Goal: Task Accomplishment & Management: Complete application form

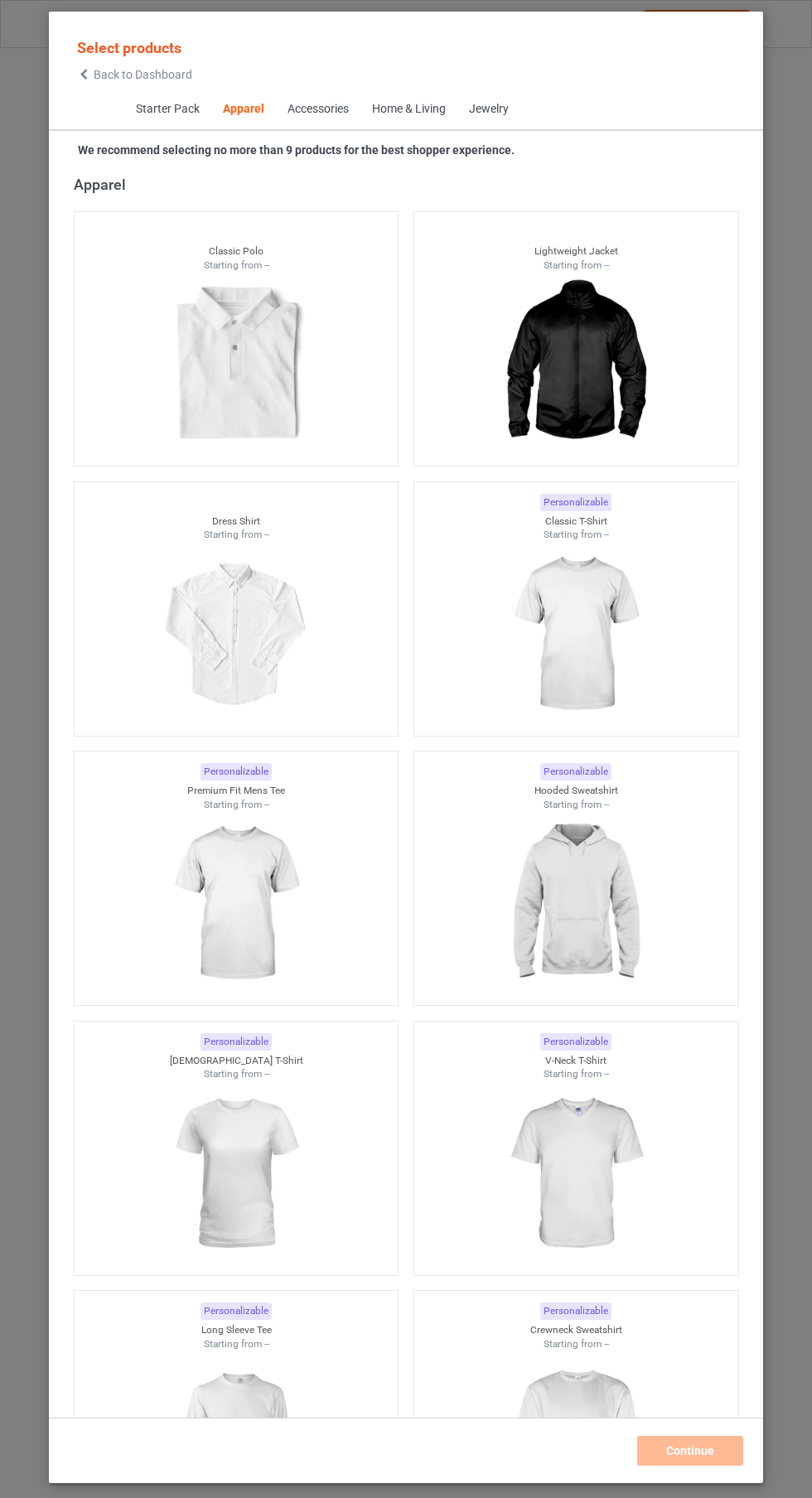
click at [614, 632] on img at bounding box center [576, 635] width 149 height 185
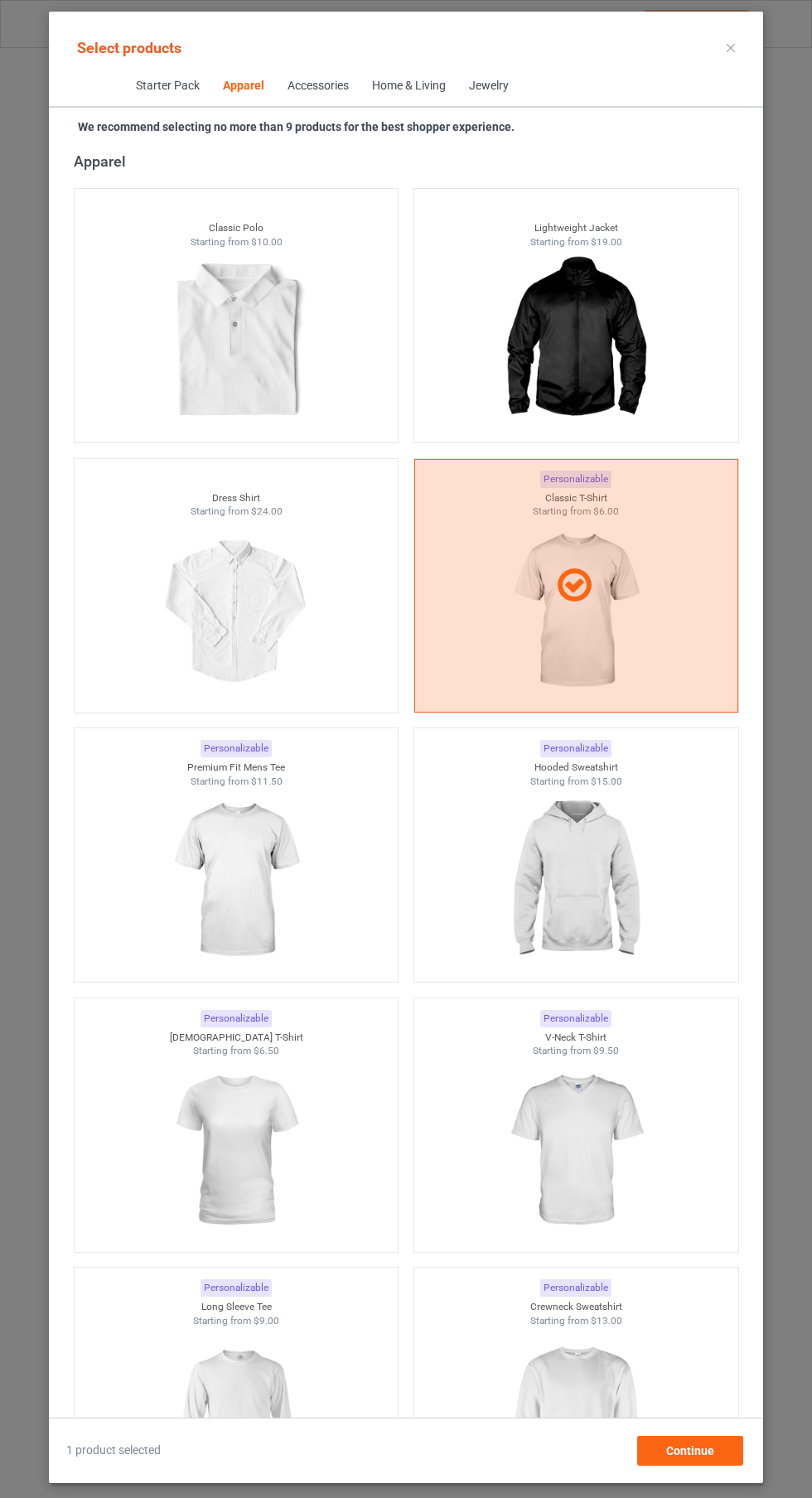
click at [574, 877] on img at bounding box center [576, 881] width 149 height 185
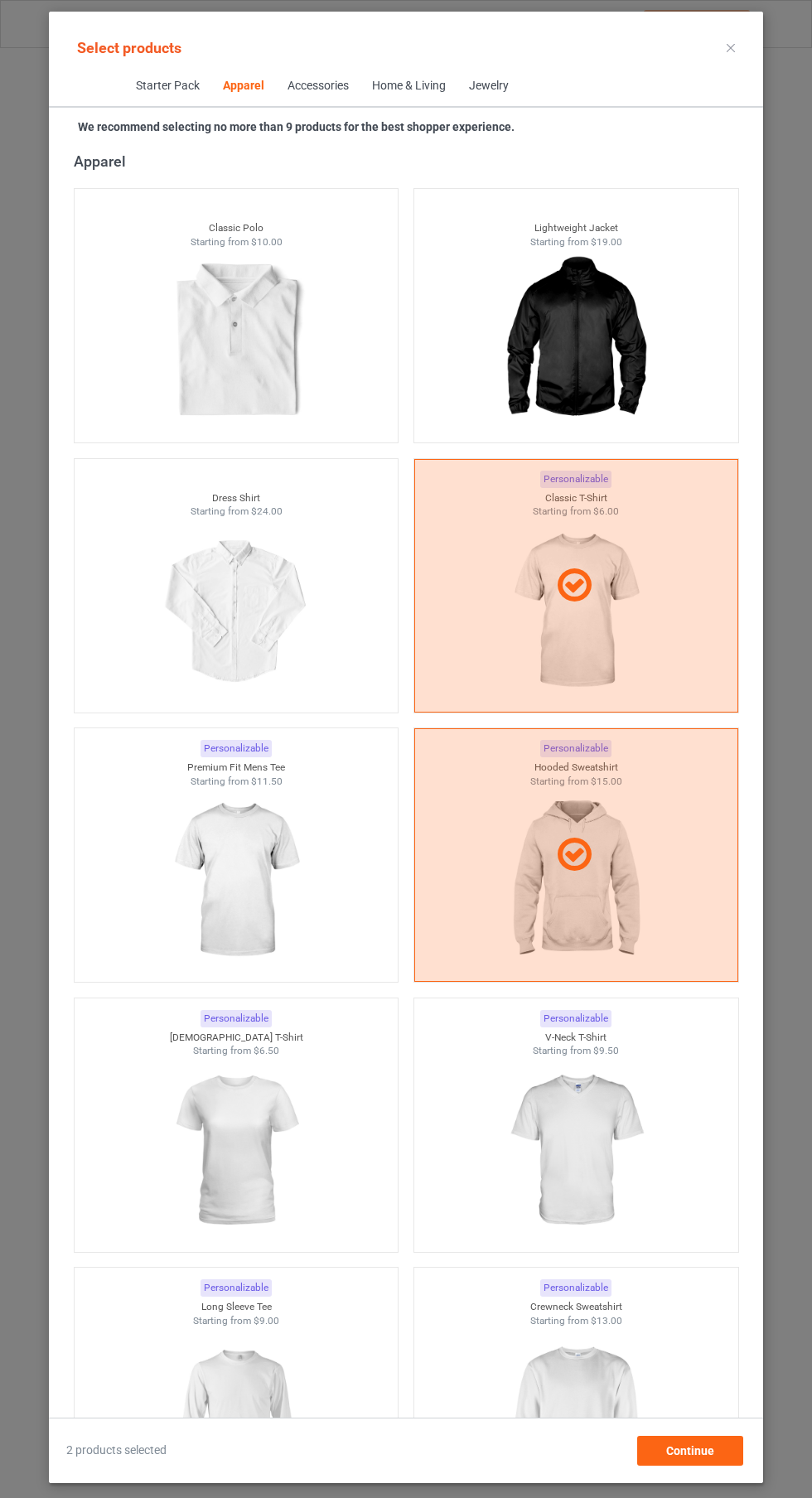
click at [272, 900] on img at bounding box center [236, 881] width 149 height 185
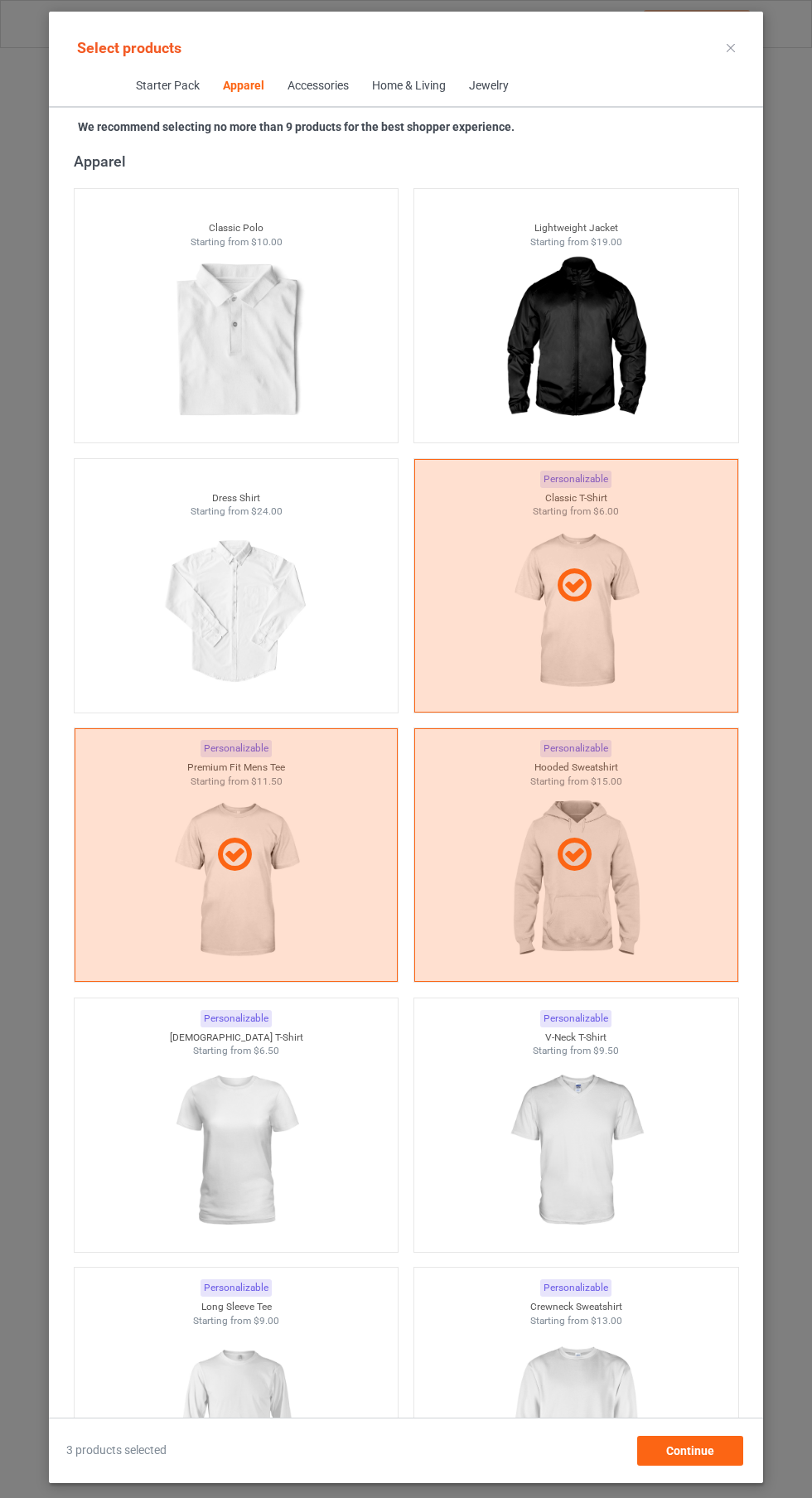
click at [538, 1146] on img at bounding box center [576, 1151] width 149 height 185
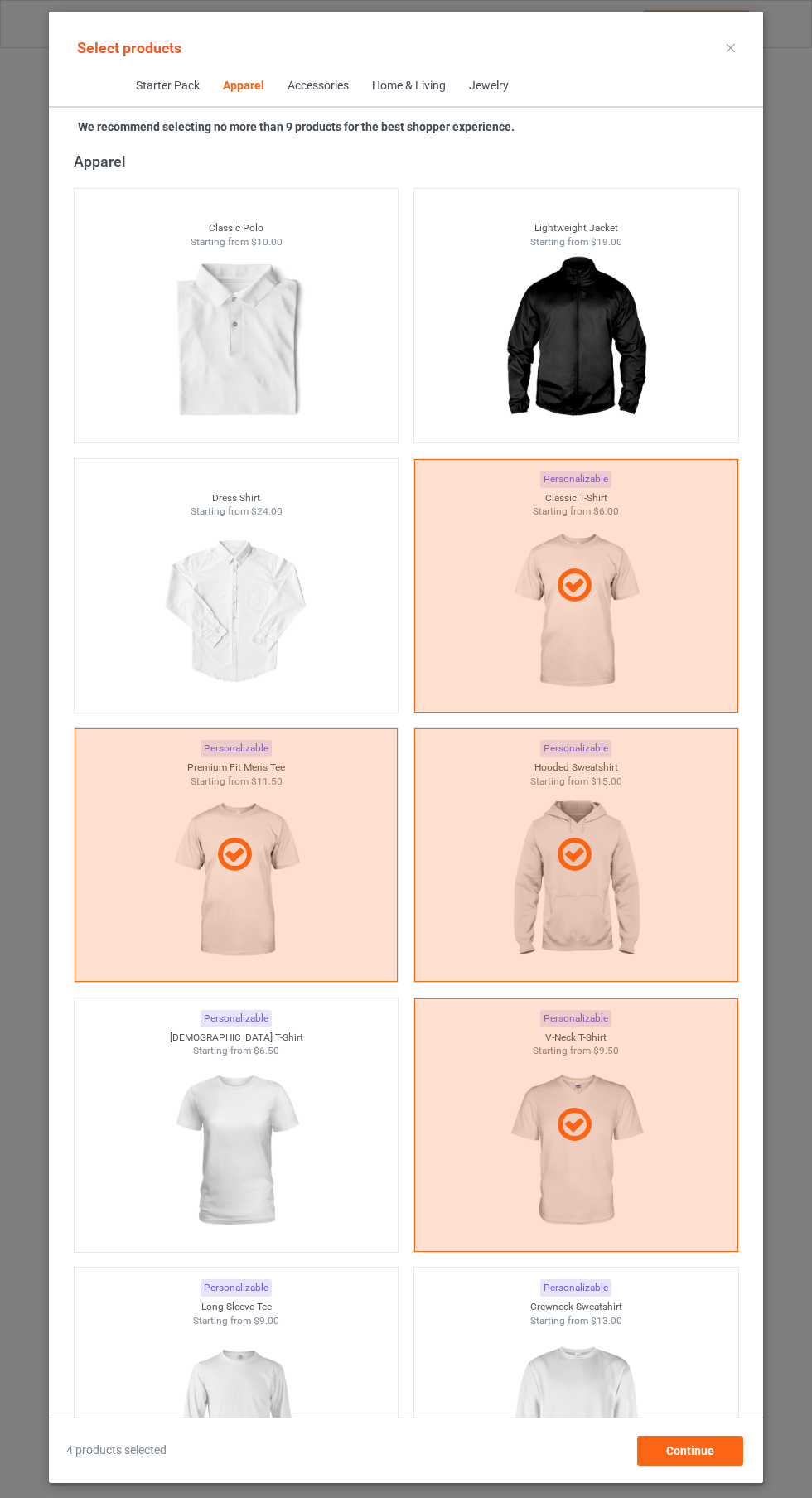
click at [283, 1144] on img at bounding box center [236, 1151] width 149 height 185
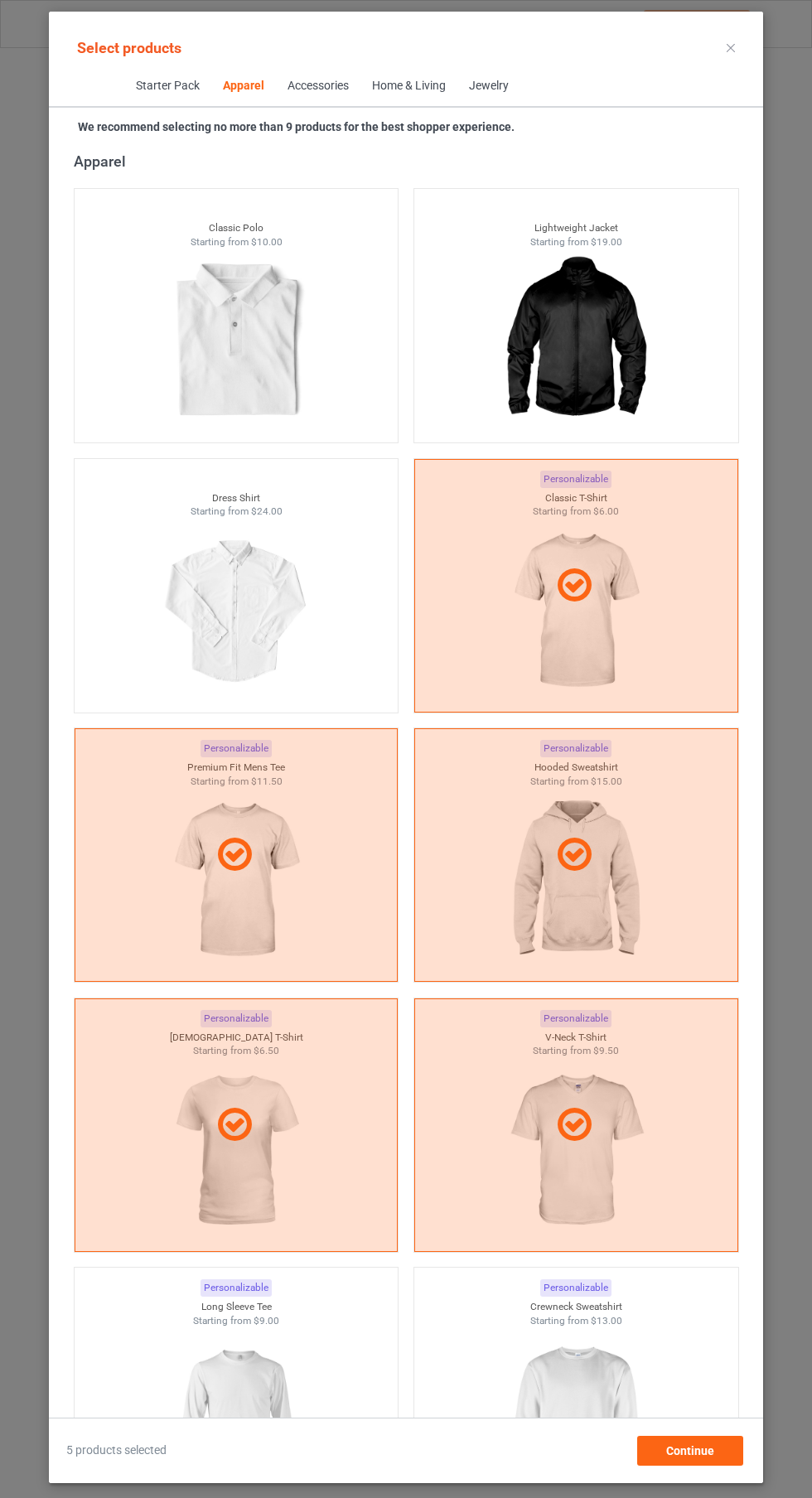
click at [277, 1372] on img at bounding box center [236, 1420] width 149 height 185
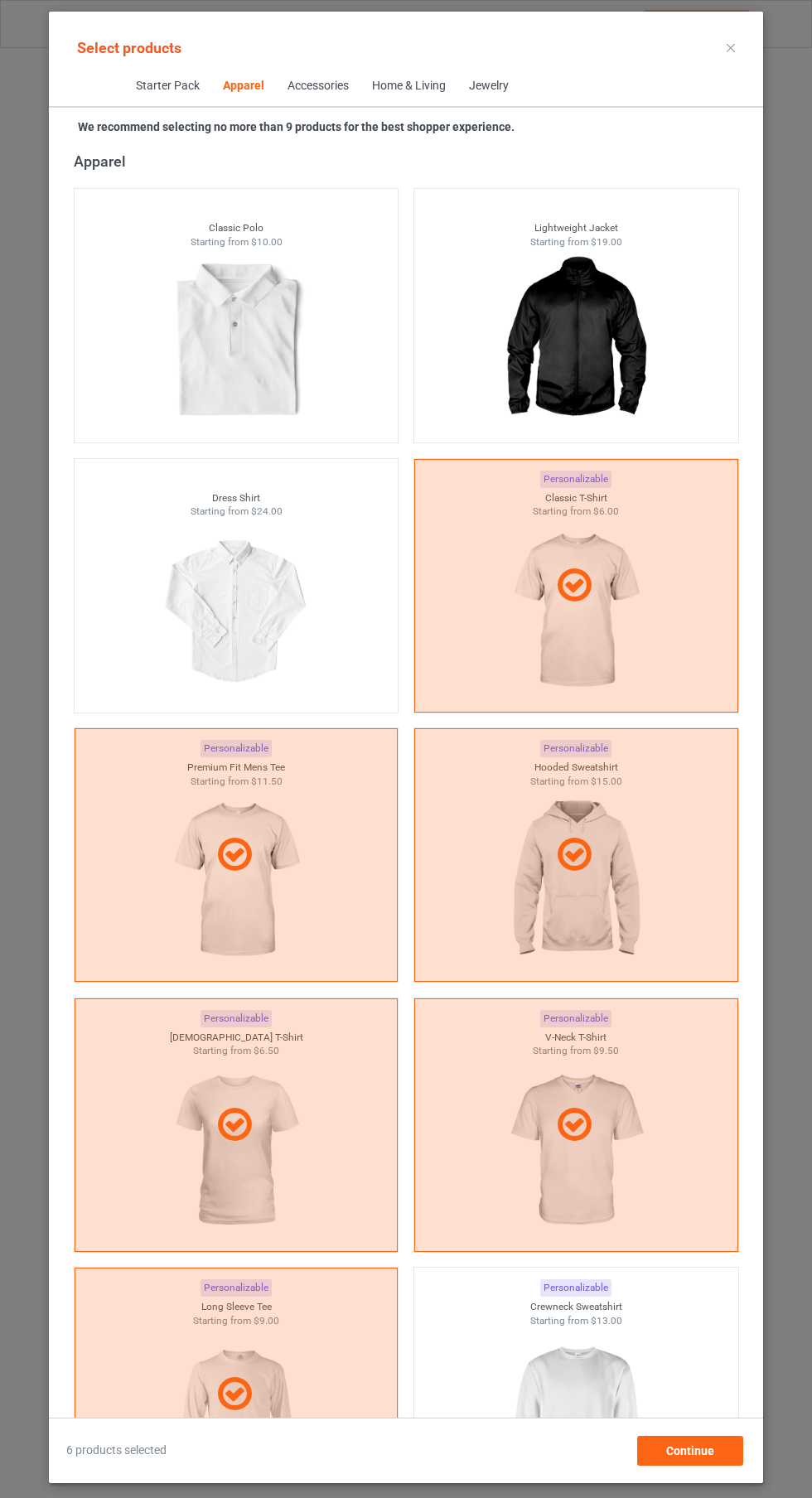
click at [586, 1379] on img at bounding box center [576, 1420] width 149 height 185
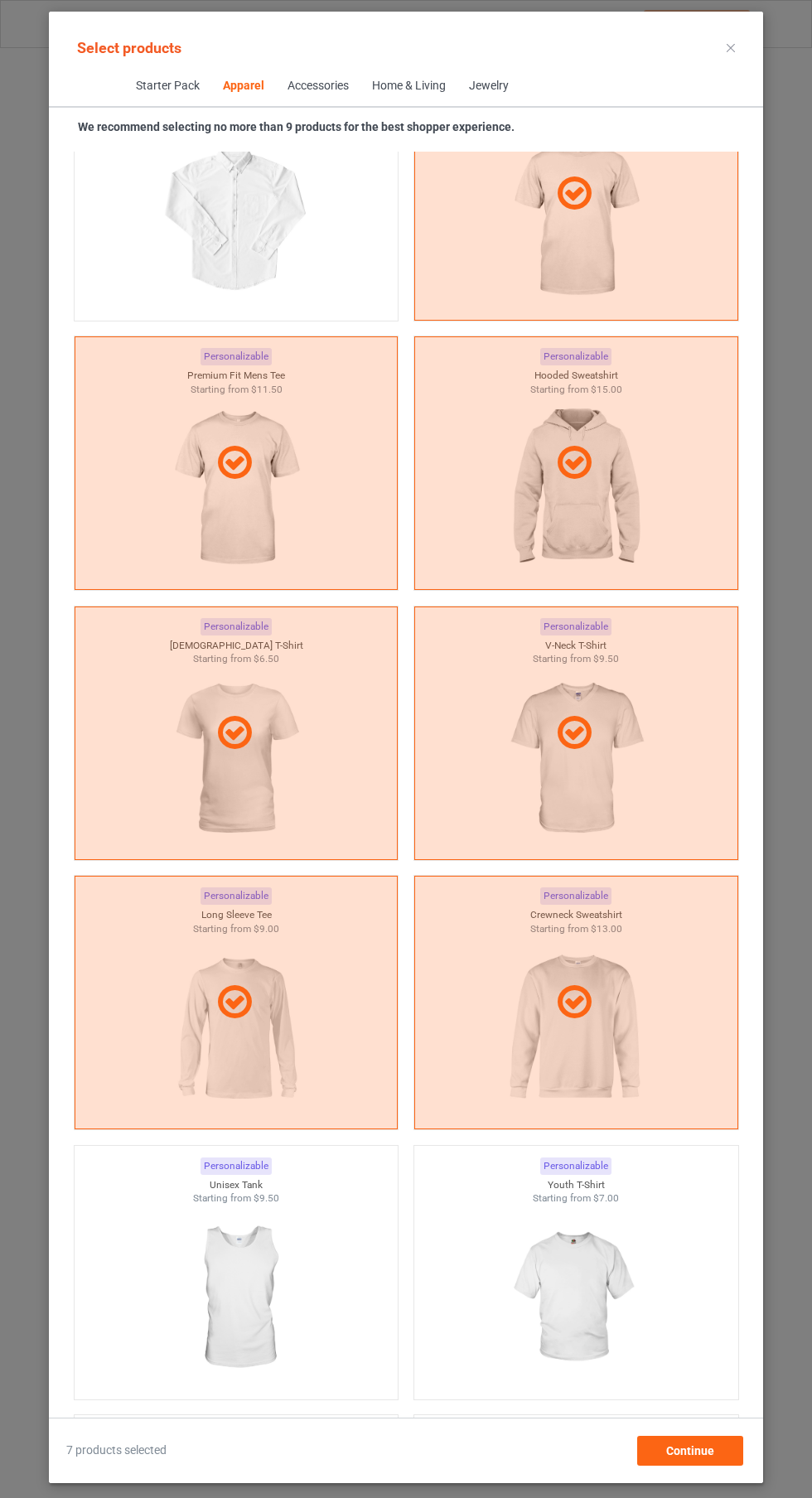
scroll to position [1285, 0]
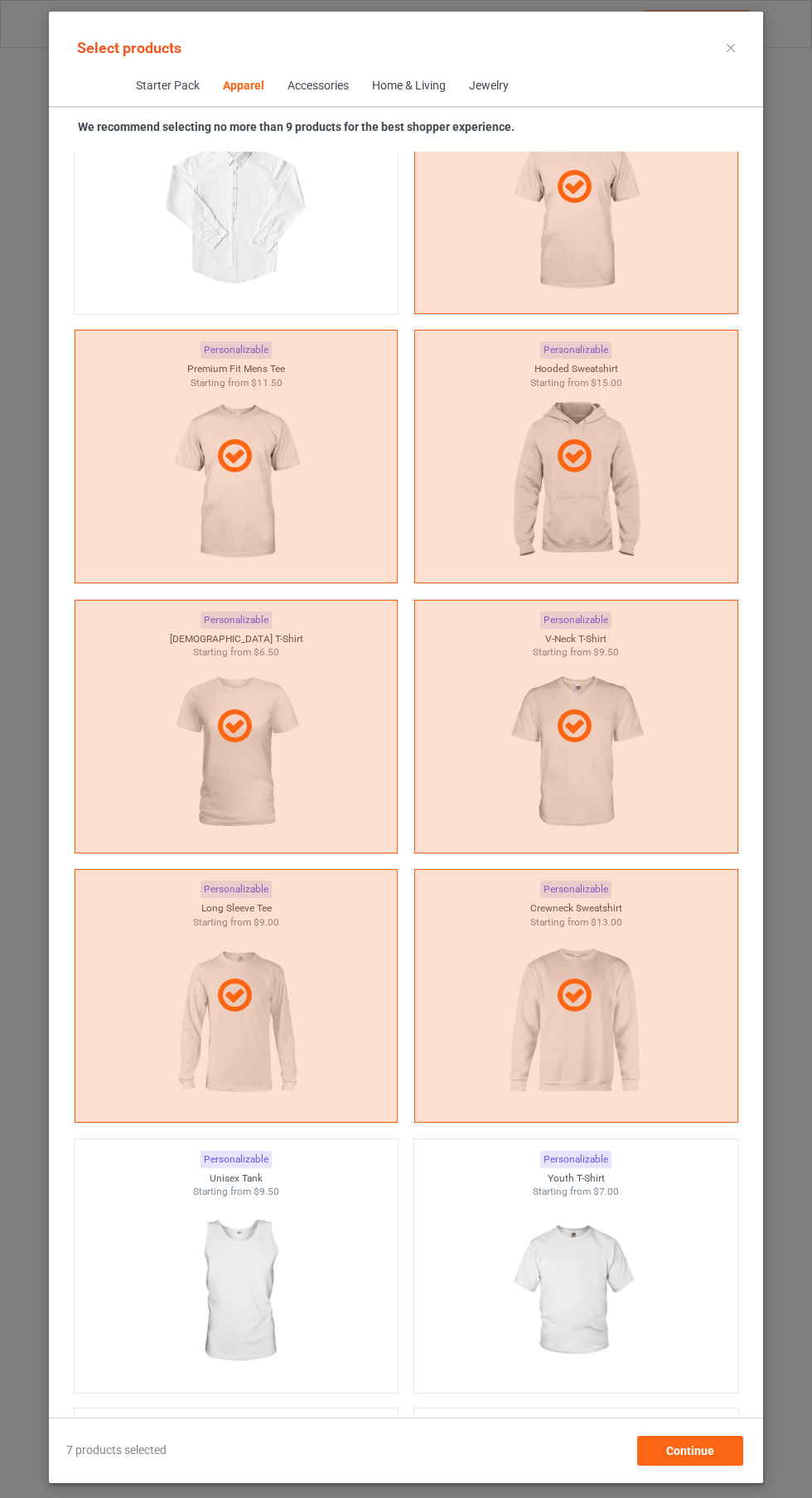
click at [261, 1257] on img at bounding box center [236, 1292] width 149 height 185
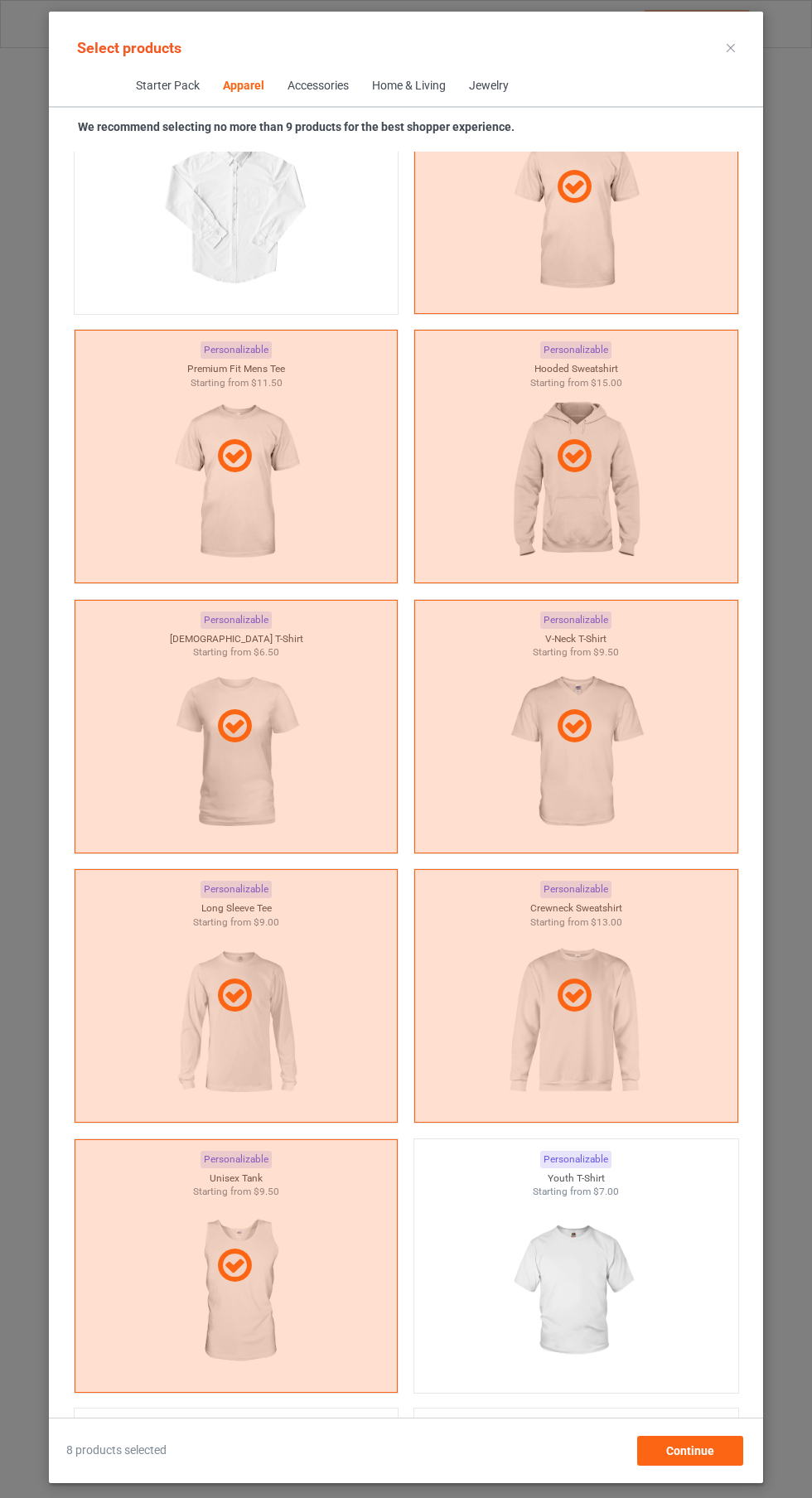
click at [732, 48] on icon at bounding box center [731, 48] width 8 height 8
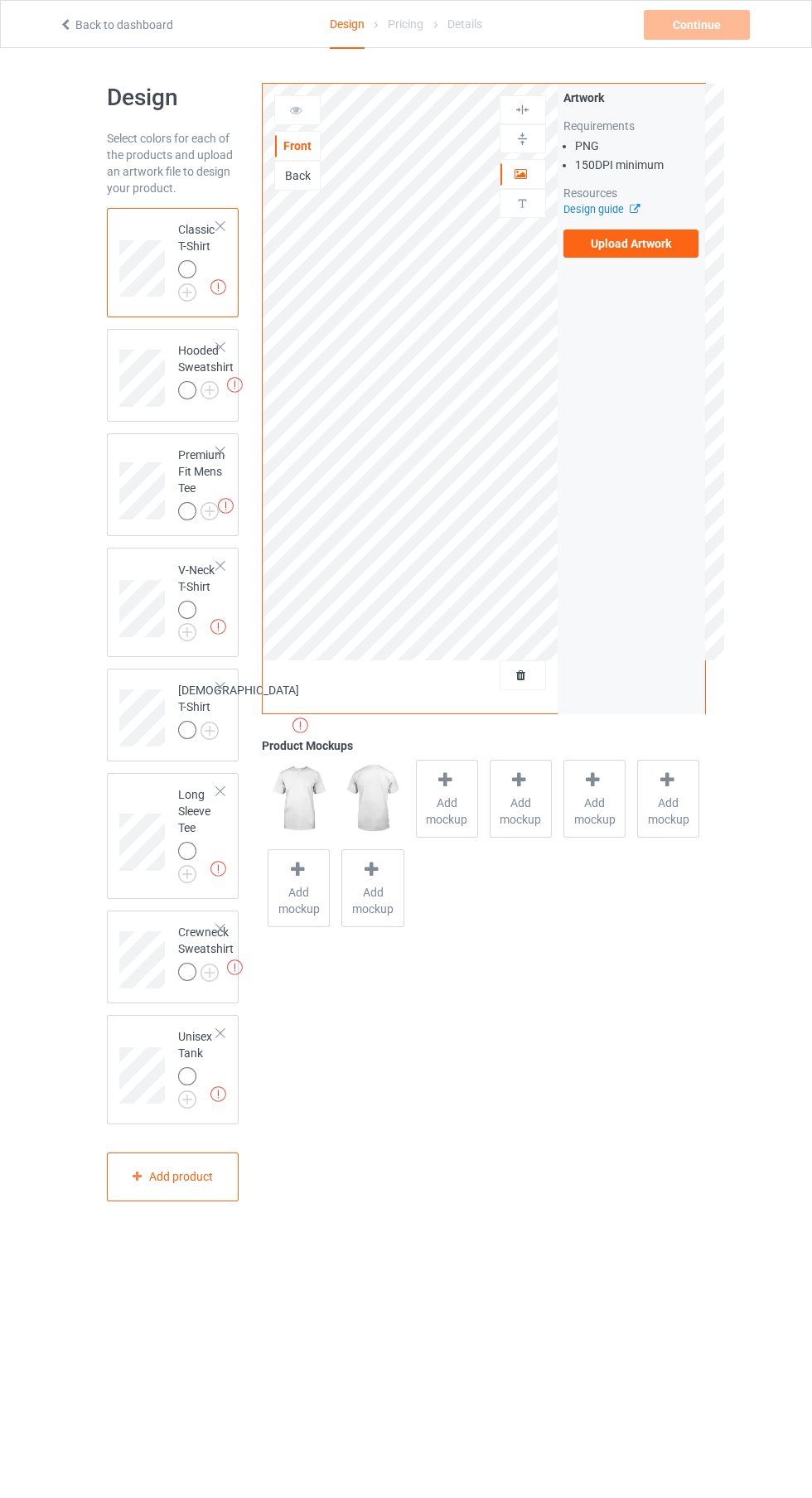
click at [666, 256] on label "Upload Artwork" at bounding box center [631, 244] width 136 height 28
click at [0, 0] on input "Upload Artwork" at bounding box center [0, 0] width 0 height 0
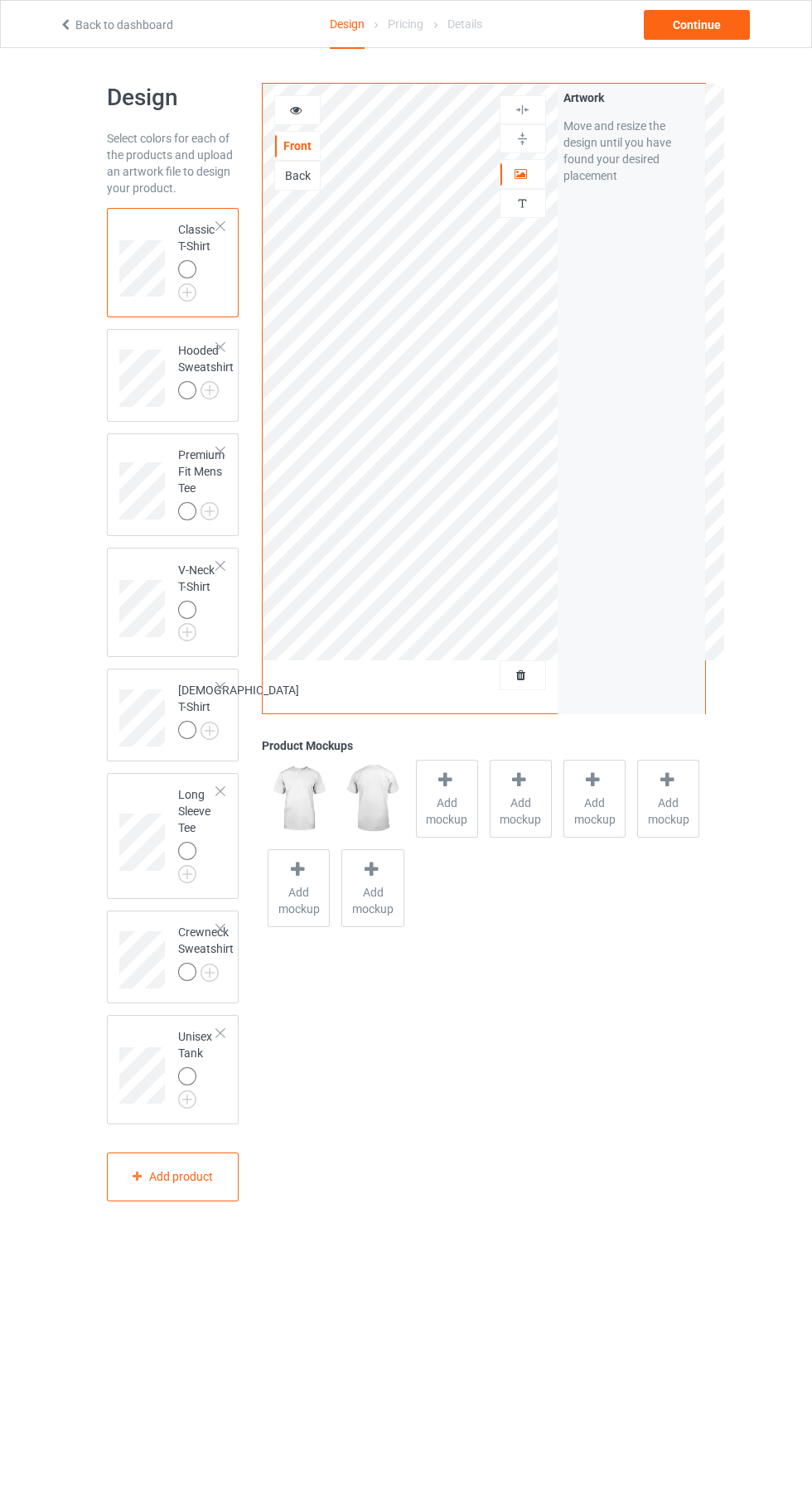
scroll to position [3, 0]
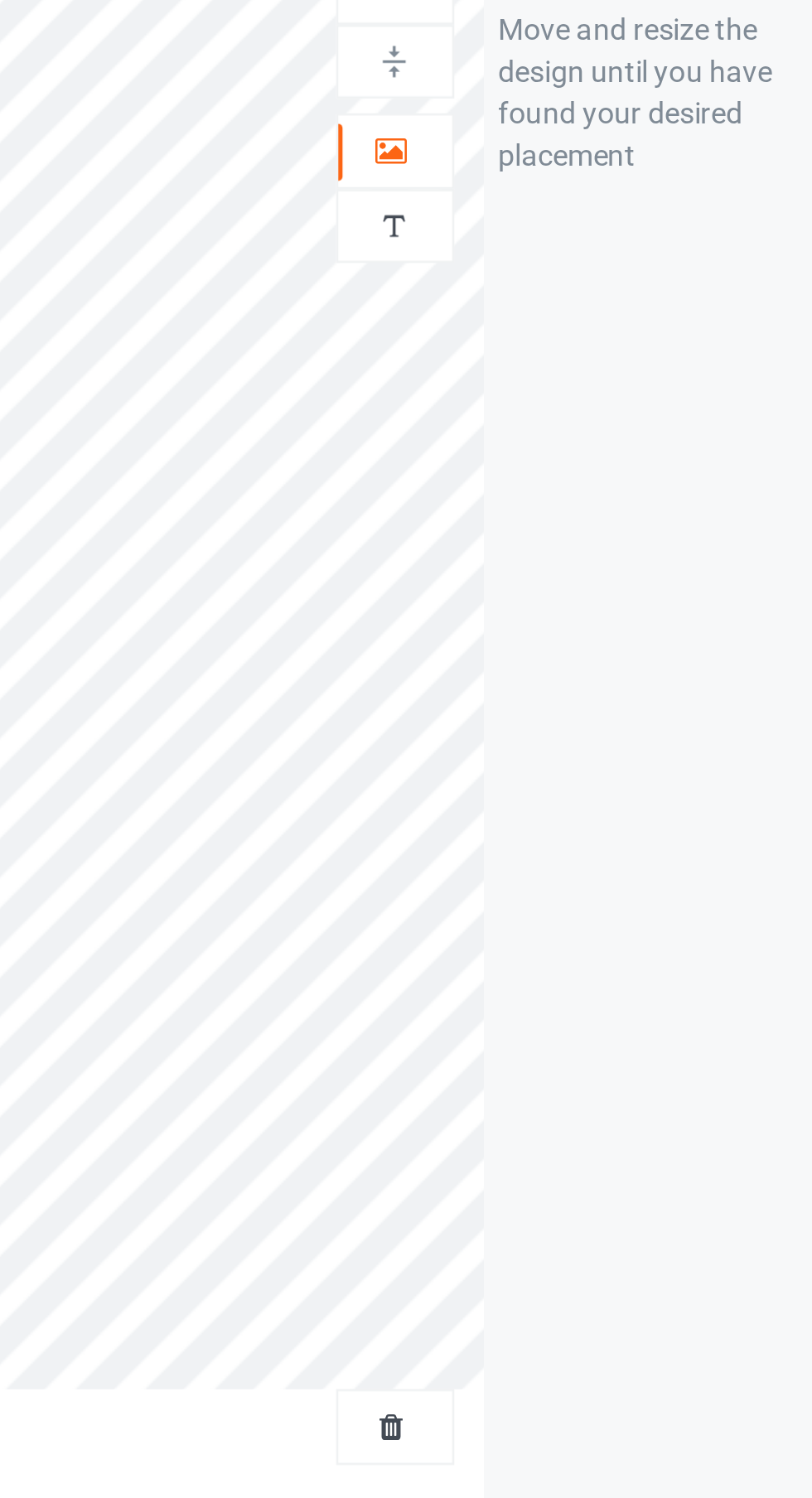
click at [535, 166] on div at bounding box center [523, 170] width 45 height 17
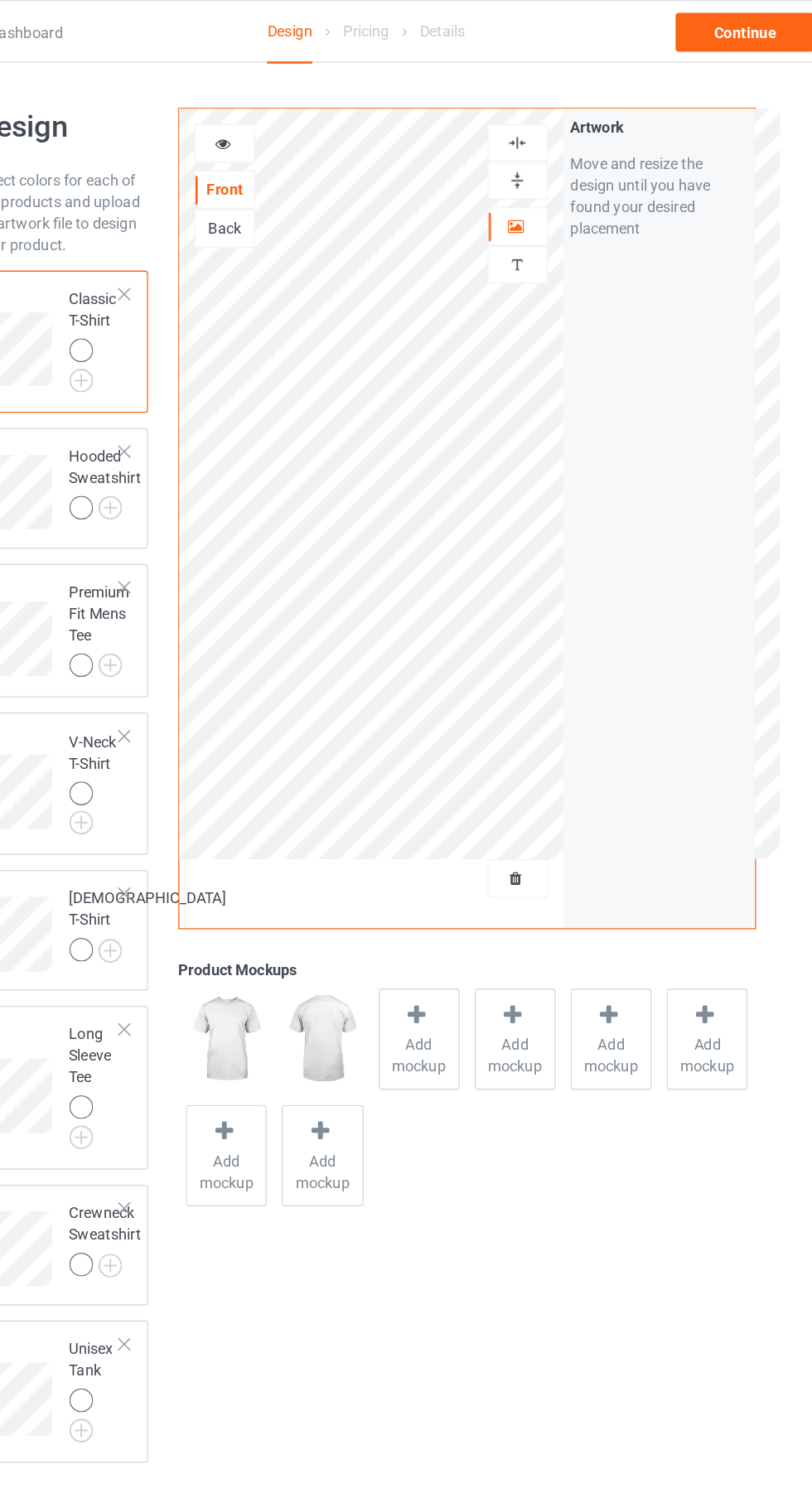
scroll to position [0, 0]
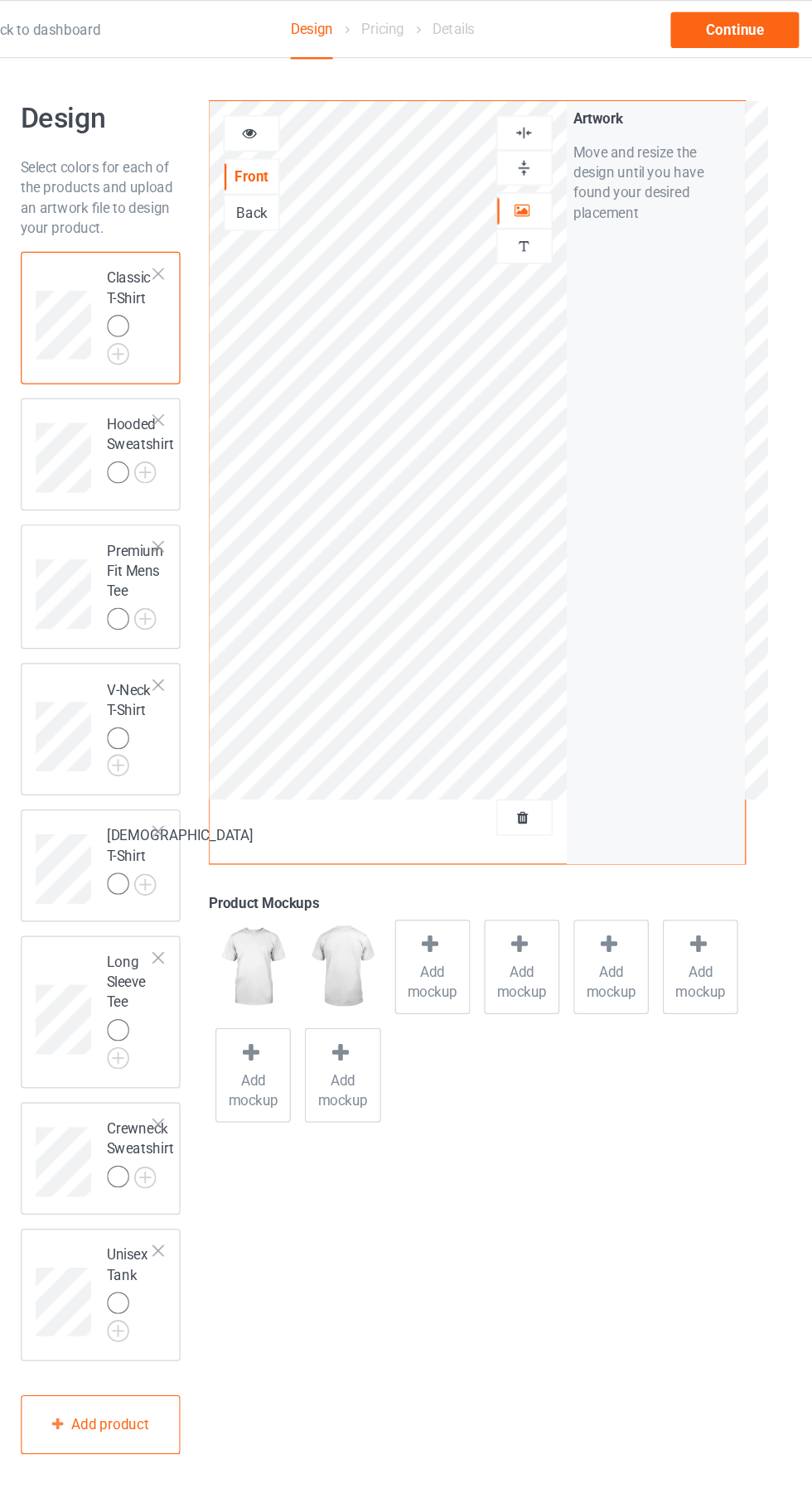
click at [0, 0] on img at bounding box center [0, 0] width 0 height 0
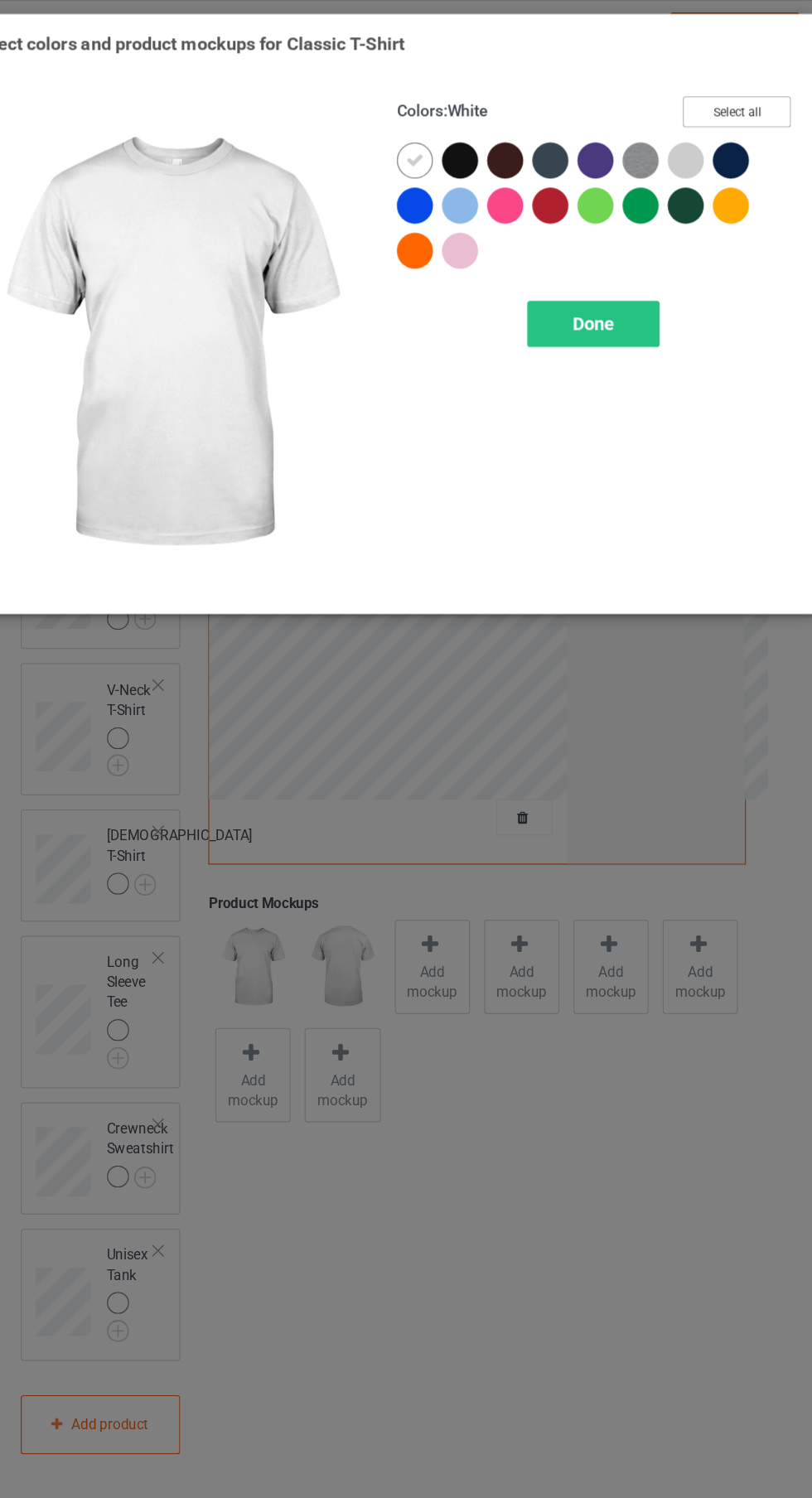
click at [721, 84] on button "Select all" at bounding box center [698, 92] width 89 height 26
click at [432, 132] on icon at bounding box center [433, 133] width 15 height 15
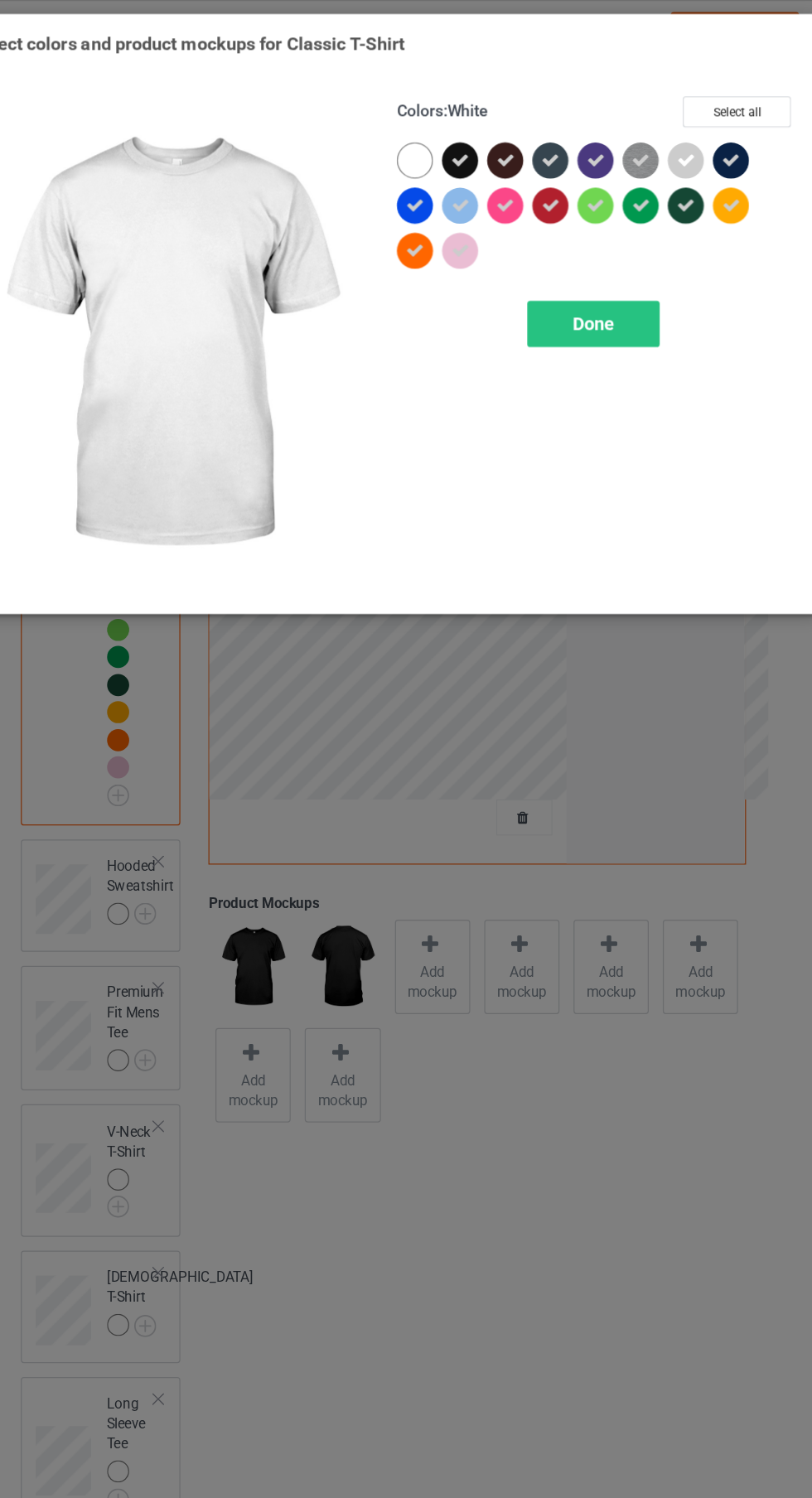
click at [588, 265] on span "Done" at bounding box center [580, 267] width 35 height 18
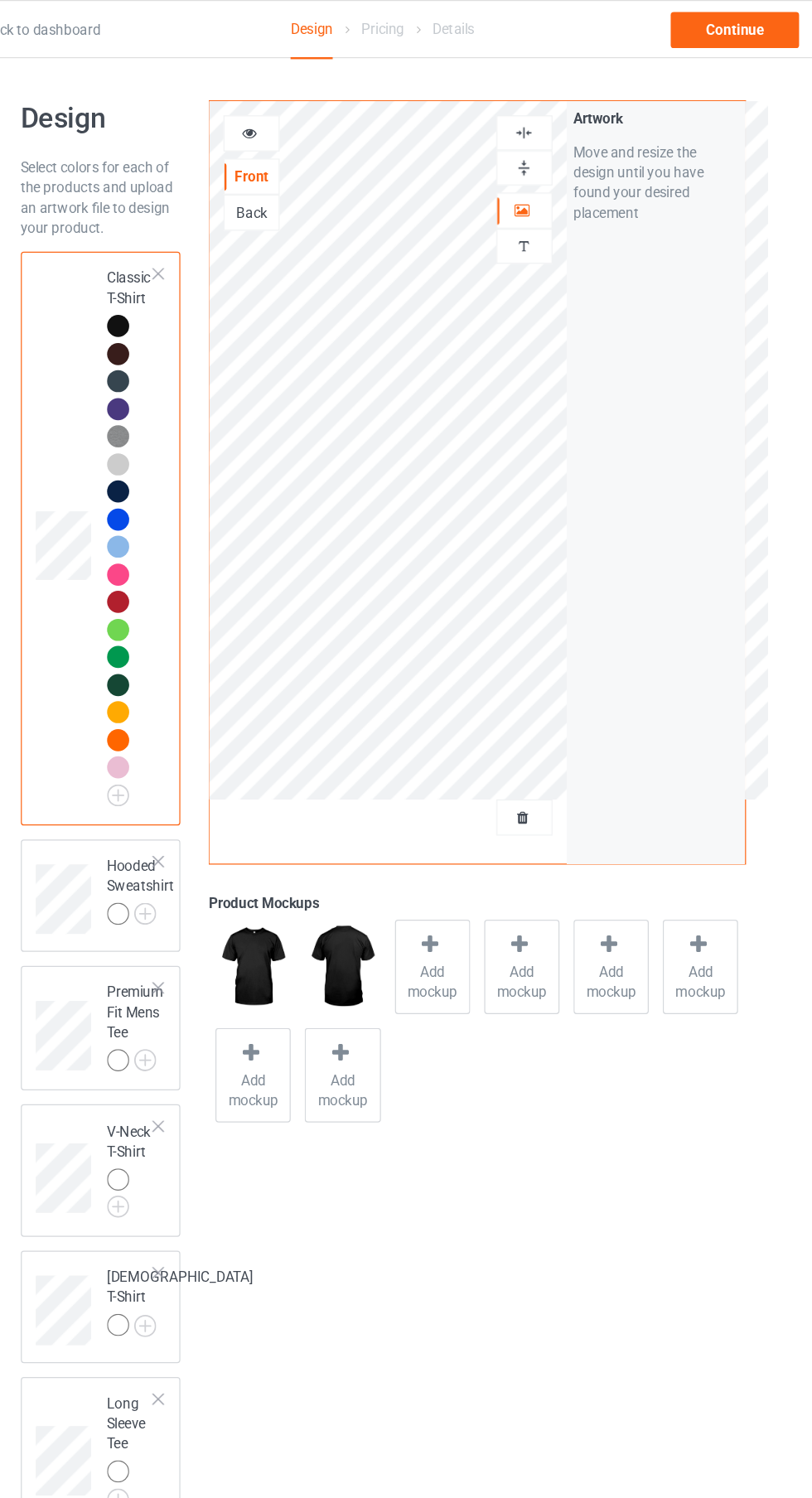
click at [0, 0] on img at bounding box center [0, 0] width 0 height 0
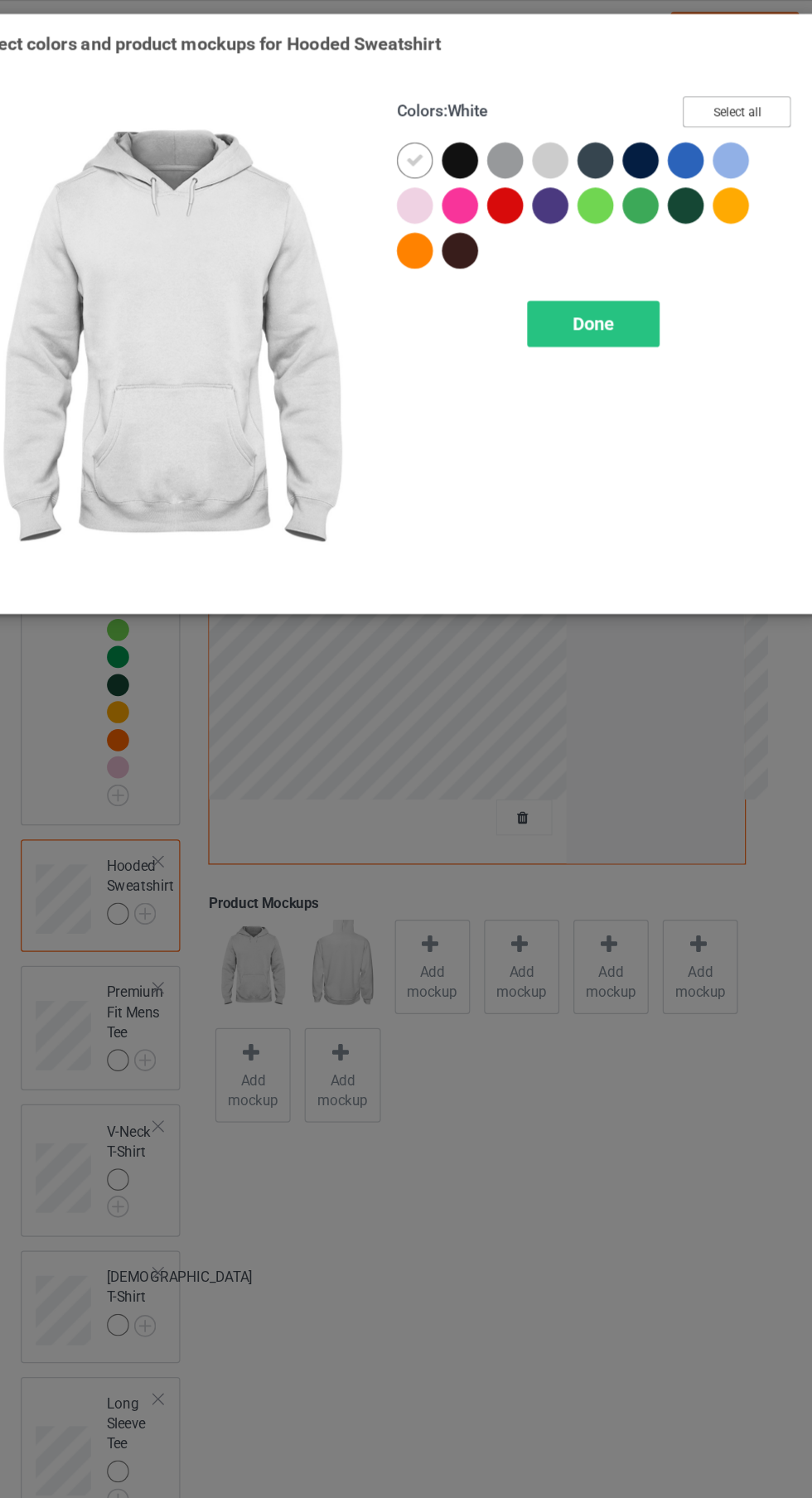
click at [706, 81] on button "Select all" at bounding box center [698, 92] width 89 height 26
click at [429, 130] on icon at bounding box center [433, 133] width 15 height 15
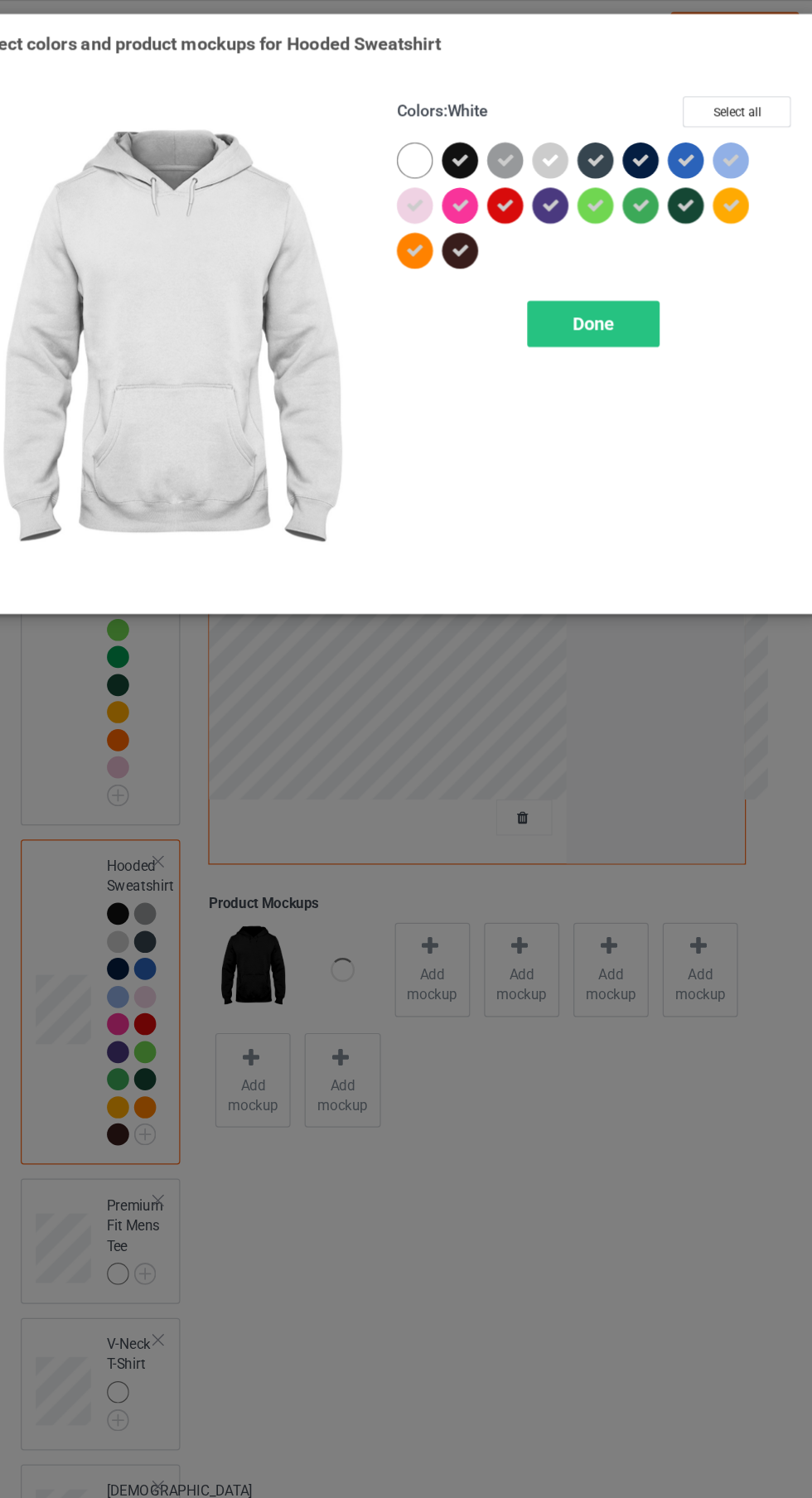
click at [590, 282] on div "Done" at bounding box center [580, 268] width 109 height 38
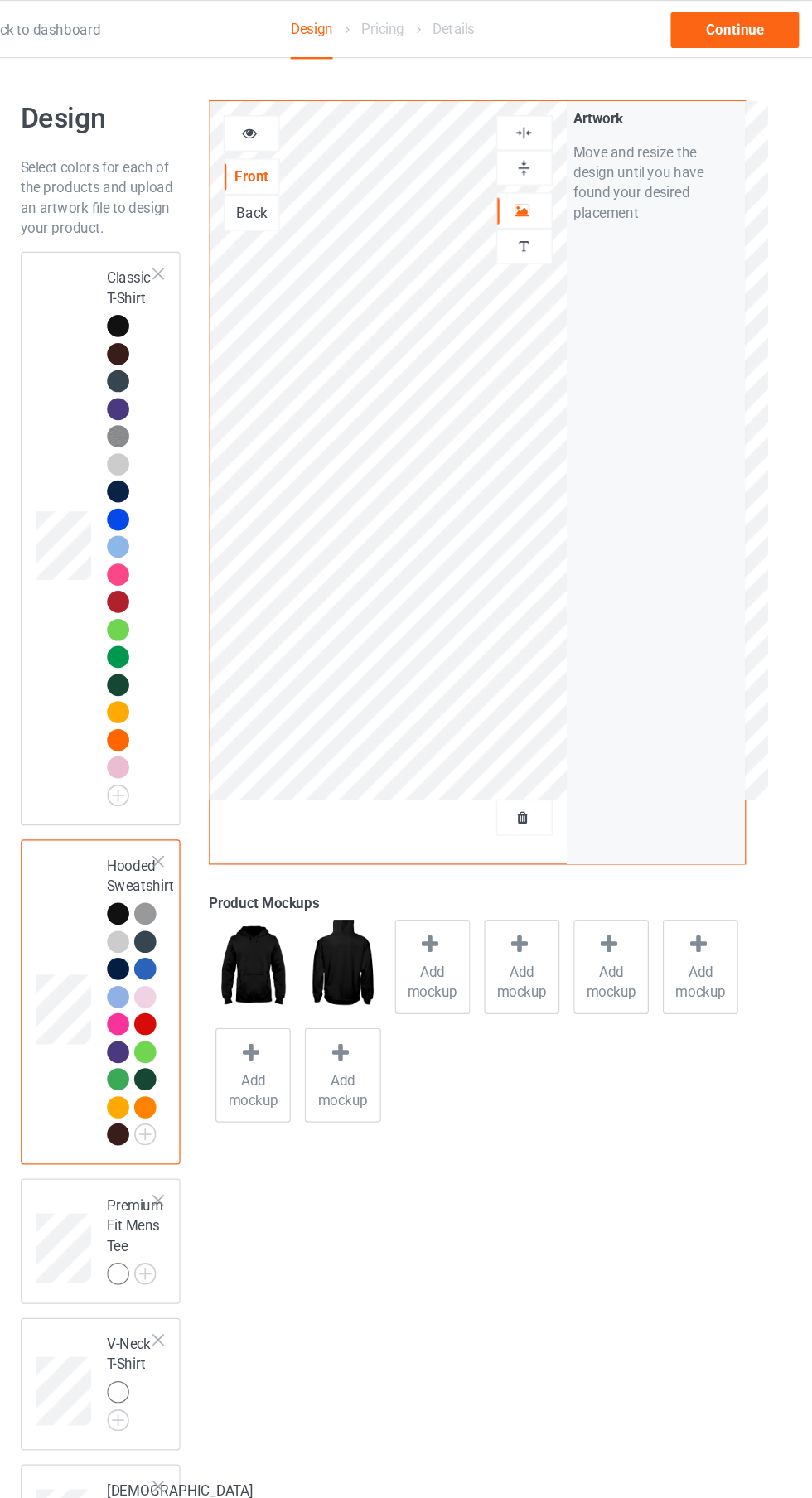
click at [0, 0] on img at bounding box center [0, 0] width 0 height 0
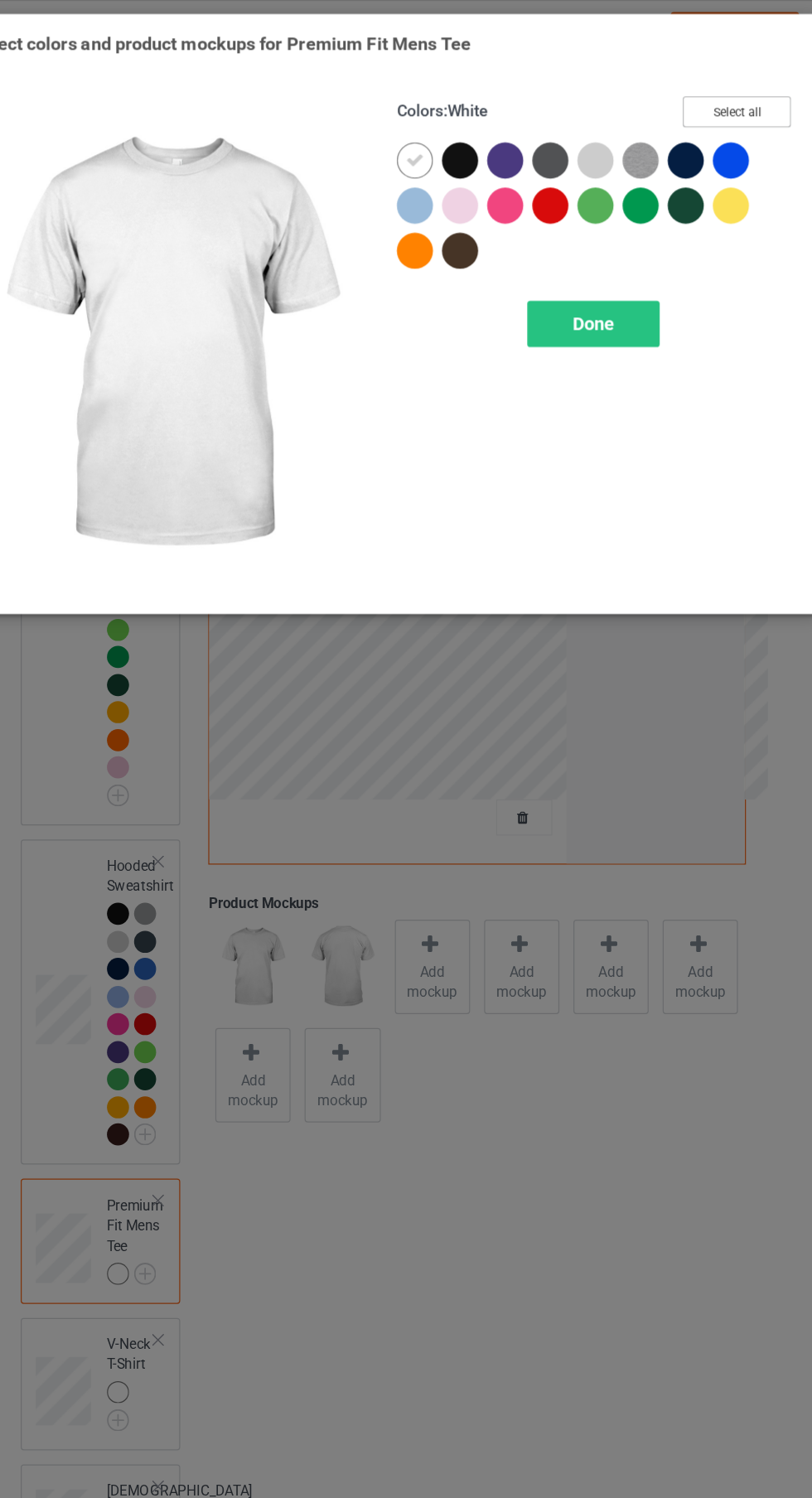
click at [726, 88] on button "Select all" at bounding box center [698, 92] width 89 height 26
click at [430, 132] on icon at bounding box center [433, 133] width 15 height 15
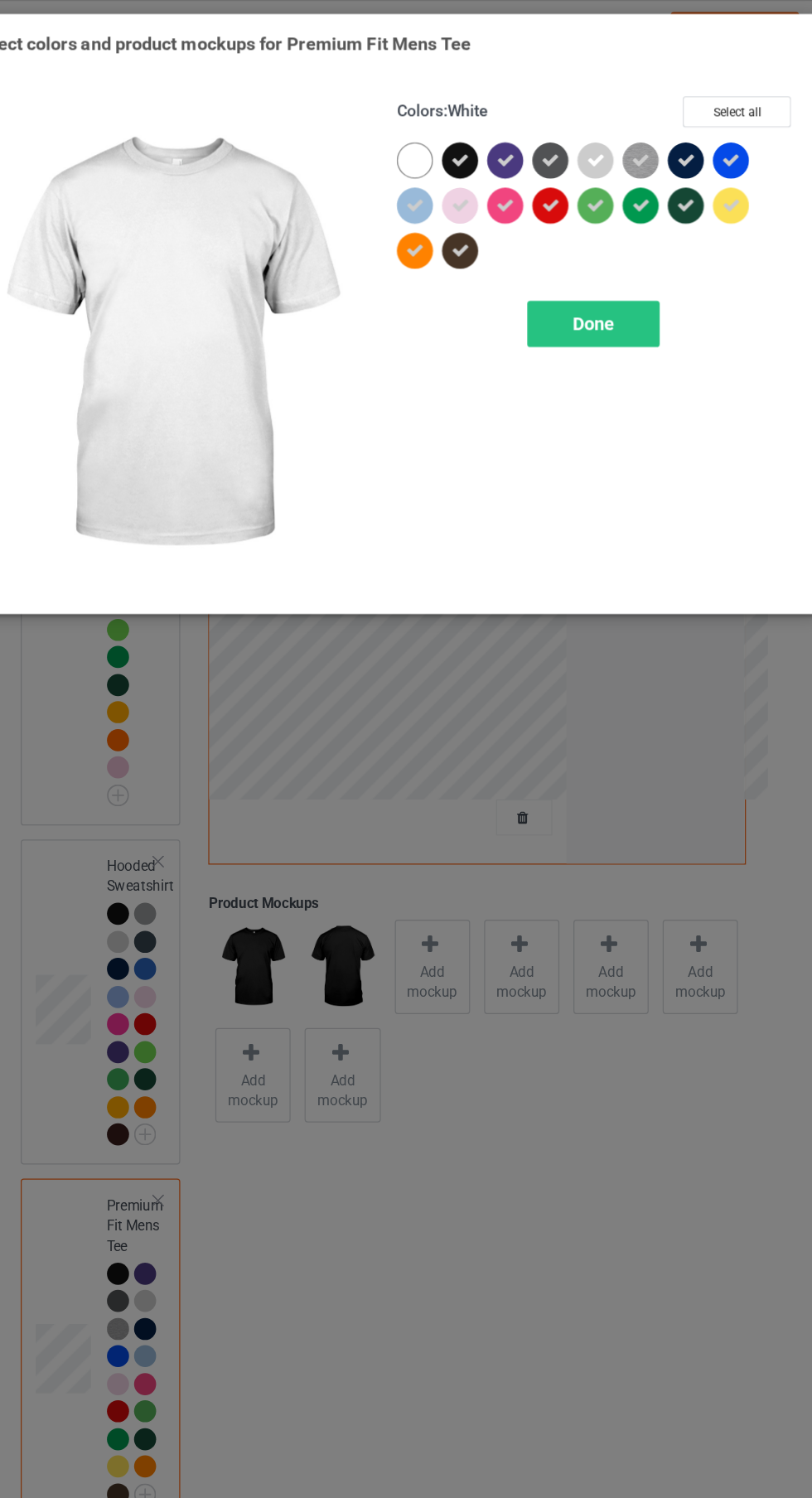
click at [615, 277] on div "Done" at bounding box center [580, 268] width 109 height 38
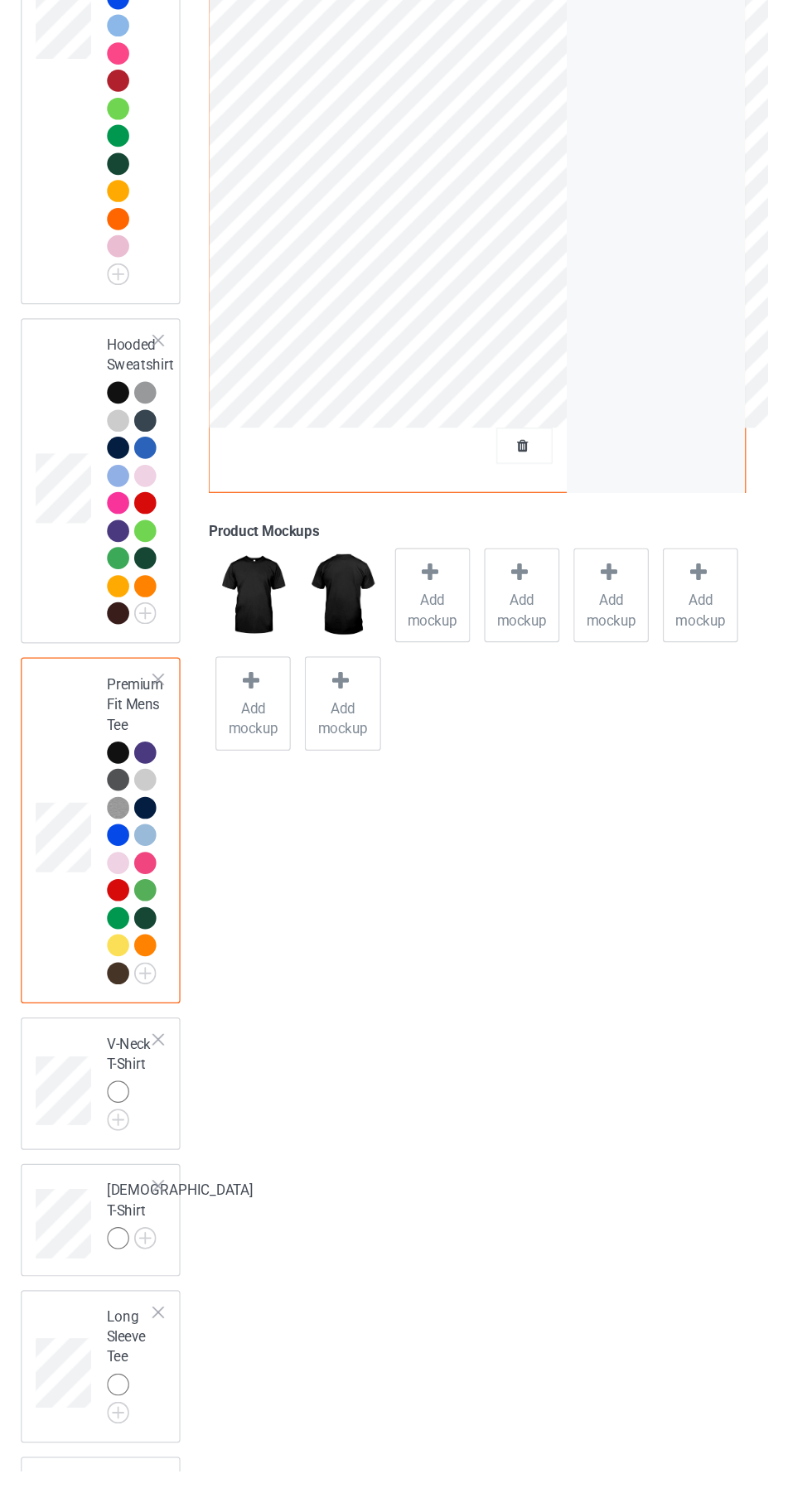
scroll to position [157, 0]
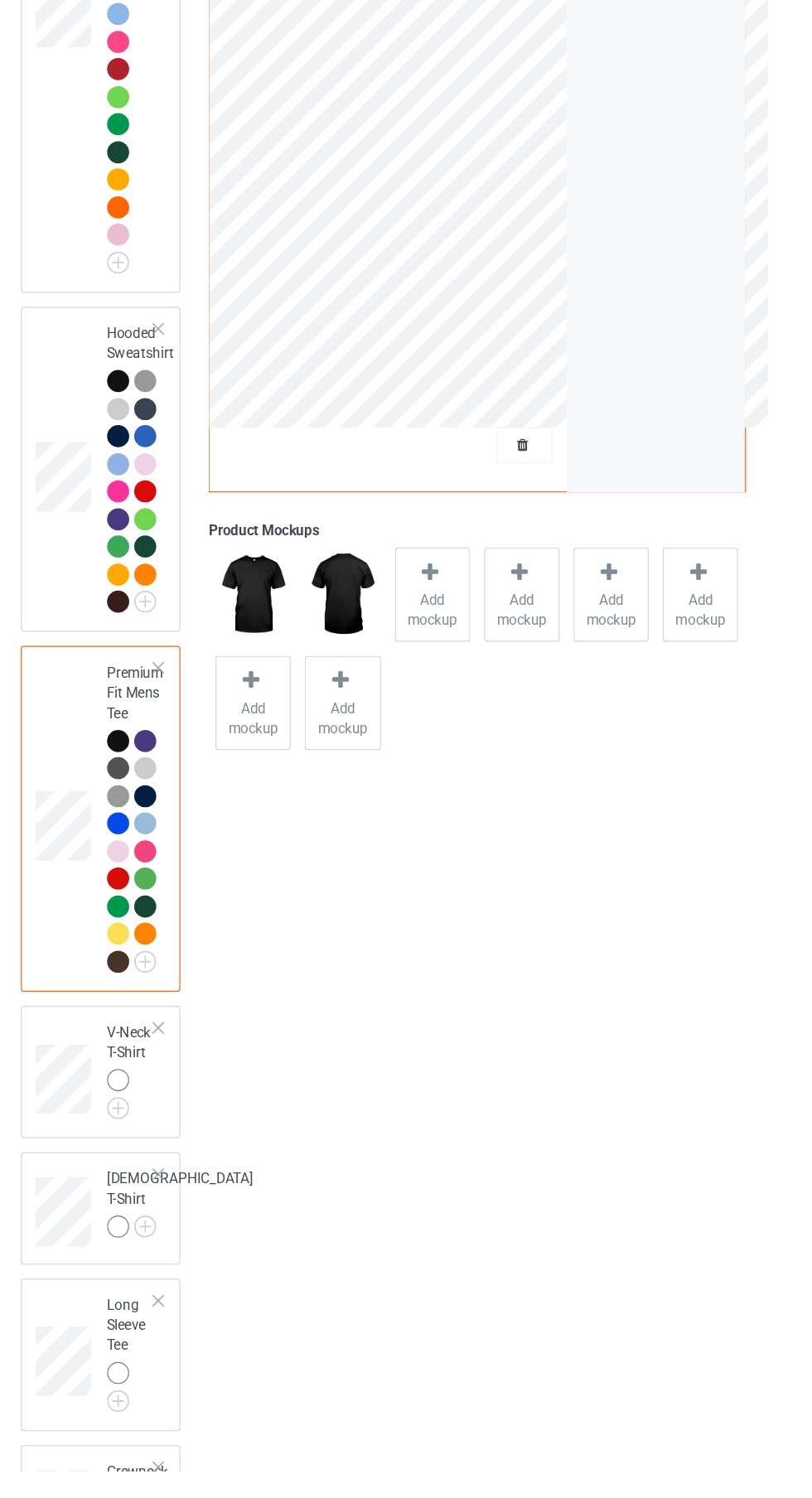
click at [0, 0] on img at bounding box center [0, 0] width 0 height 0
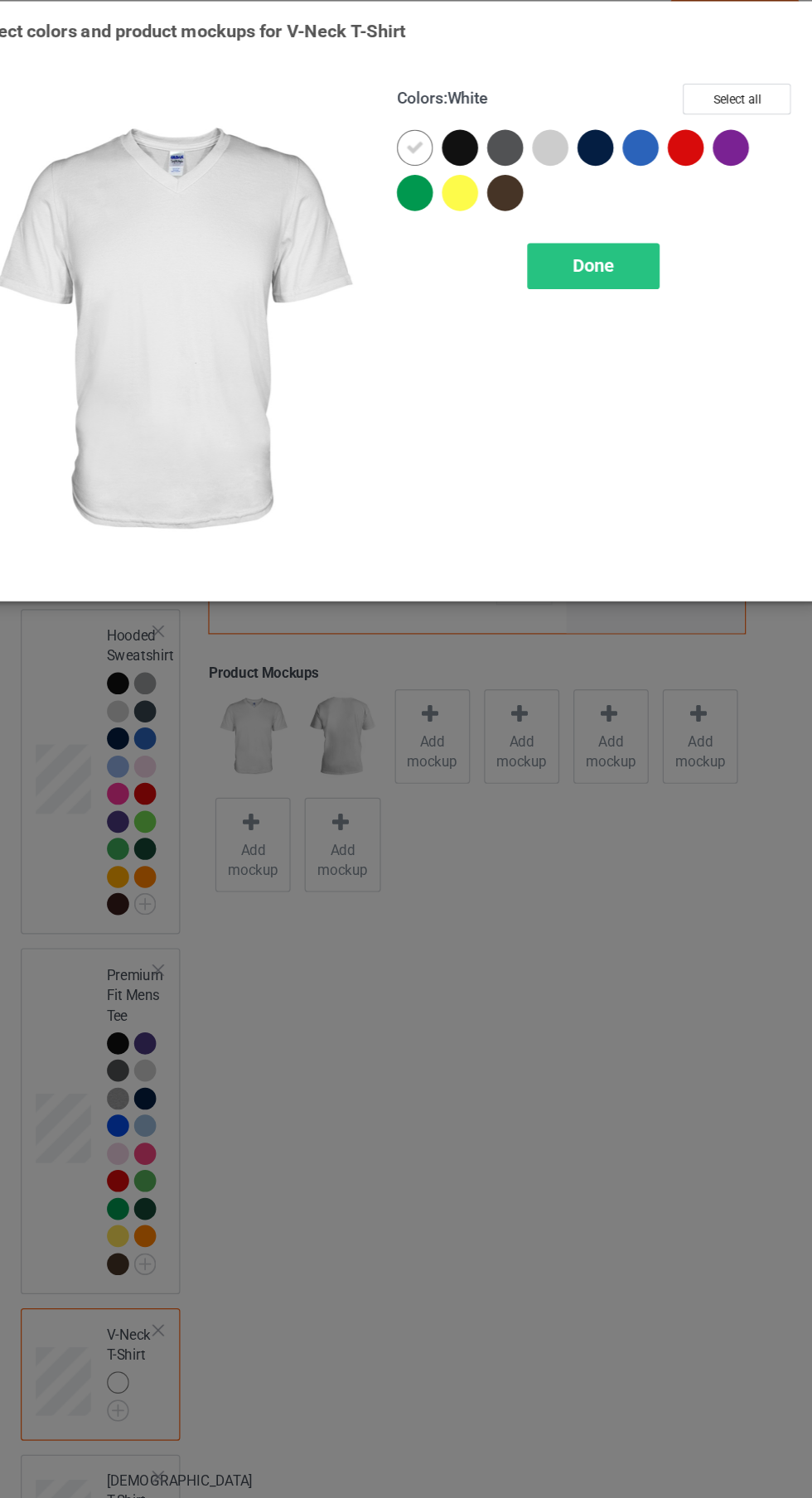
scroll to position [180, 0]
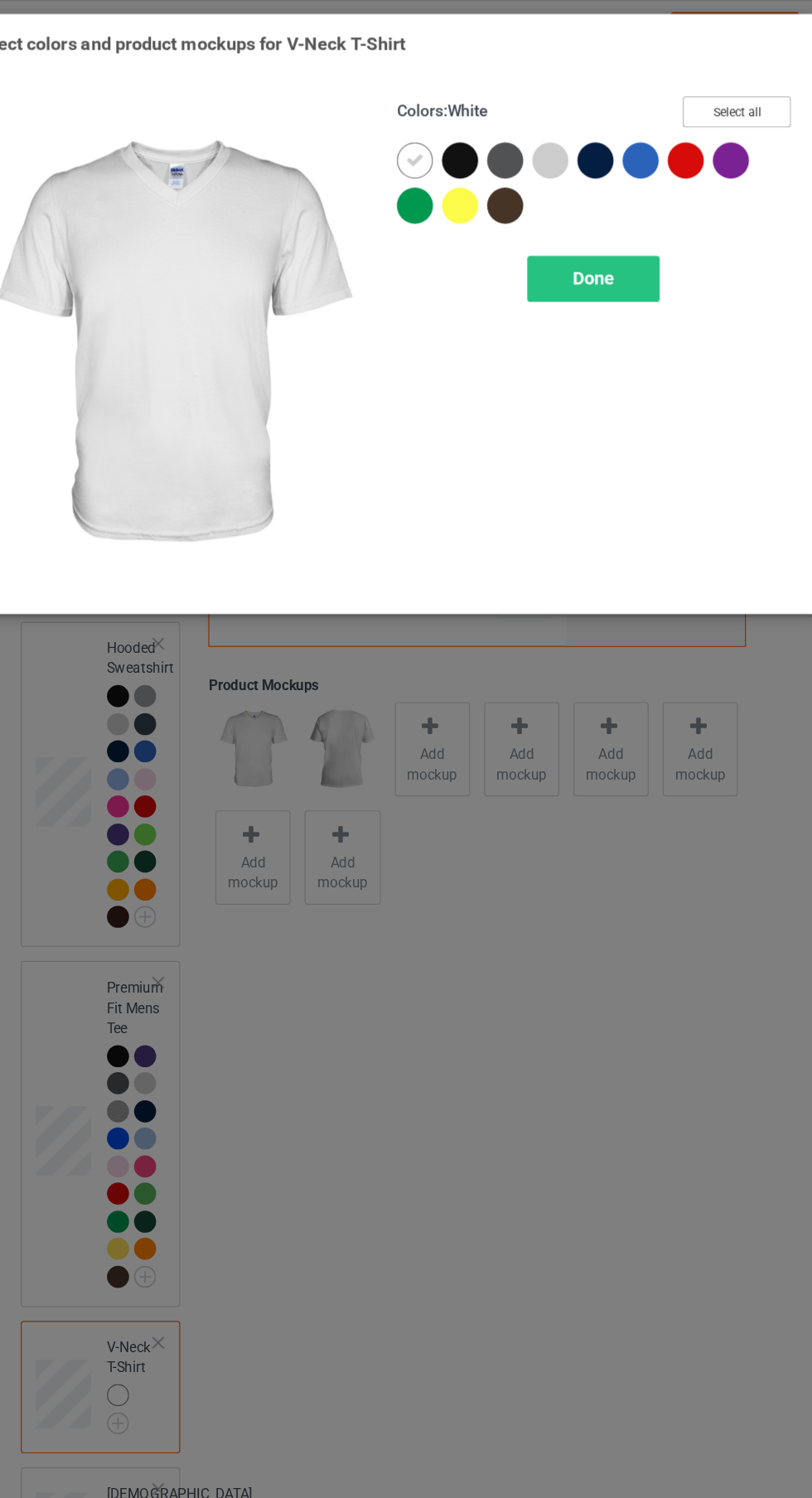
click at [721, 93] on button "Select all" at bounding box center [698, 92] width 89 height 26
click at [433, 132] on icon at bounding box center [433, 133] width 15 height 15
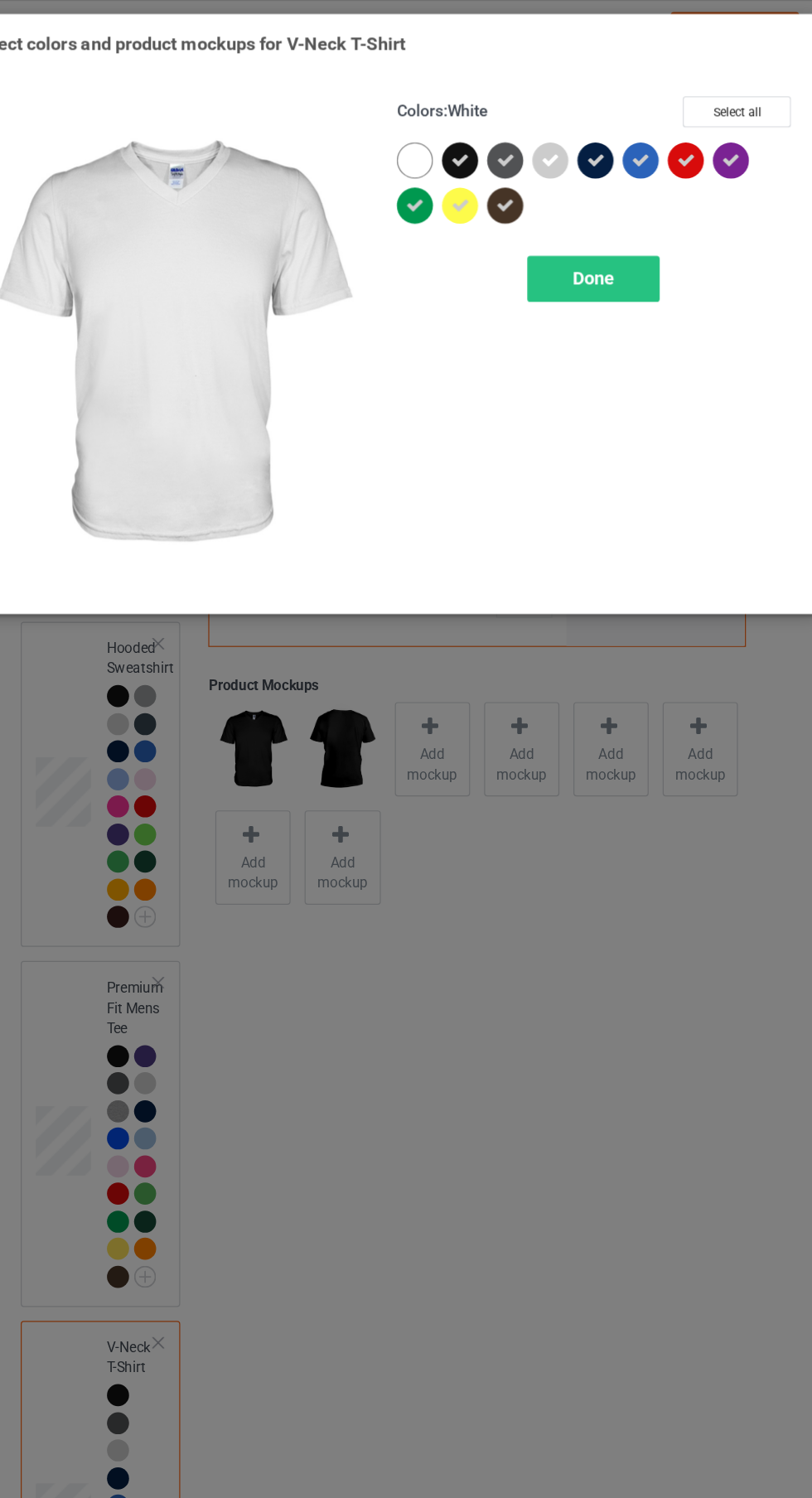
click at [591, 235] on span "Done" at bounding box center [580, 230] width 35 height 18
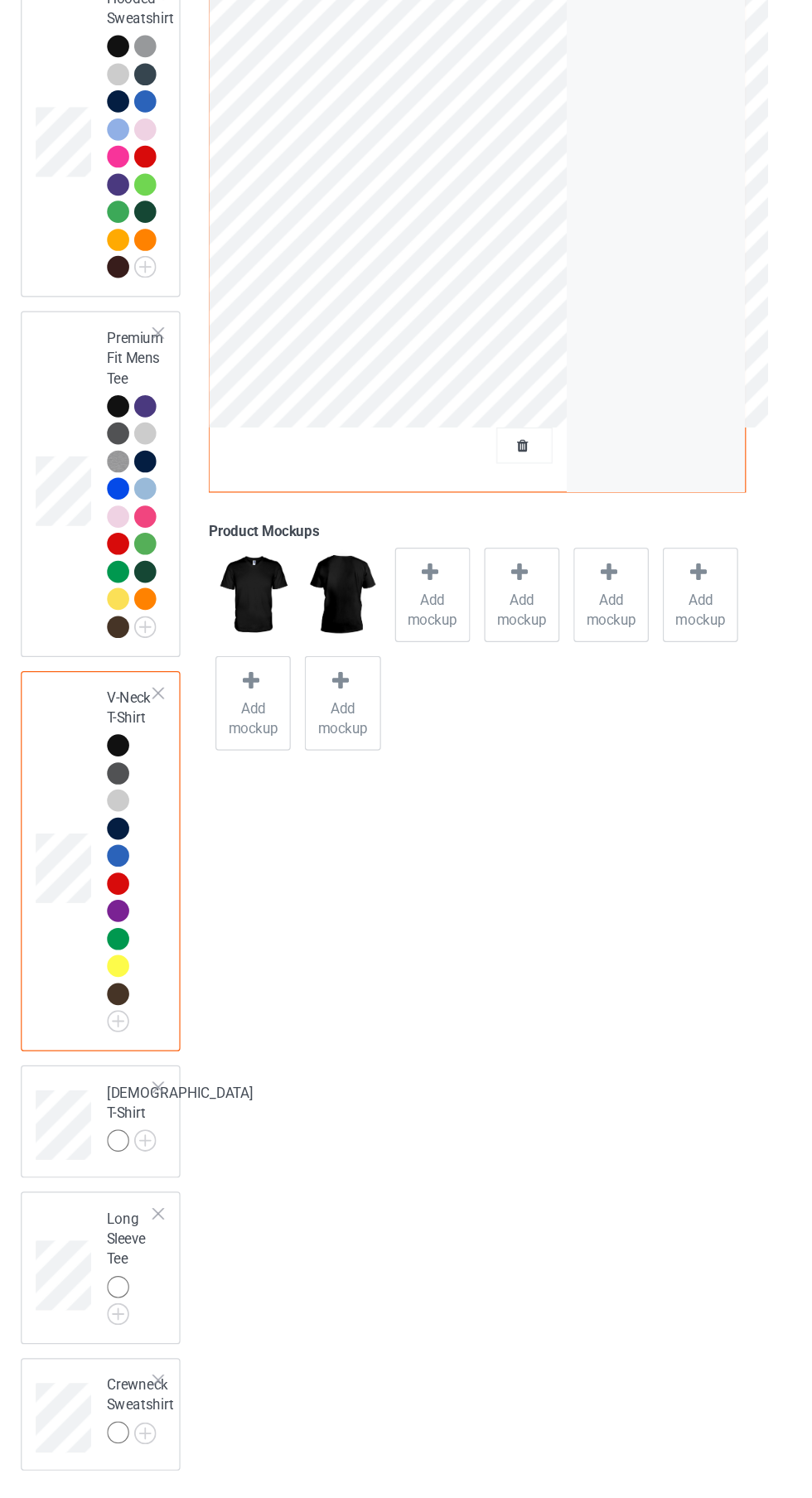
scroll to position [448, 0]
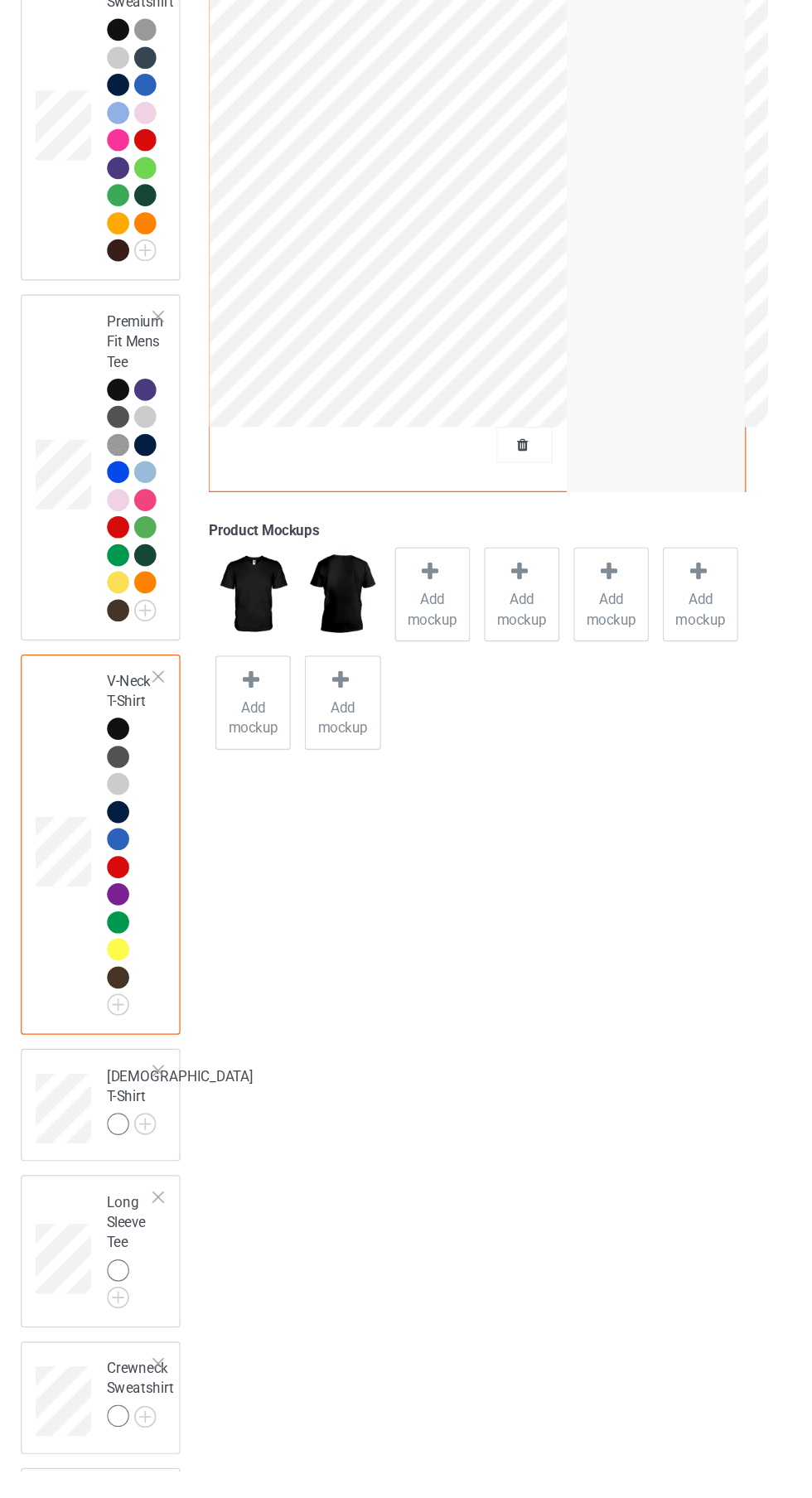
click at [0, 0] on img at bounding box center [0, 0] width 0 height 0
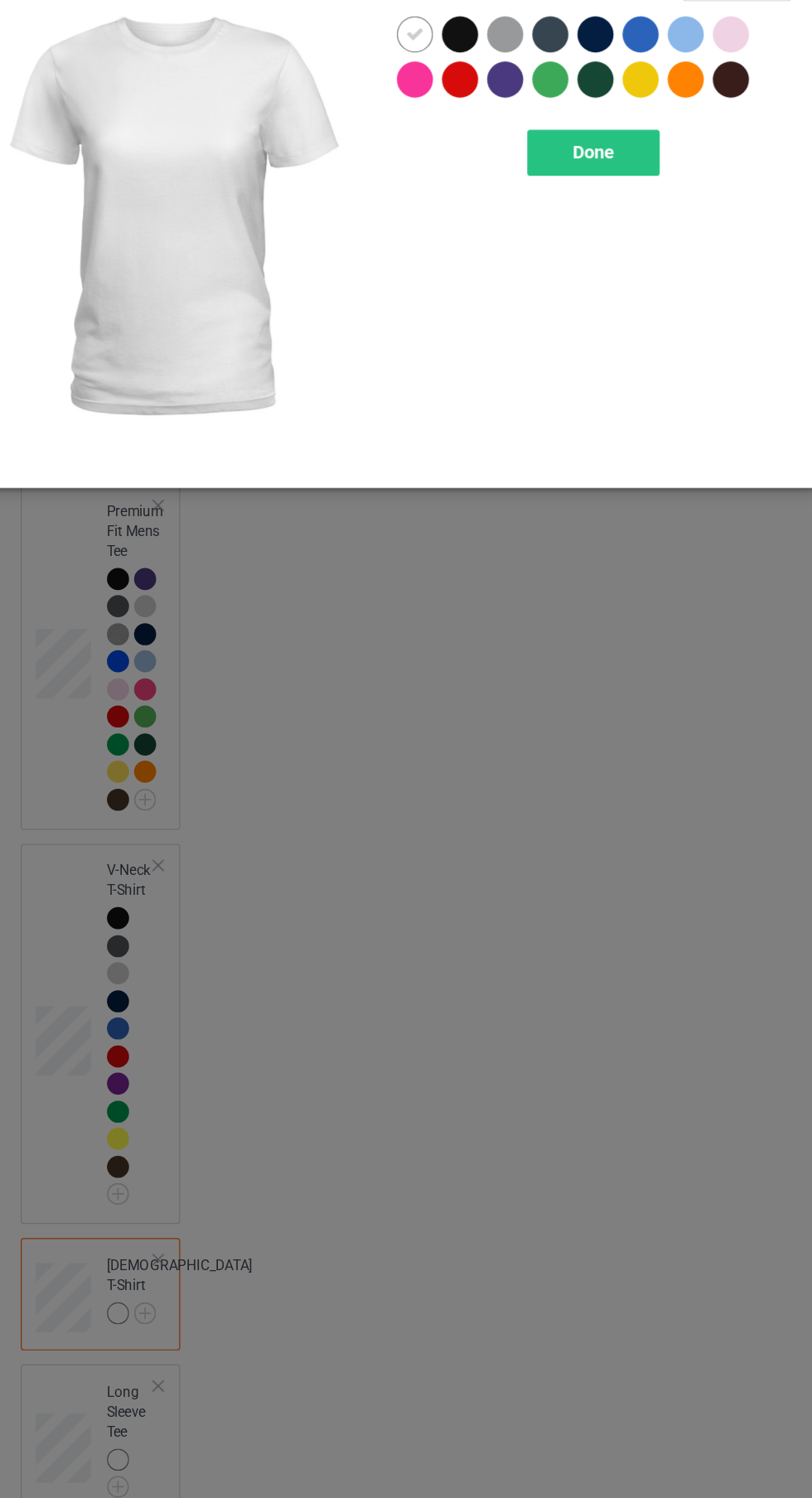
scroll to position [470, 0]
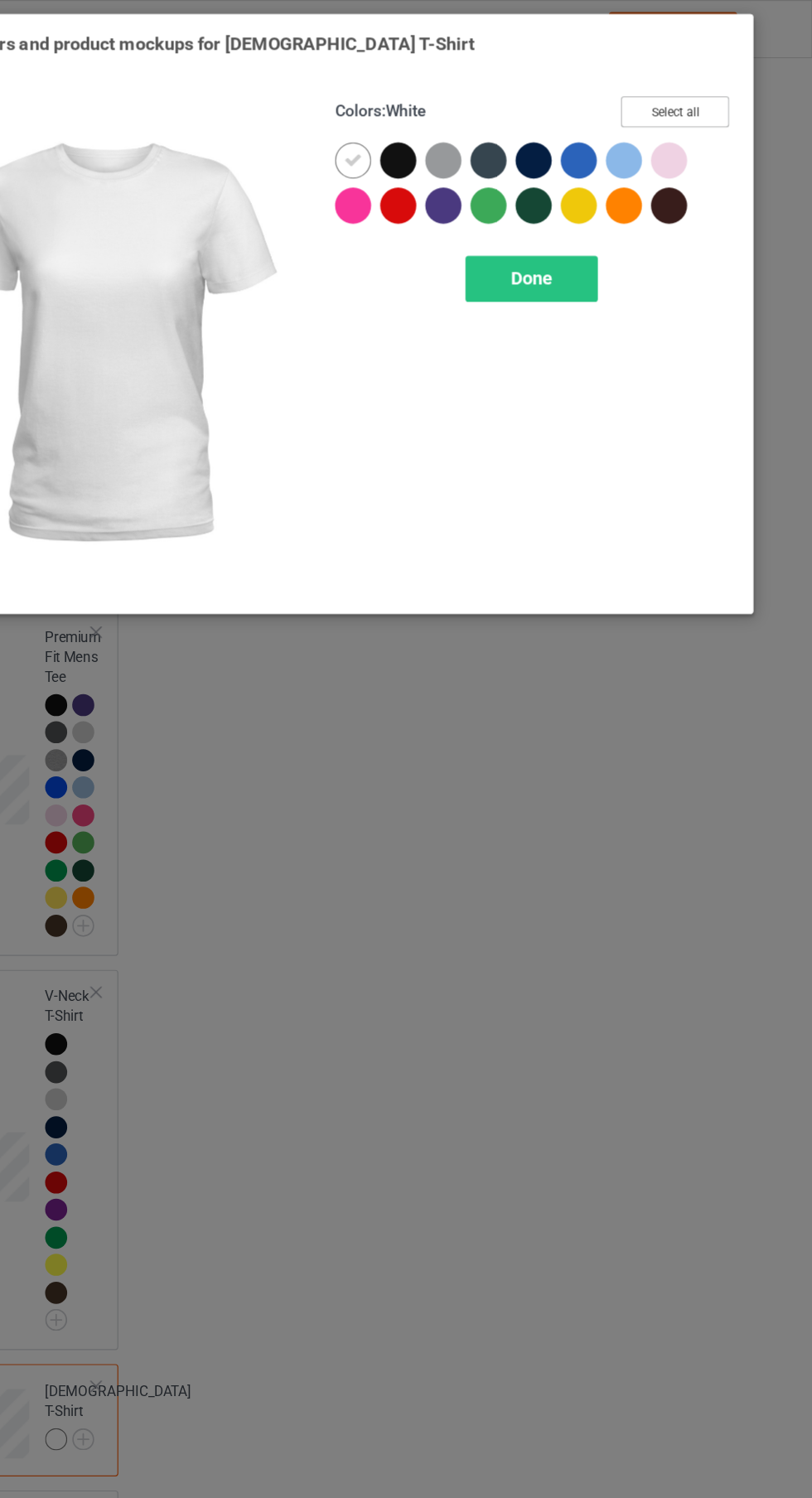
click at [723, 80] on button "Select all" at bounding box center [698, 92] width 89 height 26
click at [433, 134] on icon at bounding box center [433, 133] width 15 height 15
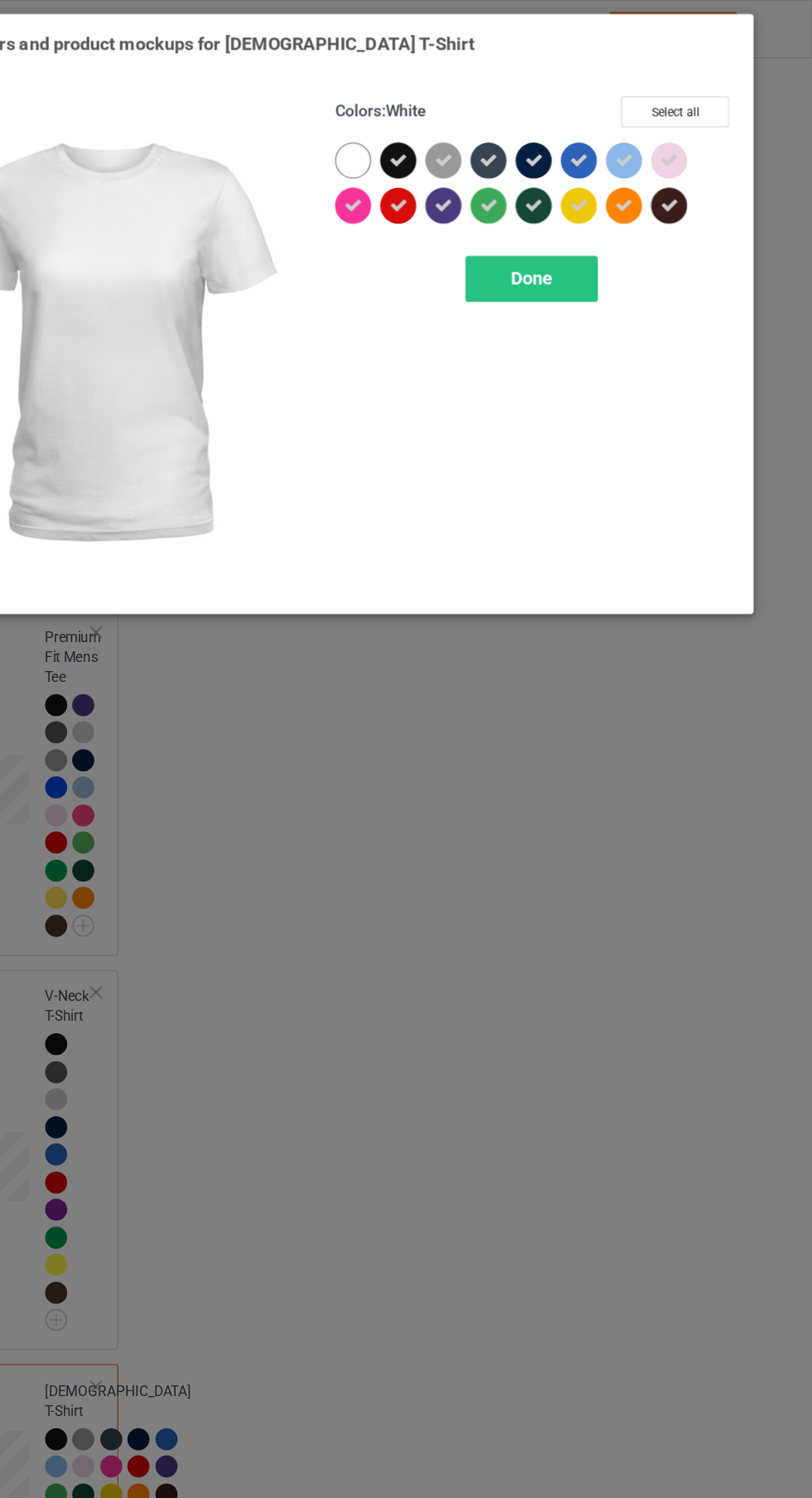
click at [592, 233] on span "Done" at bounding box center [580, 230] width 35 height 18
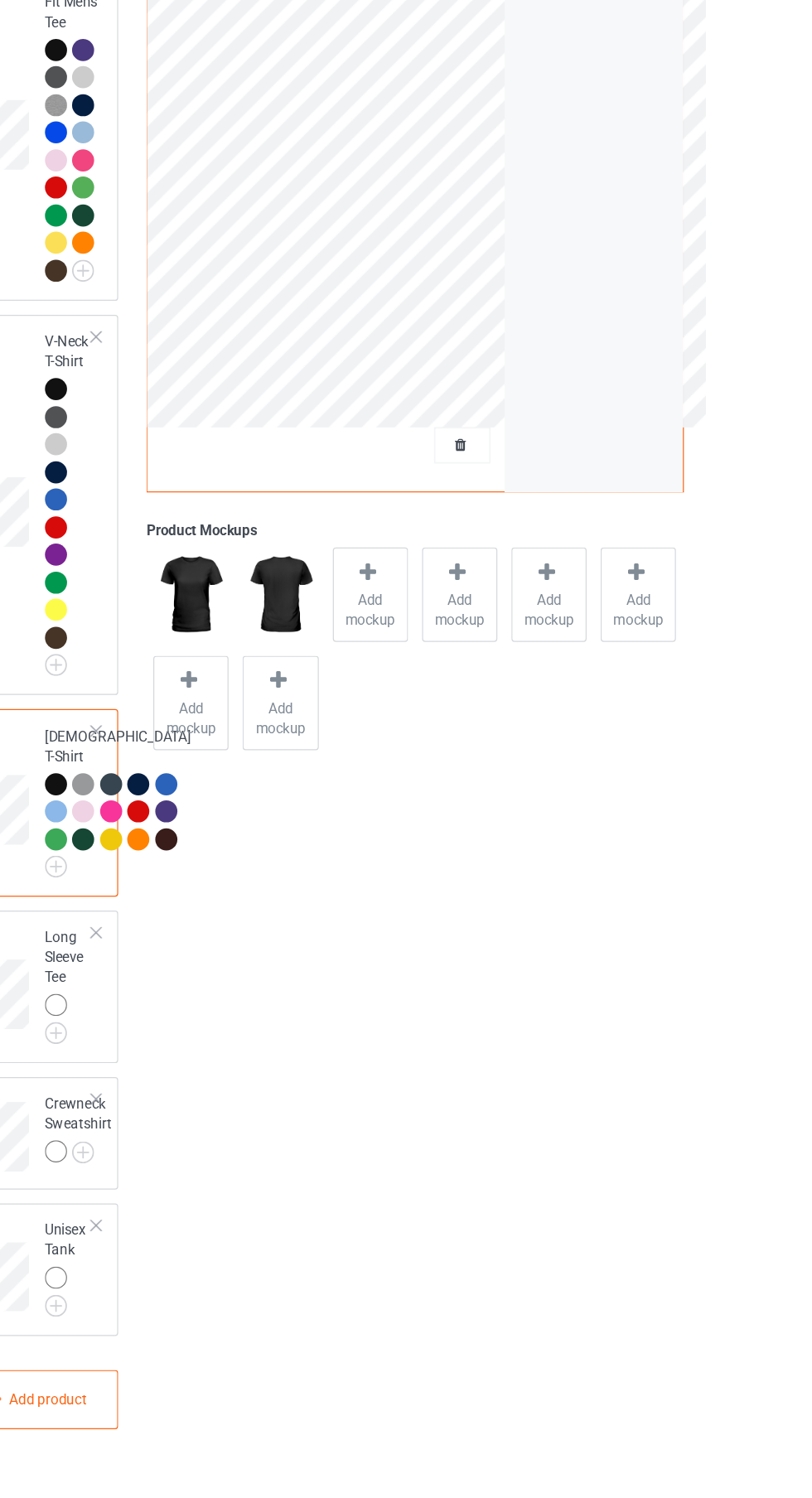
scroll to position [759, 0]
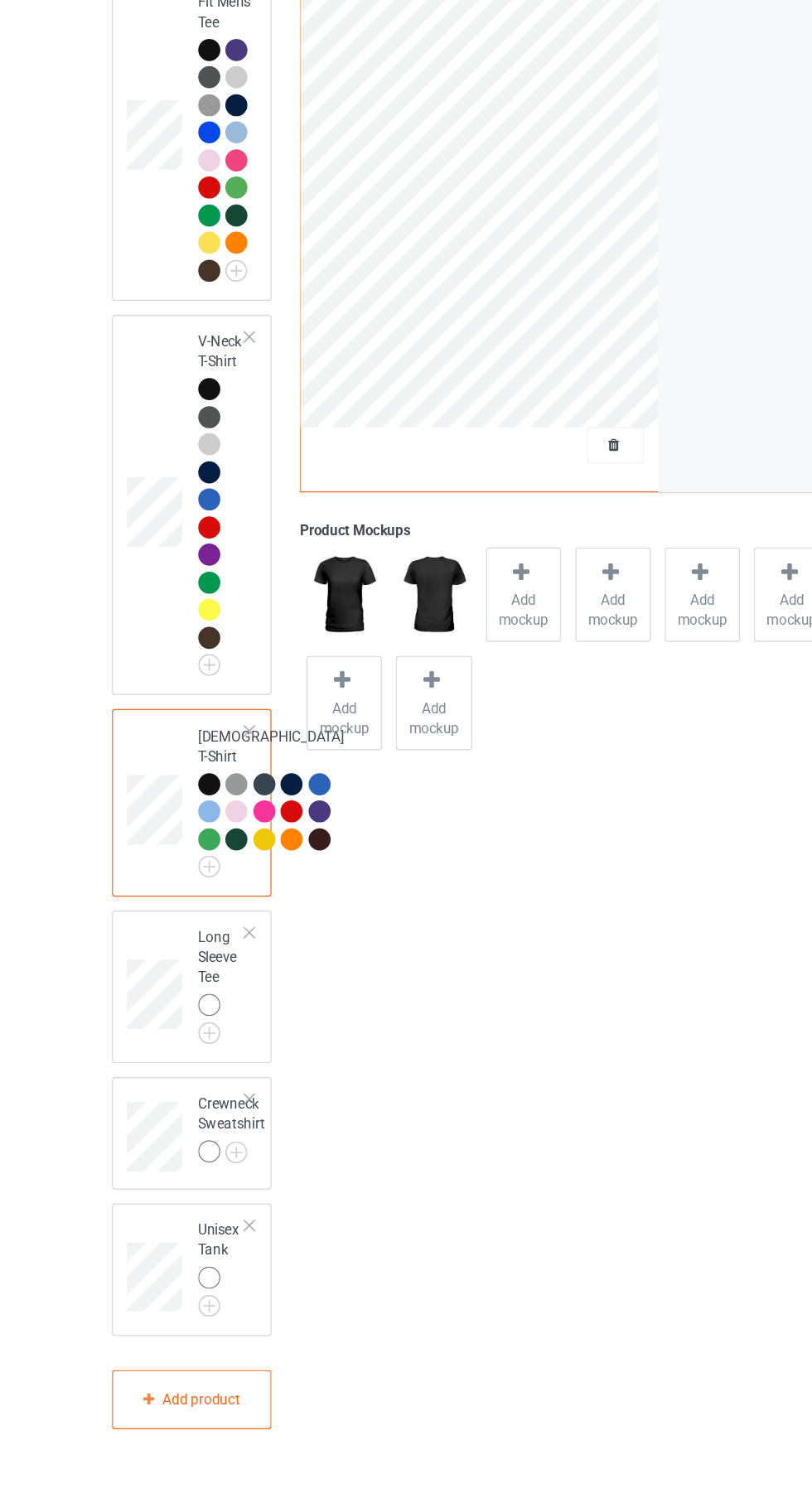
click at [0, 0] on img at bounding box center [0, 0] width 0 height 0
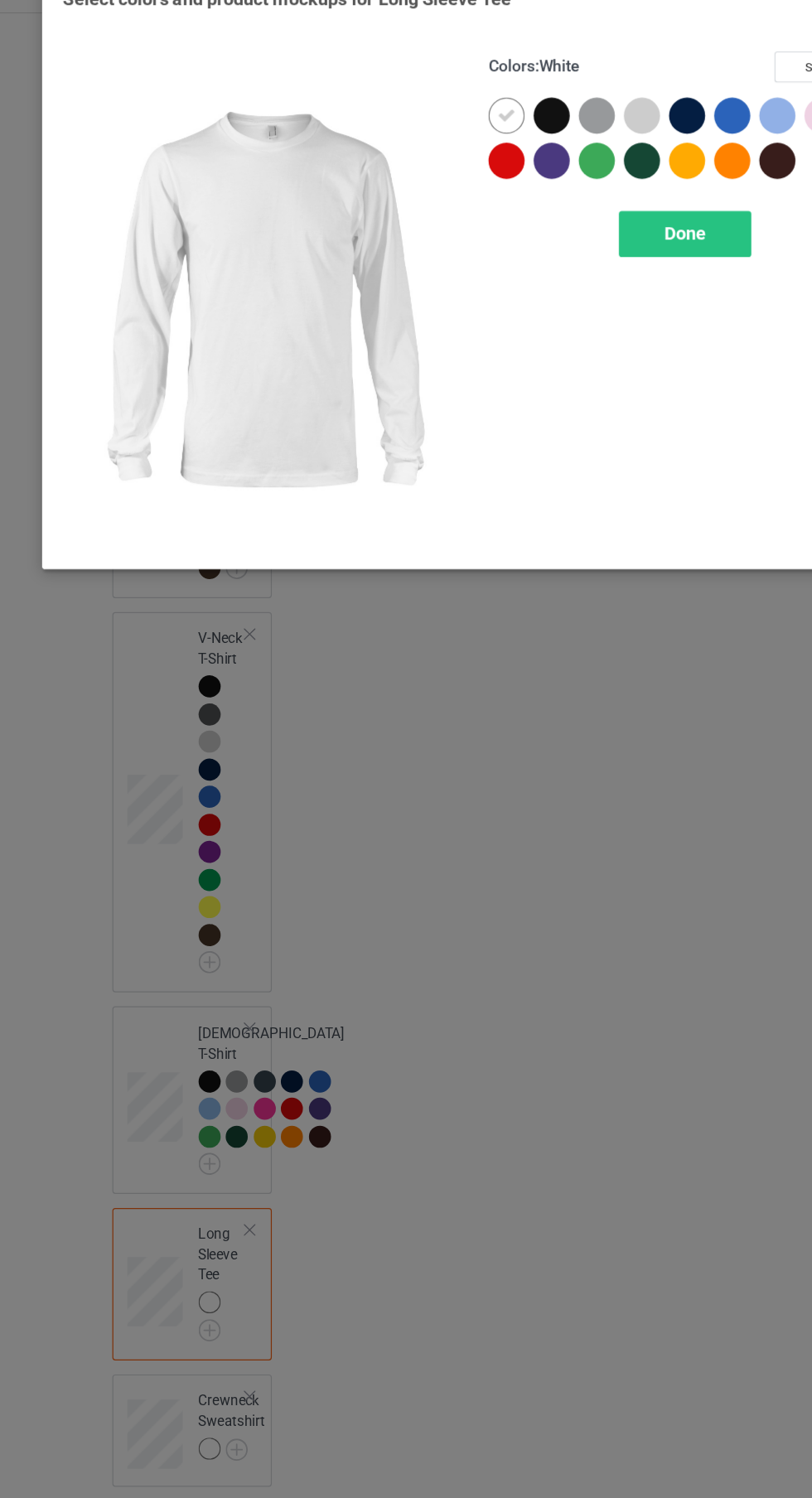
scroll to position [781, 0]
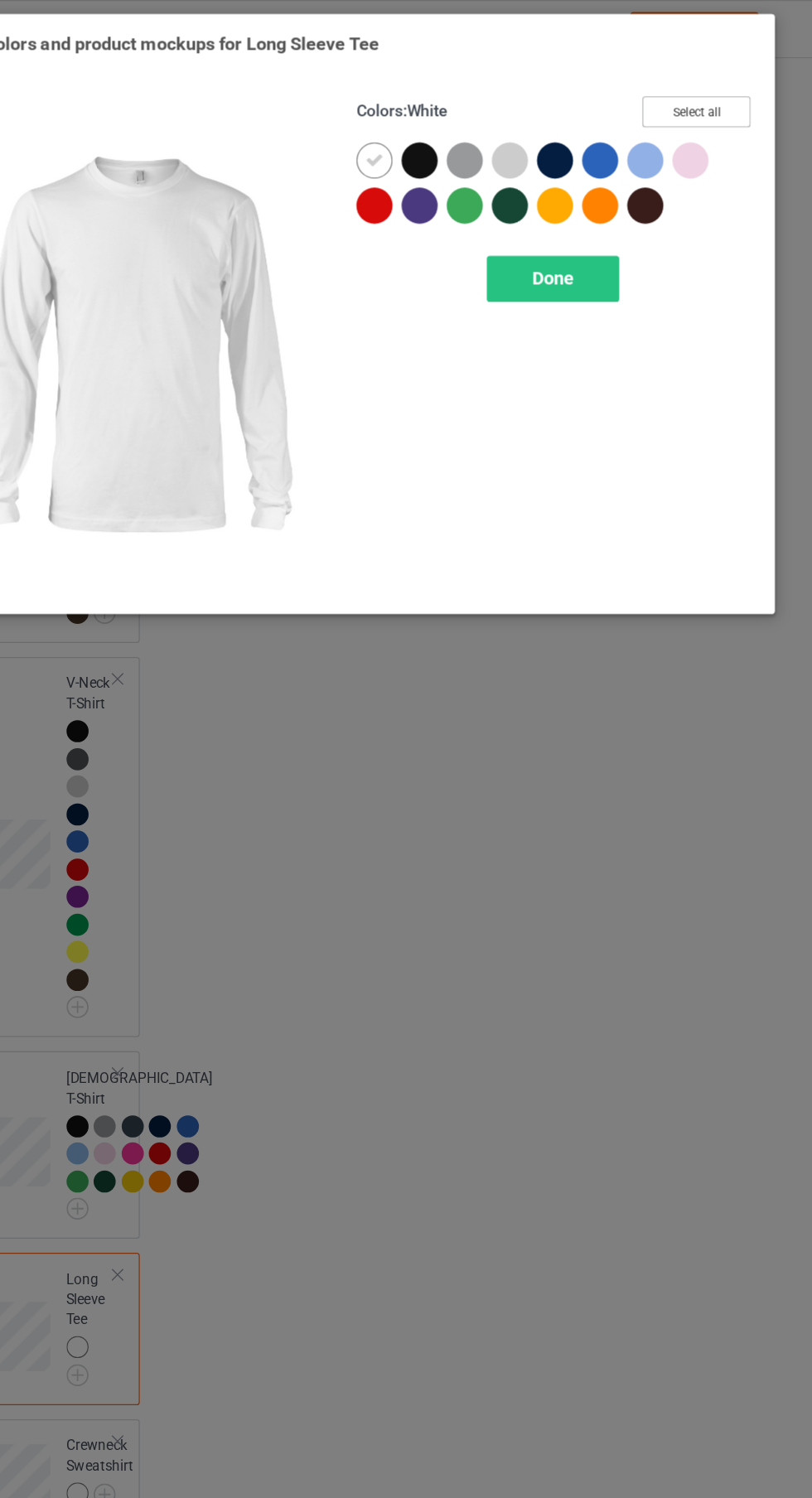
click at [725, 86] on button "Select all" at bounding box center [698, 92] width 89 height 26
click at [433, 132] on icon at bounding box center [433, 133] width 15 height 15
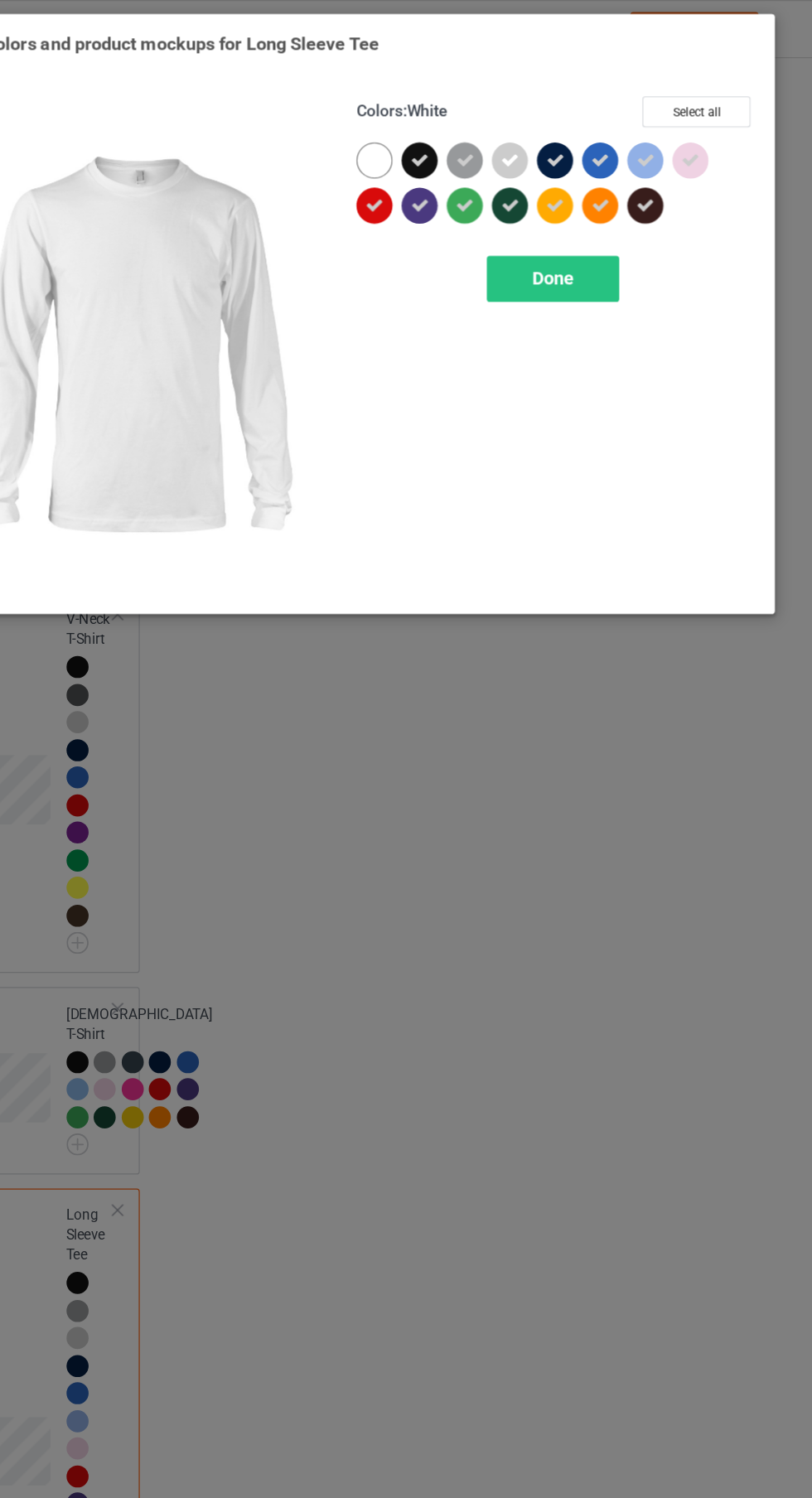
click at [612, 242] on div "Done" at bounding box center [580, 231] width 109 height 38
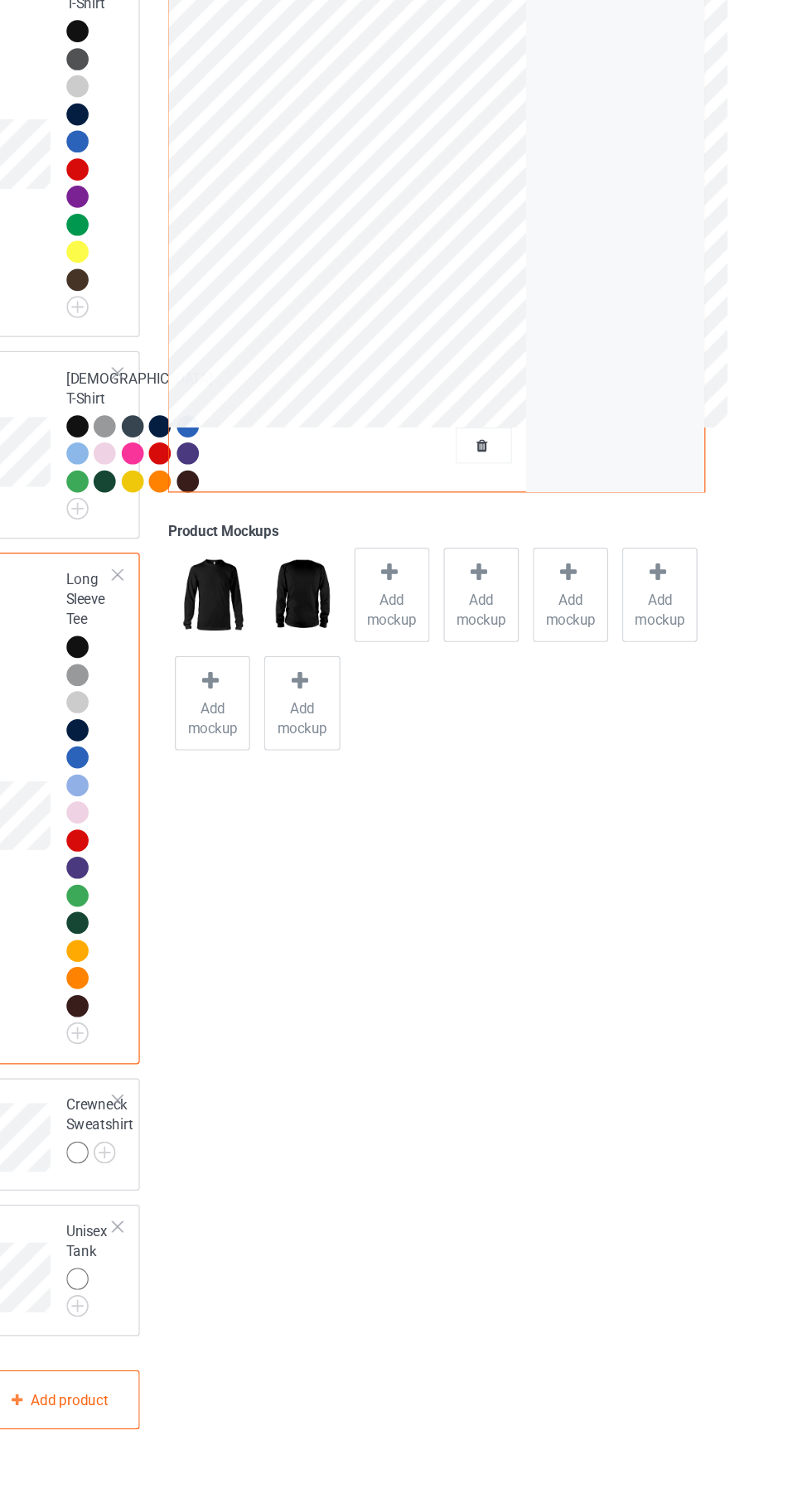
scroll to position [1176, 0]
click at [0, 0] on img at bounding box center [0, 0] width 0 height 0
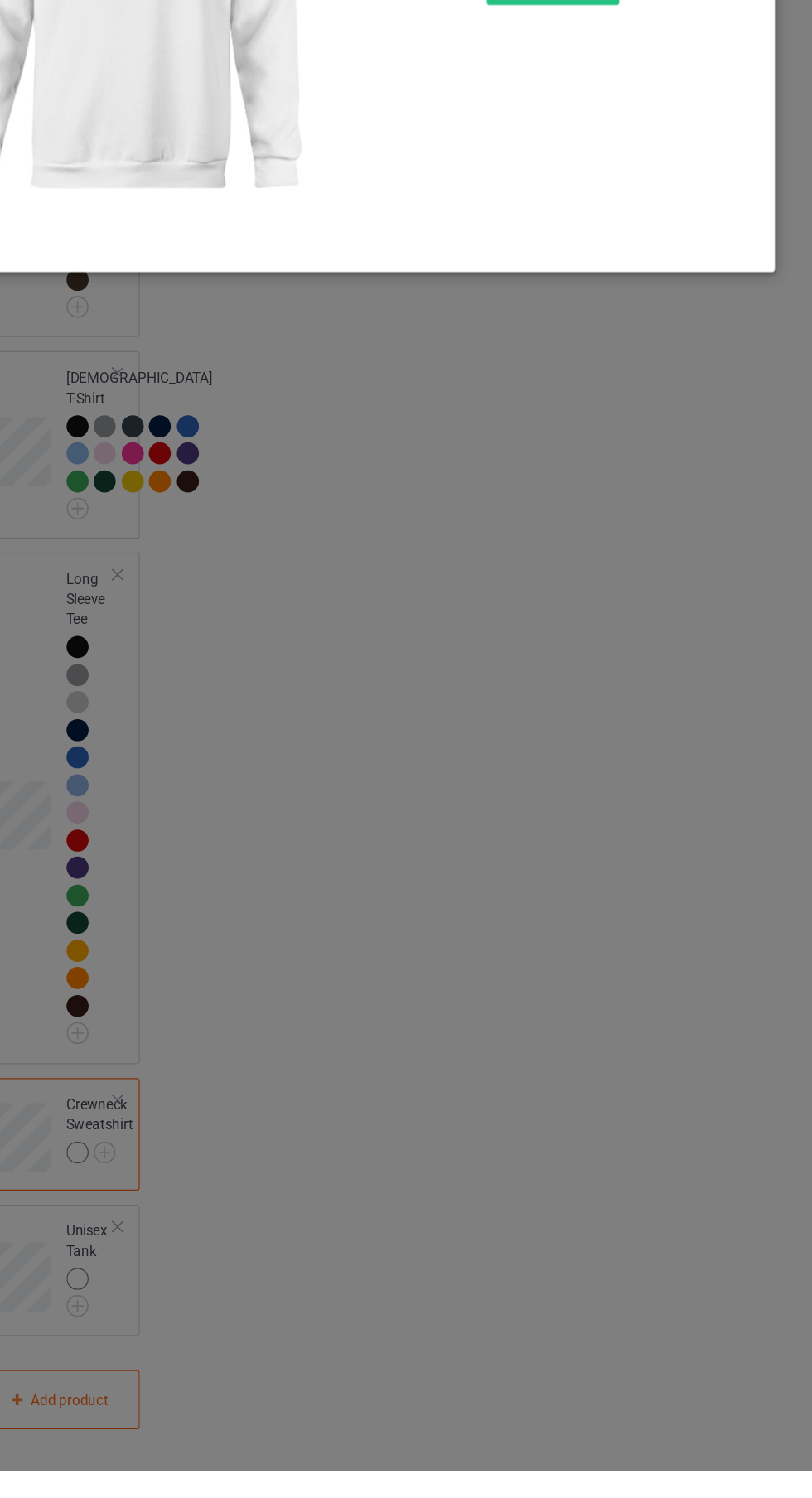
scroll to position [1197, 0]
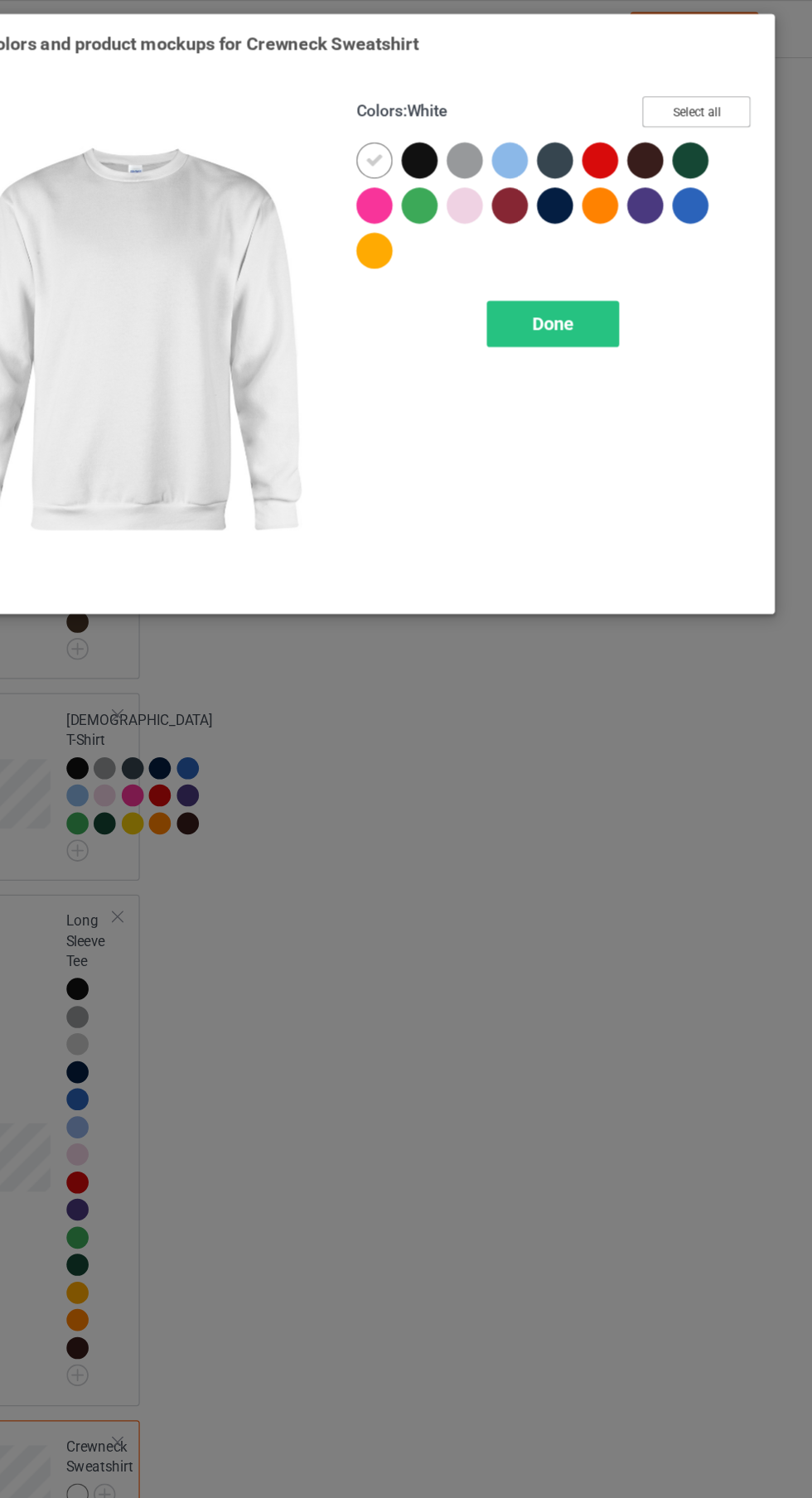
click at [730, 88] on button "Select all" at bounding box center [698, 92] width 89 height 26
click at [439, 125] on icon at bounding box center [433, 133] width 15 height 15
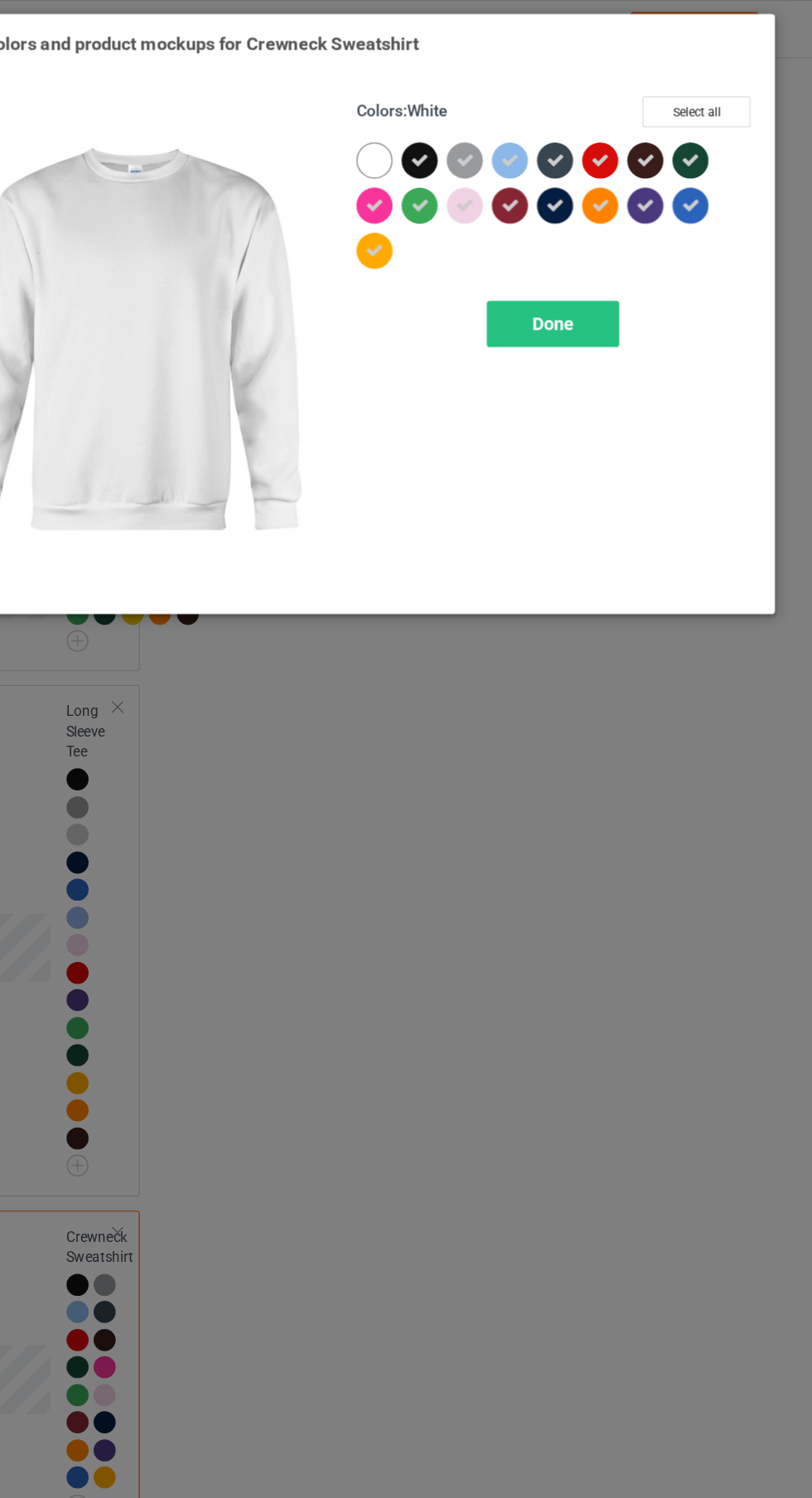
click at [608, 280] on div "Done" at bounding box center [580, 268] width 109 height 38
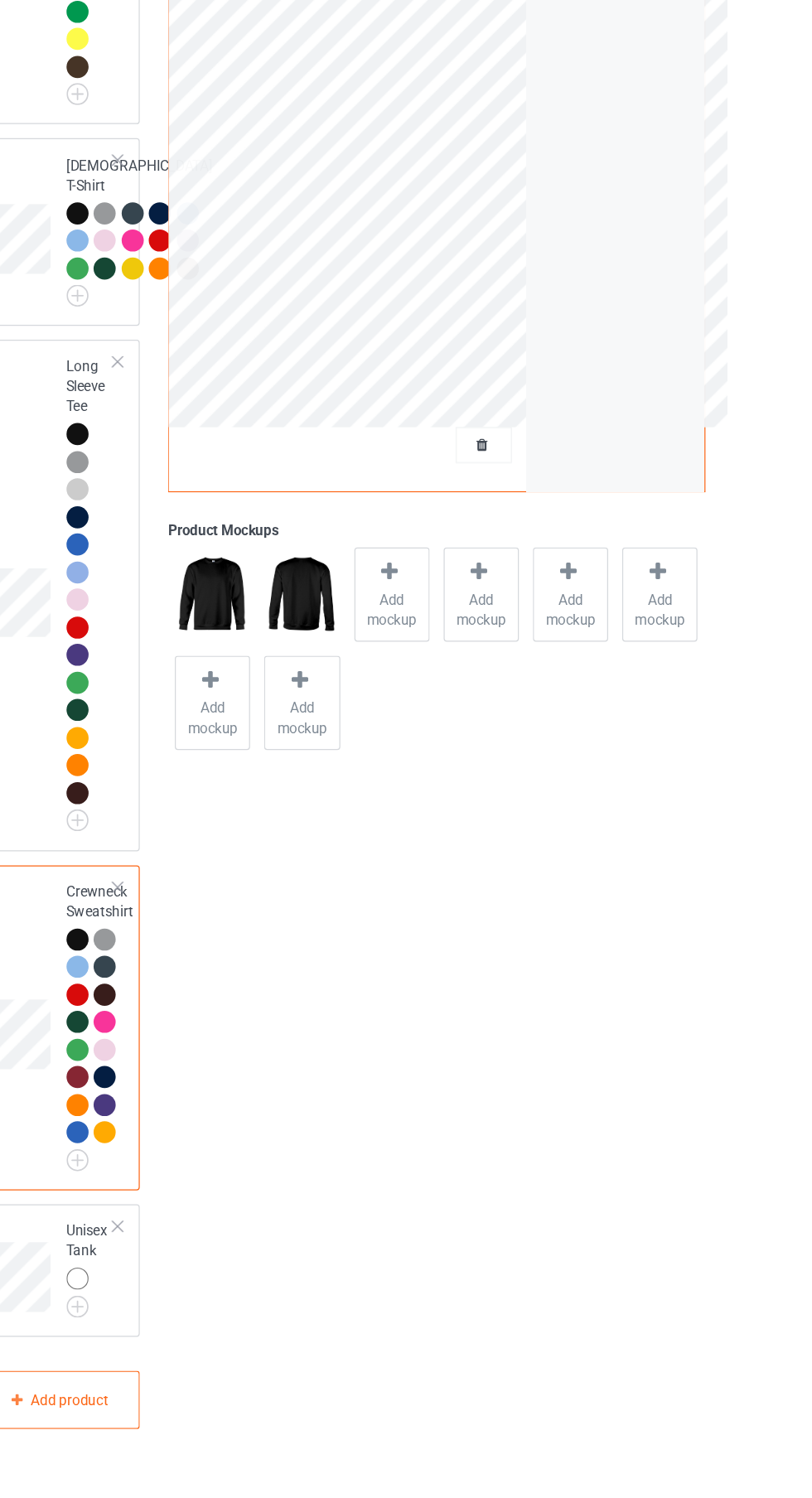
scroll to position [1352, 0]
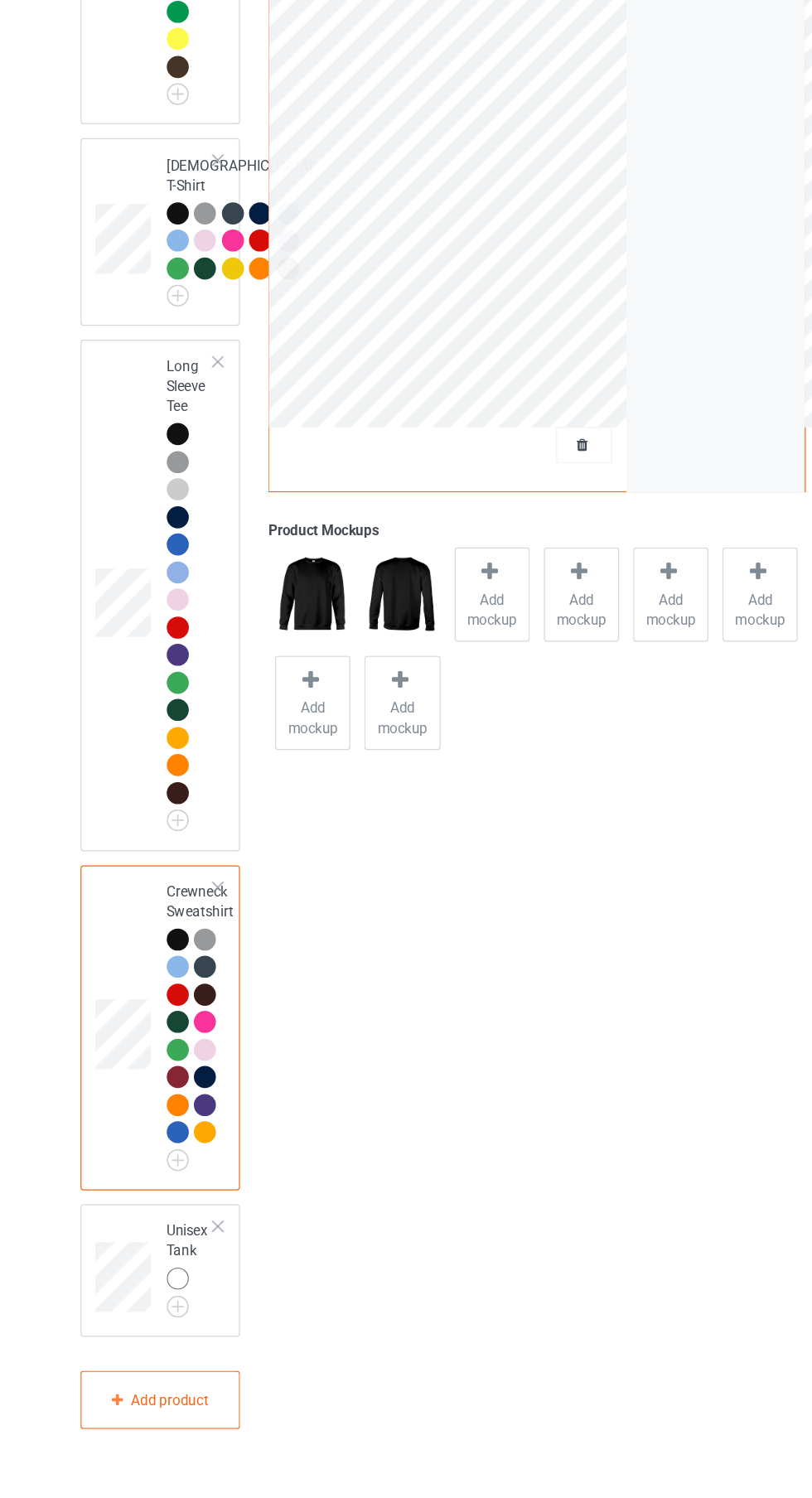
click at [0, 0] on img at bounding box center [0, 0] width 0 height 0
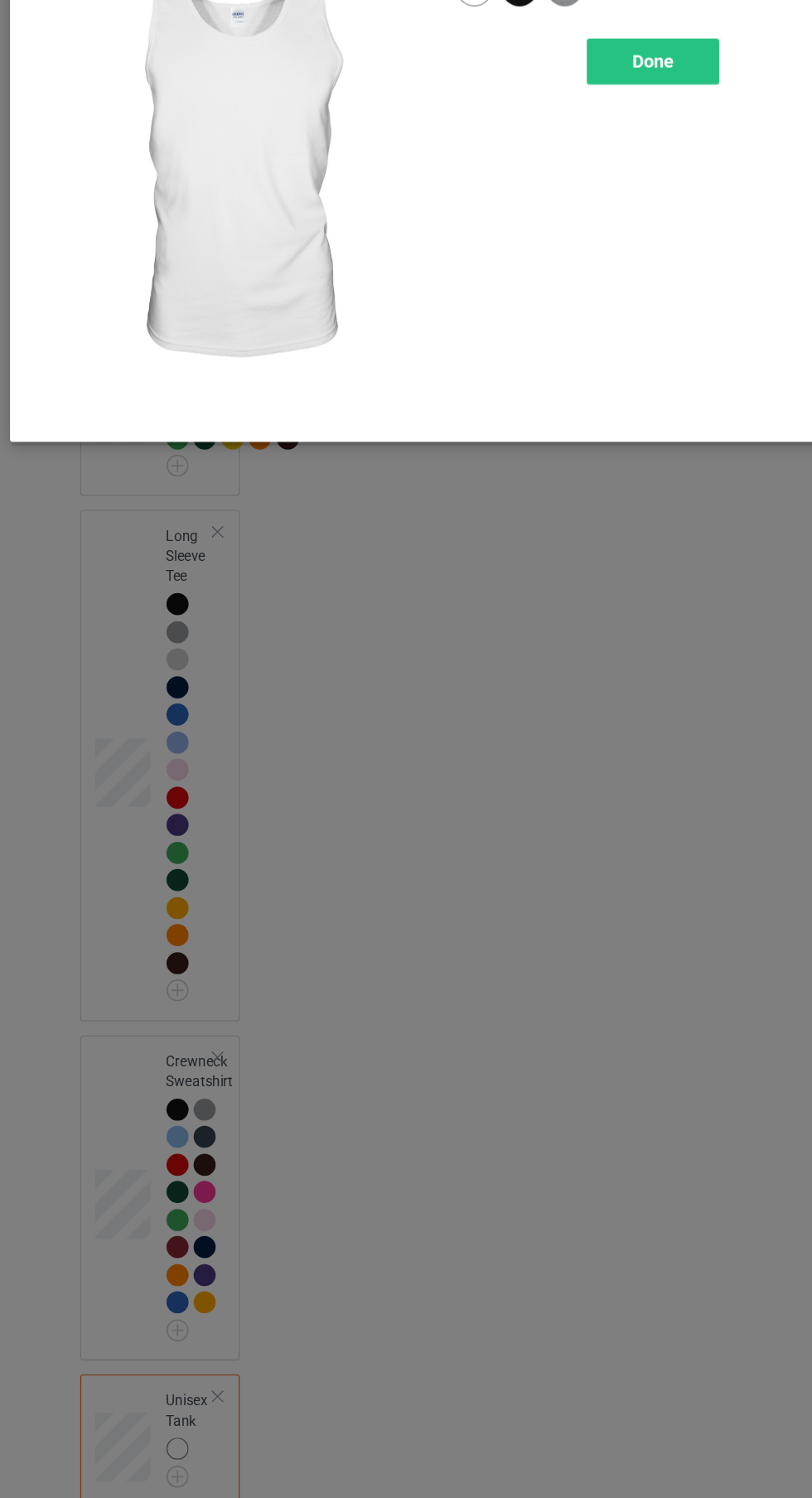
scroll to position [1374, 0]
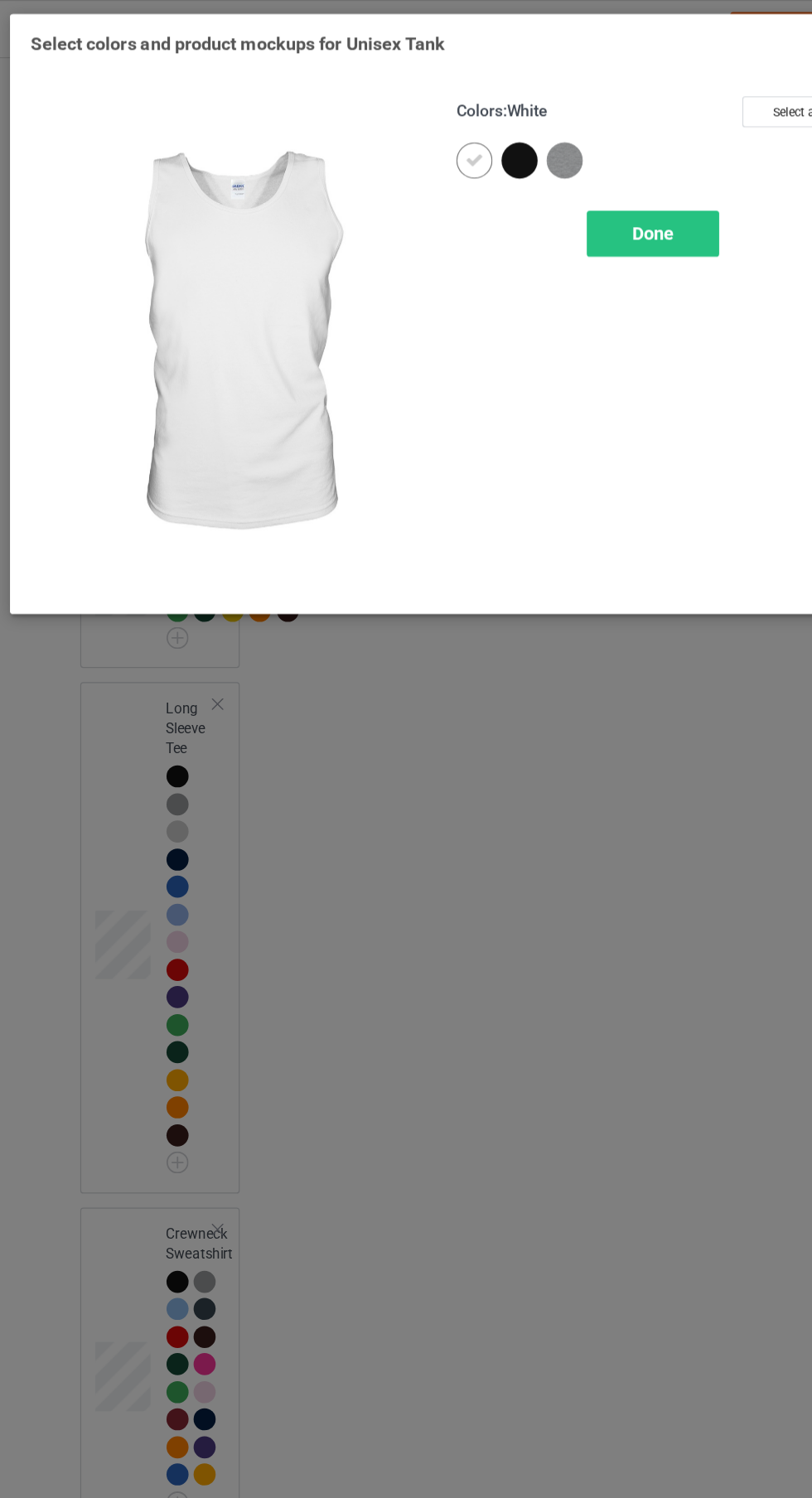
click at [680, 87] on button "Select all" at bounding box center [698, 92] width 89 height 26
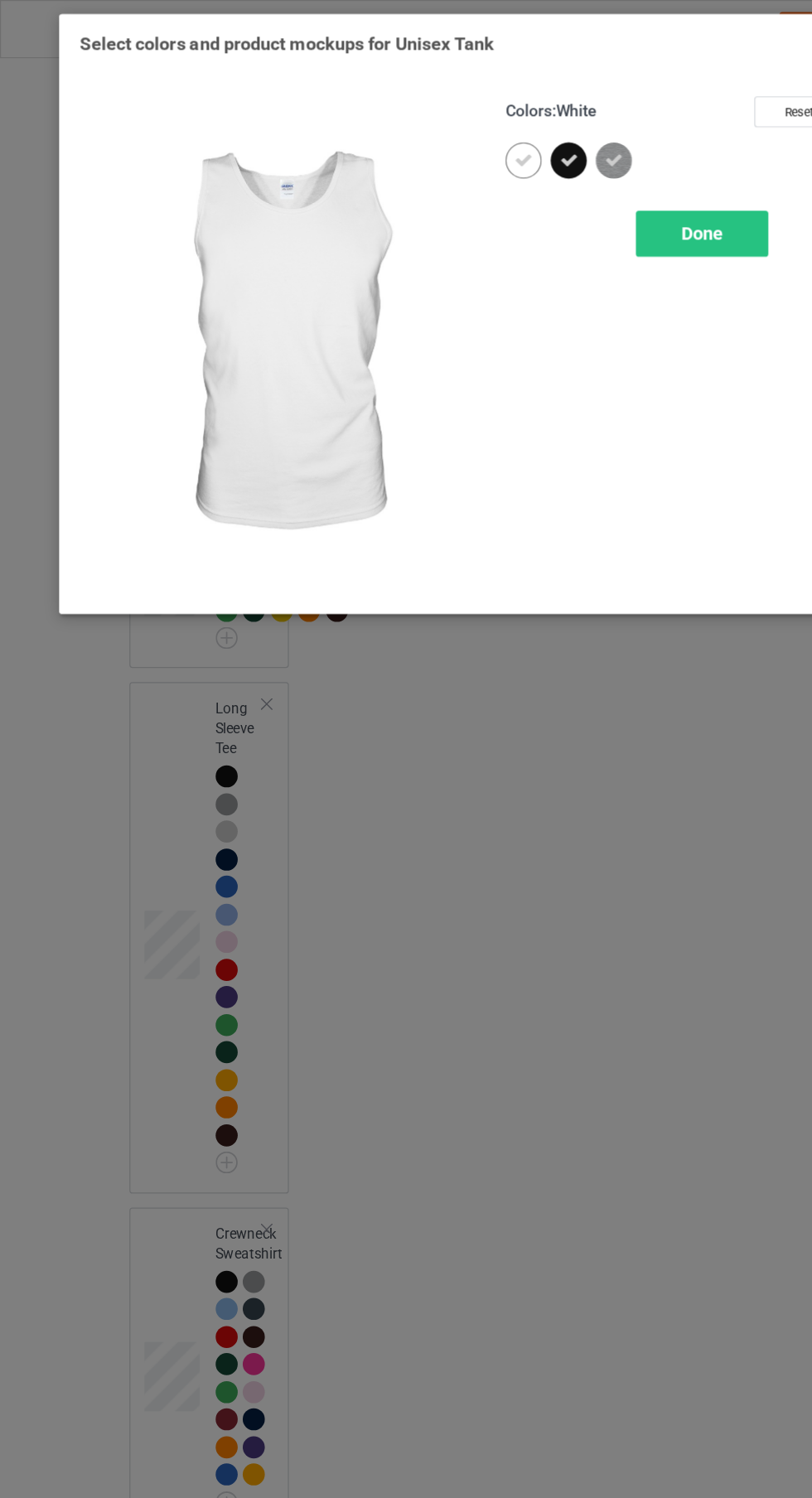
click at [550, 196] on div "Done" at bounding box center [580, 193] width 109 height 38
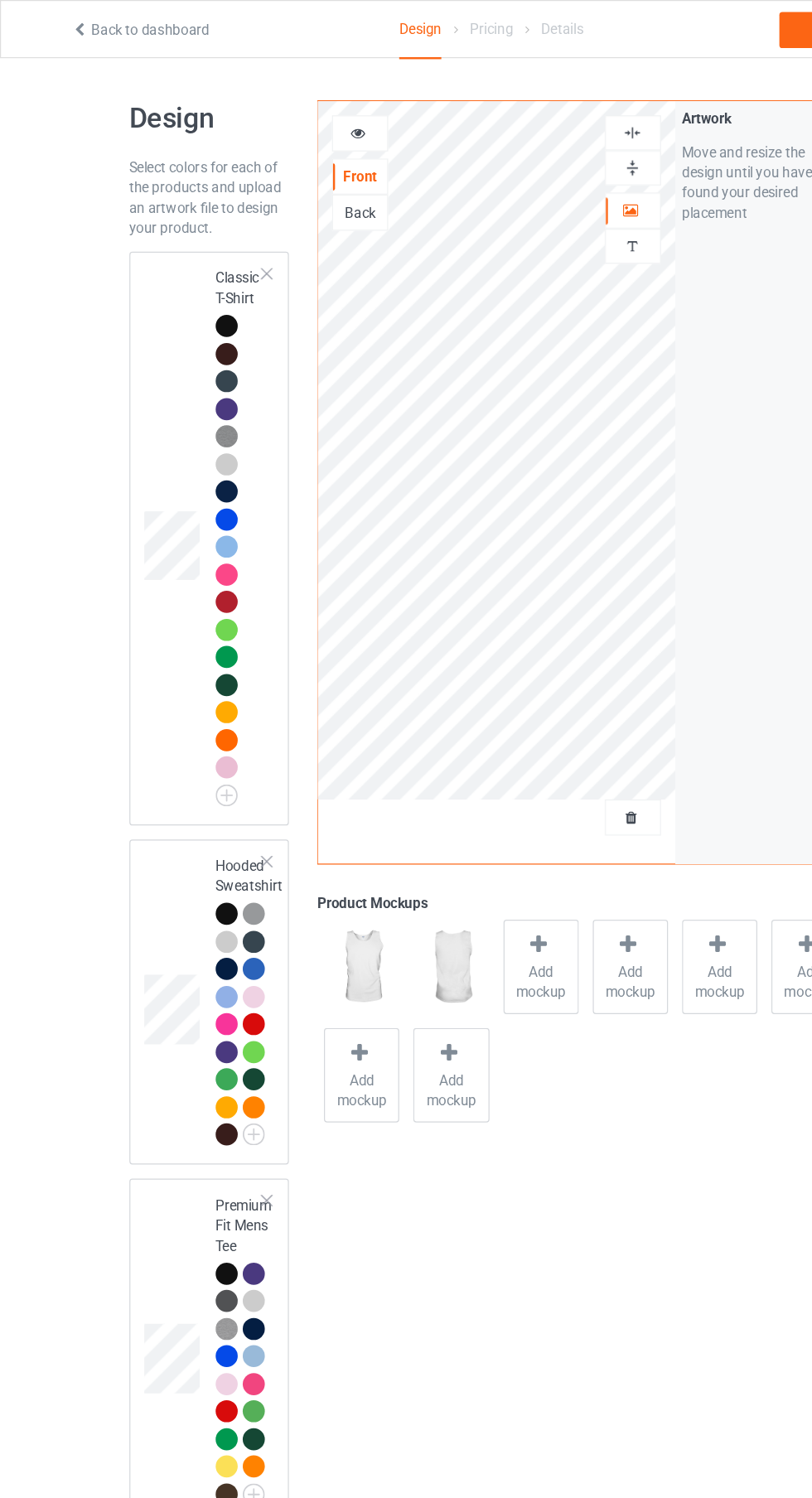
click at [186, 291] on div at bounding box center [187, 292] width 18 height 18
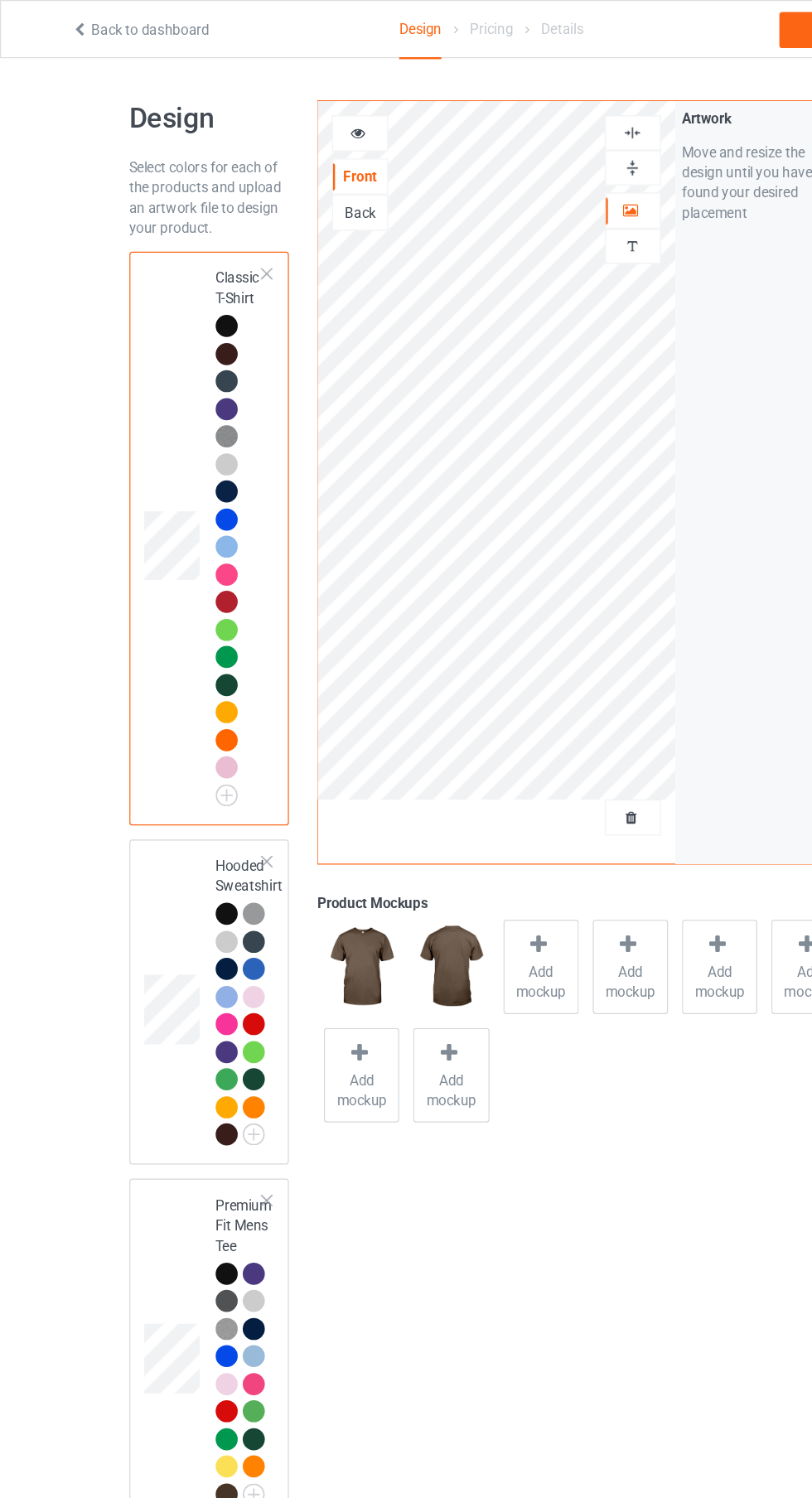
click at [187, 263] on div at bounding box center [187, 269] width 18 height 18
click at [458, 792] on div at bounding box center [447, 782] width 23 height 24
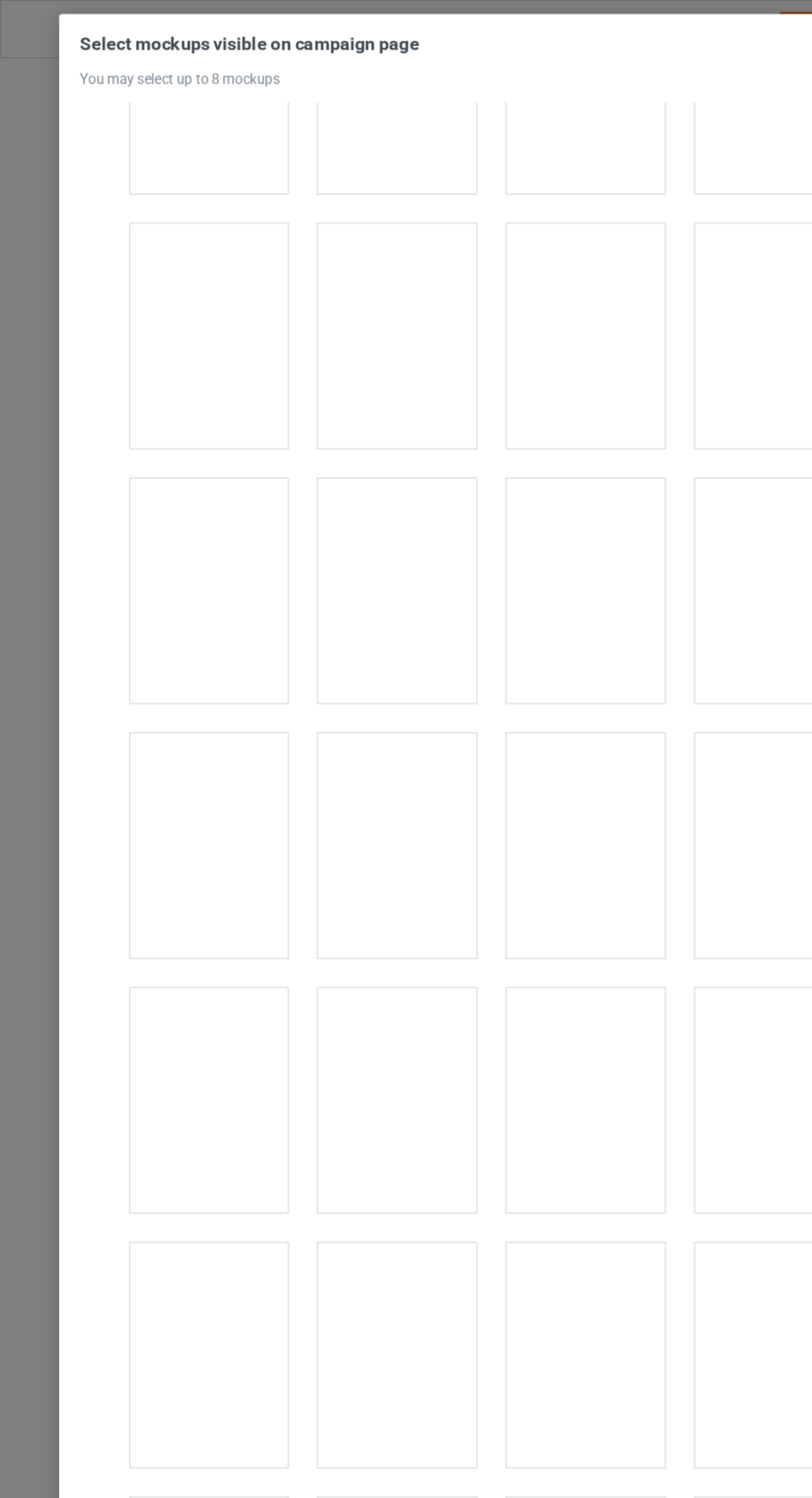
scroll to position [1917, 0]
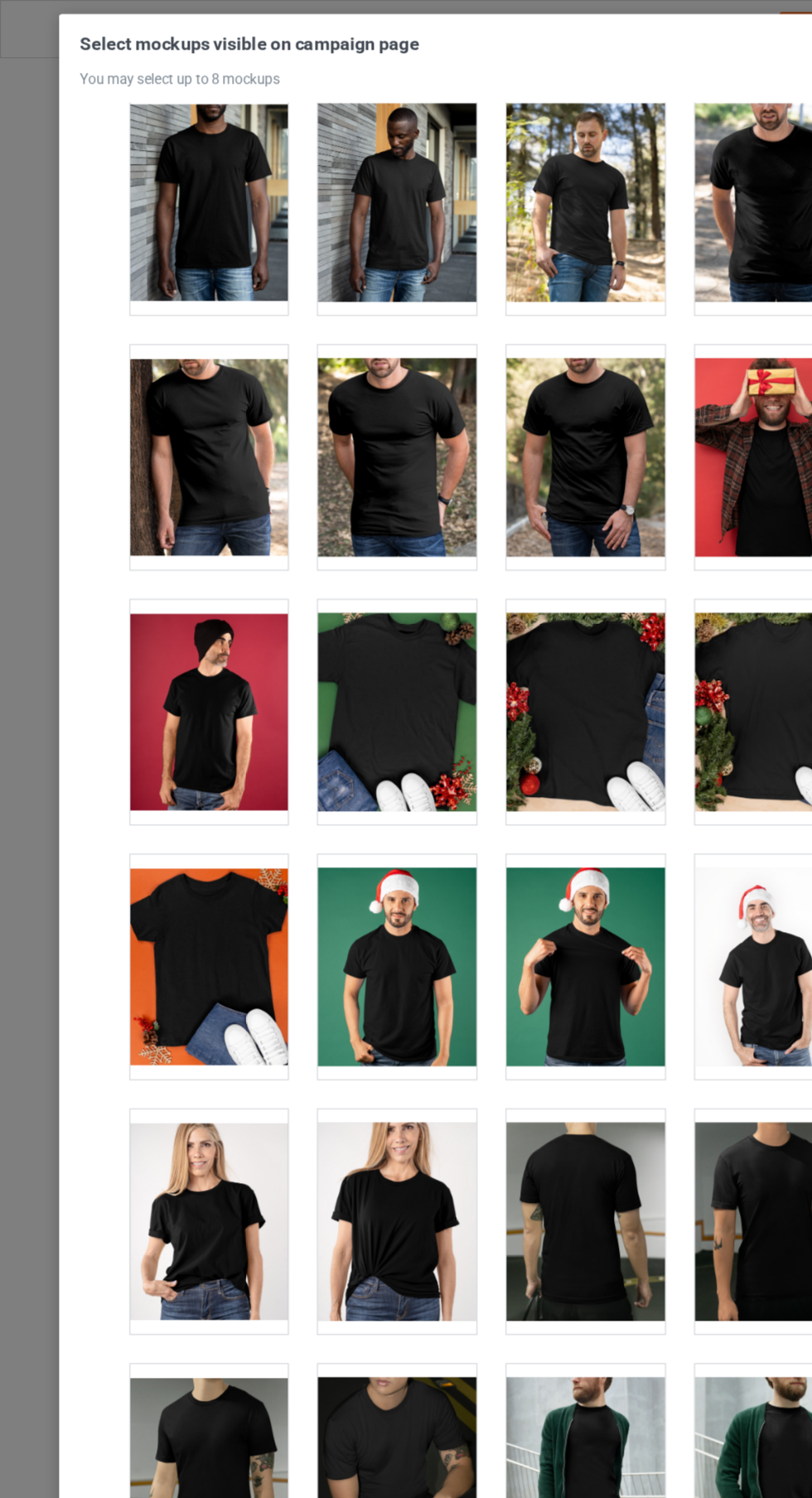
click at [533, 715] on div at bounding box center [484, 799] width 131 height 185
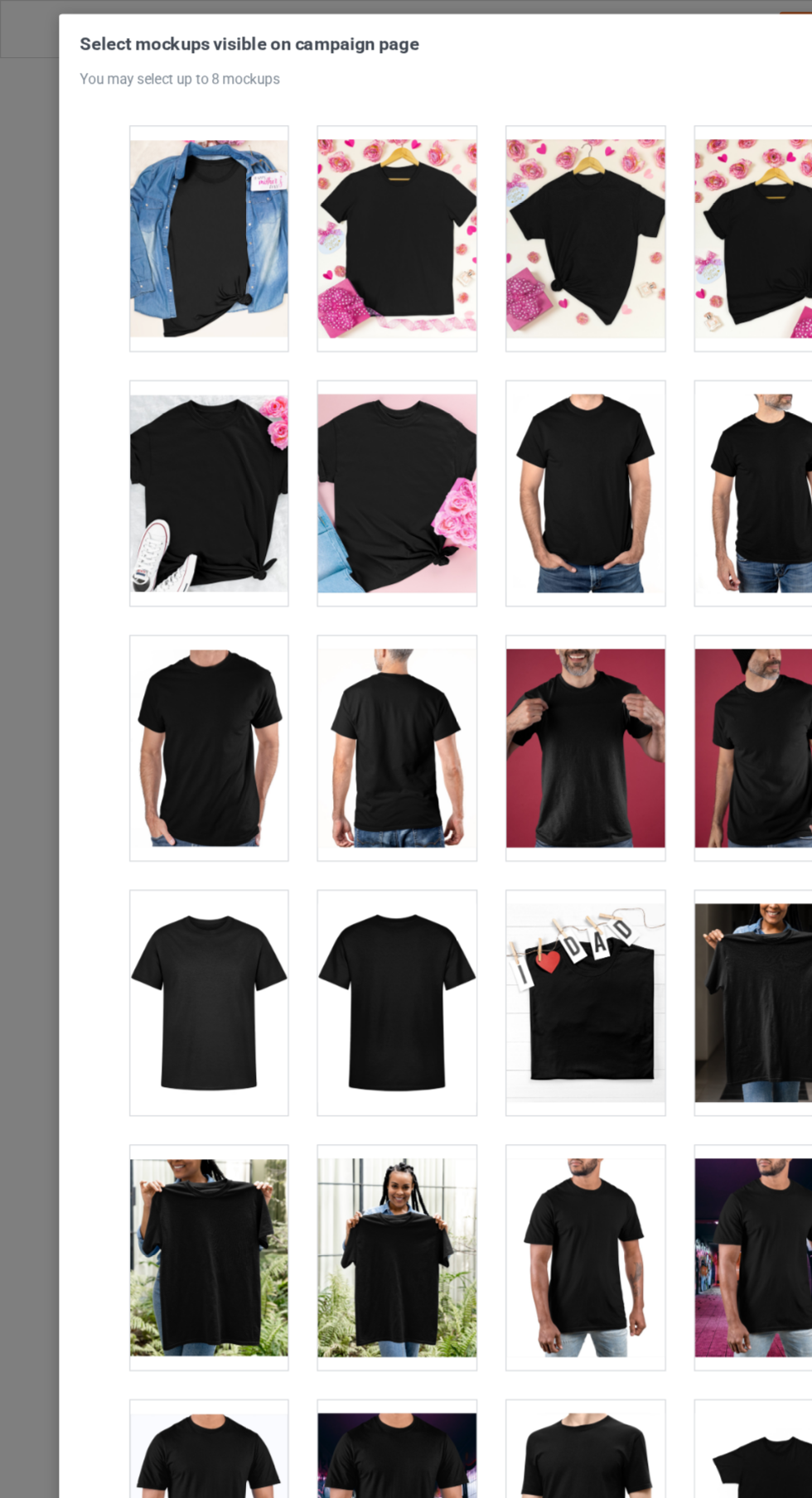
scroll to position [6728, 0]
click at [514, 633] on div at bounding box center [484, 618] width 131 height 185
click at [193, 856] on div at bounding box center [172, 829] width 131 height 185
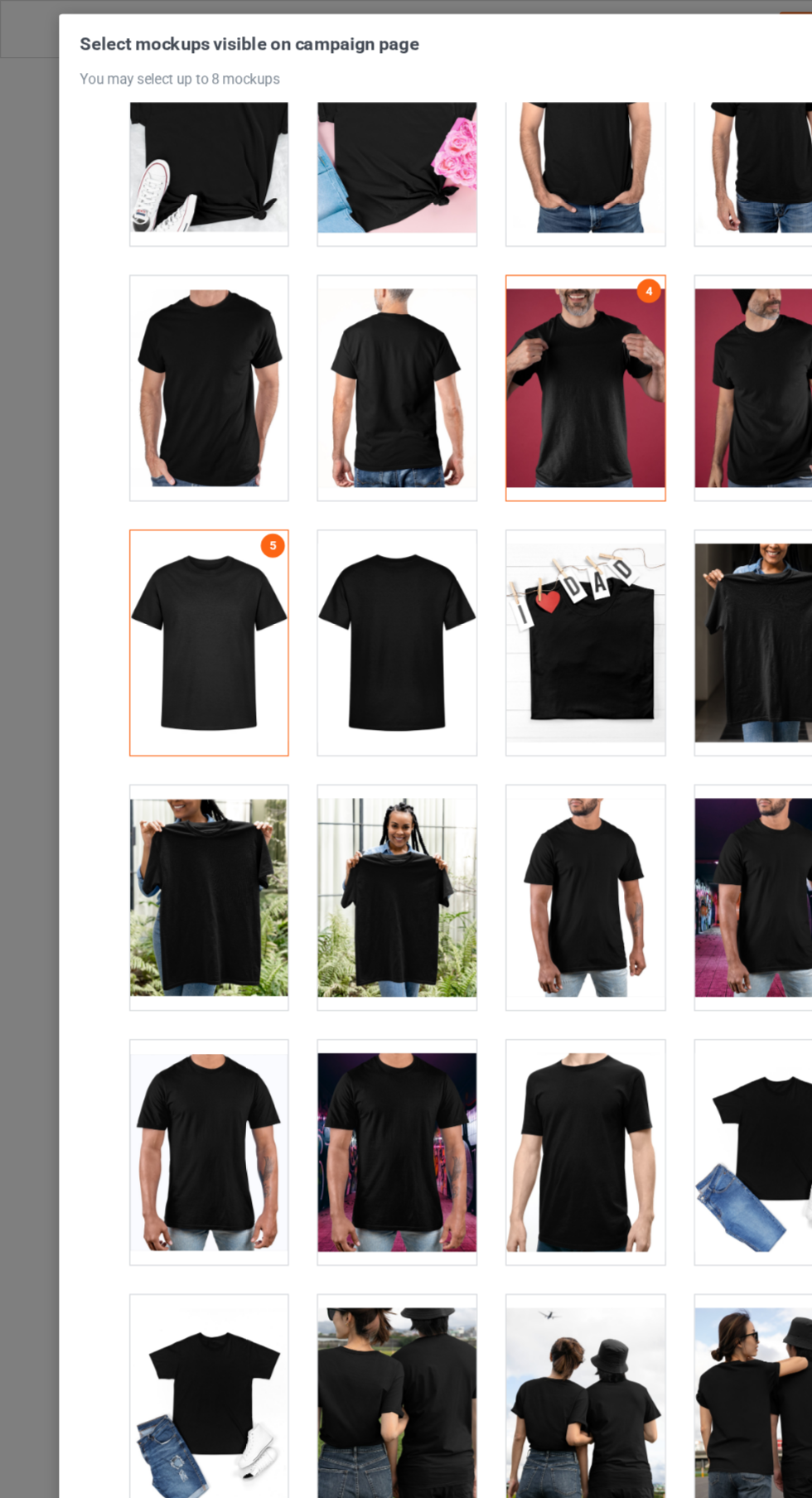
scroll to position [7017, 0]
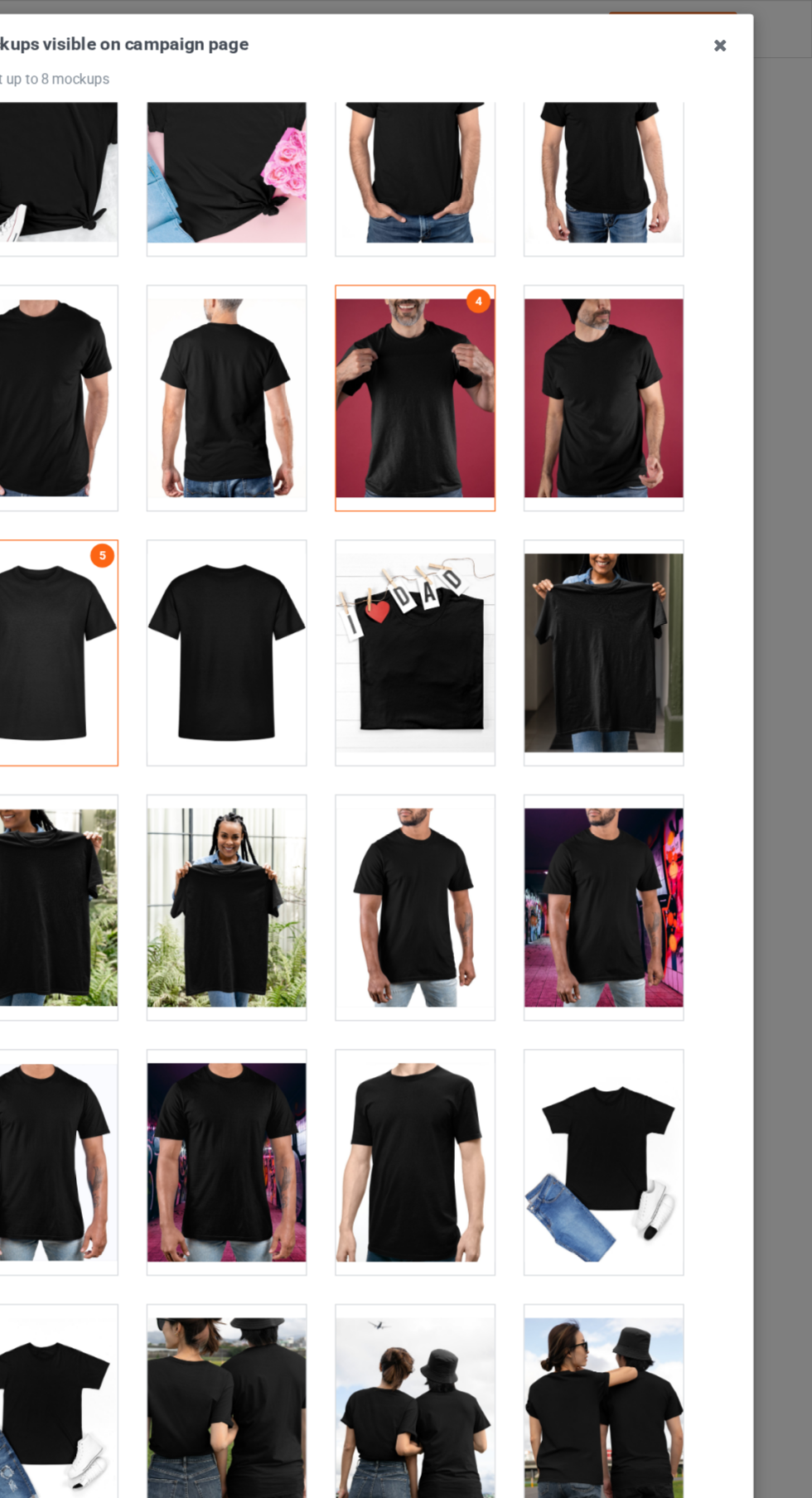
click at [649, 953] on div at bounding box center [639, 961] width 131 height 185
click at [743, 38] on icon at bounding box center [736, 38] width 27 height 27
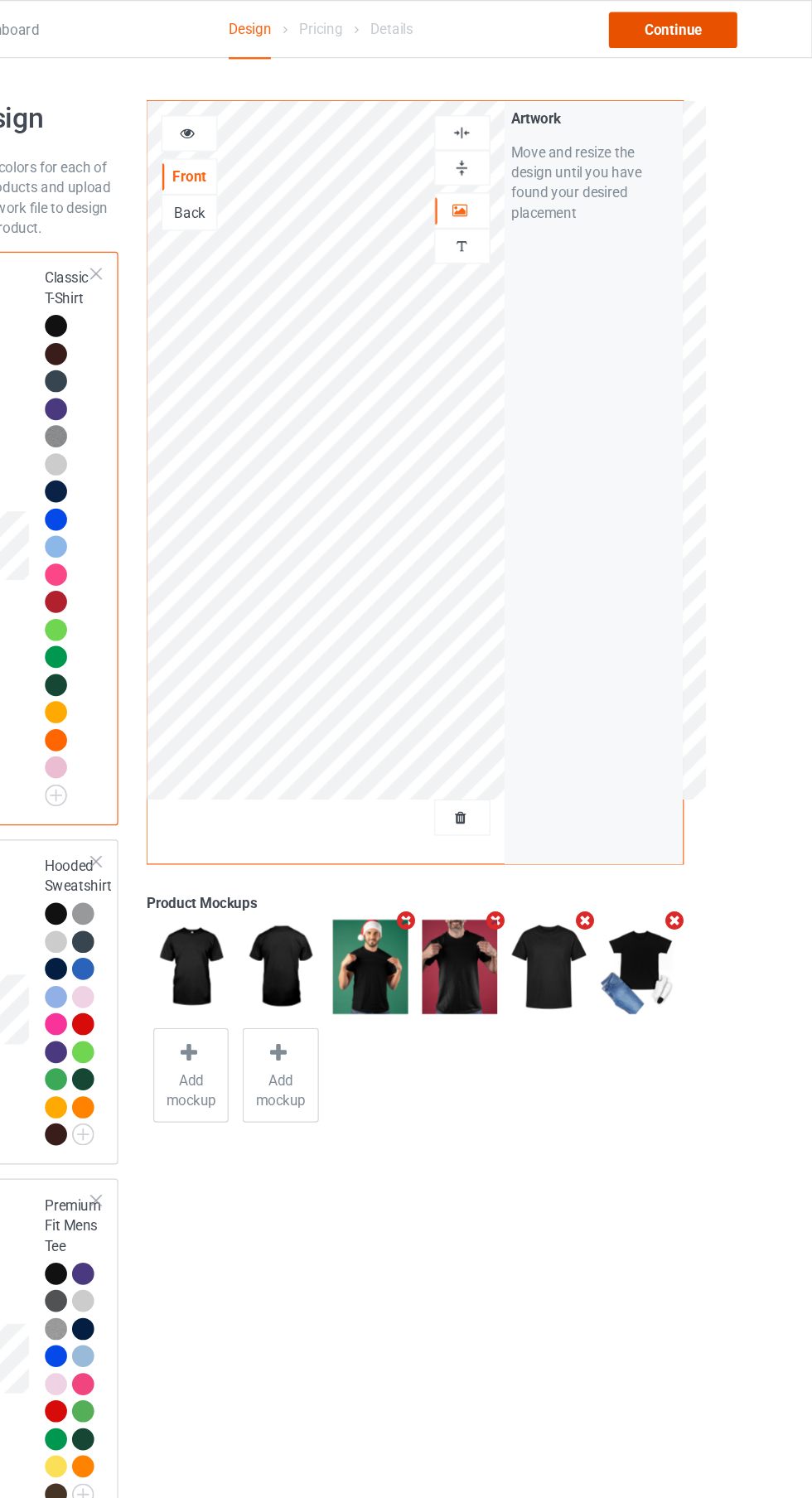
click at [718, 33] on div "Continue" at bounding box center [697, 25] width 106 height 30
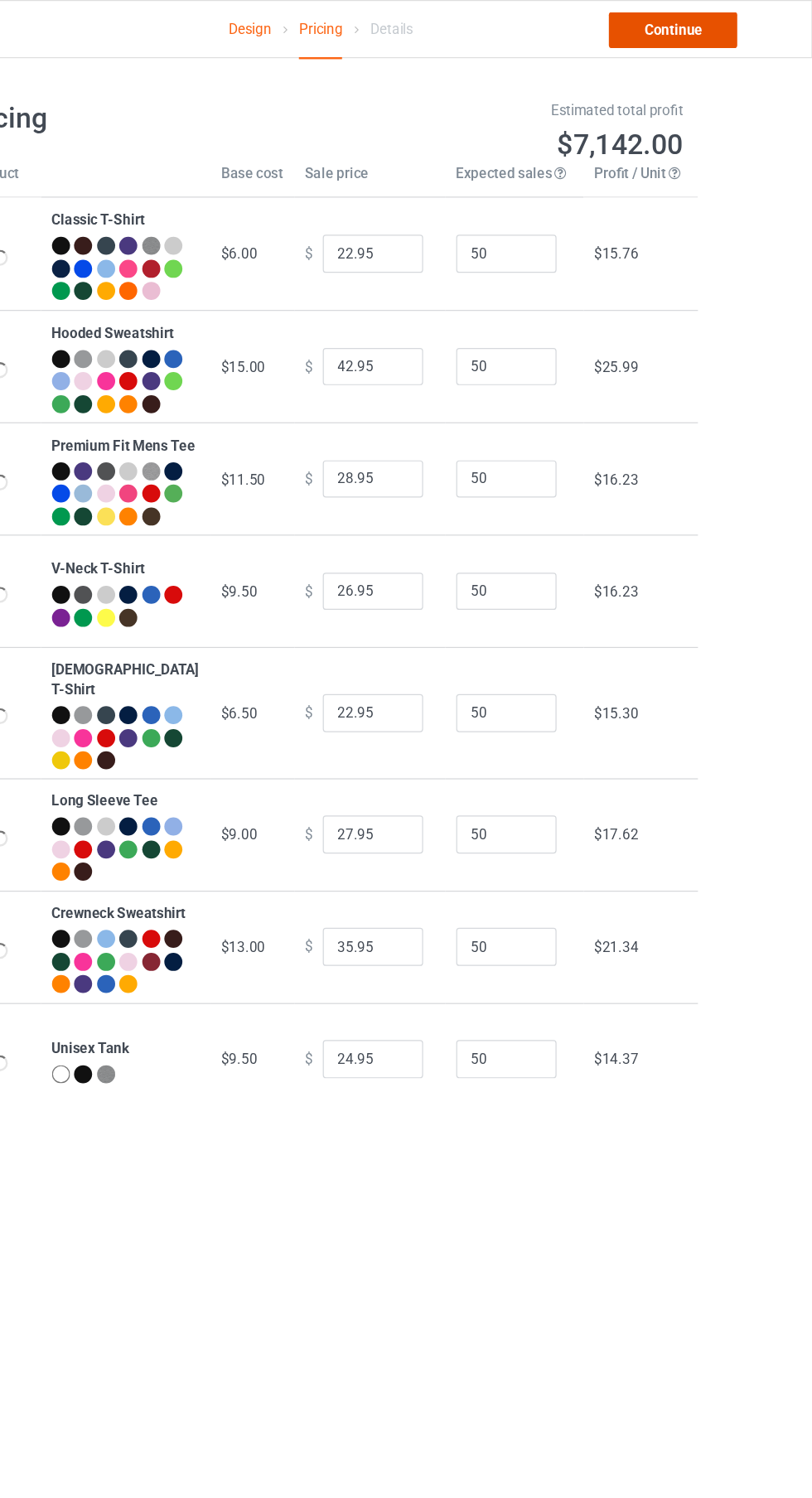
click at [714, 12] on link "Continue" at bounding box center [697, 25] width 106 height 30
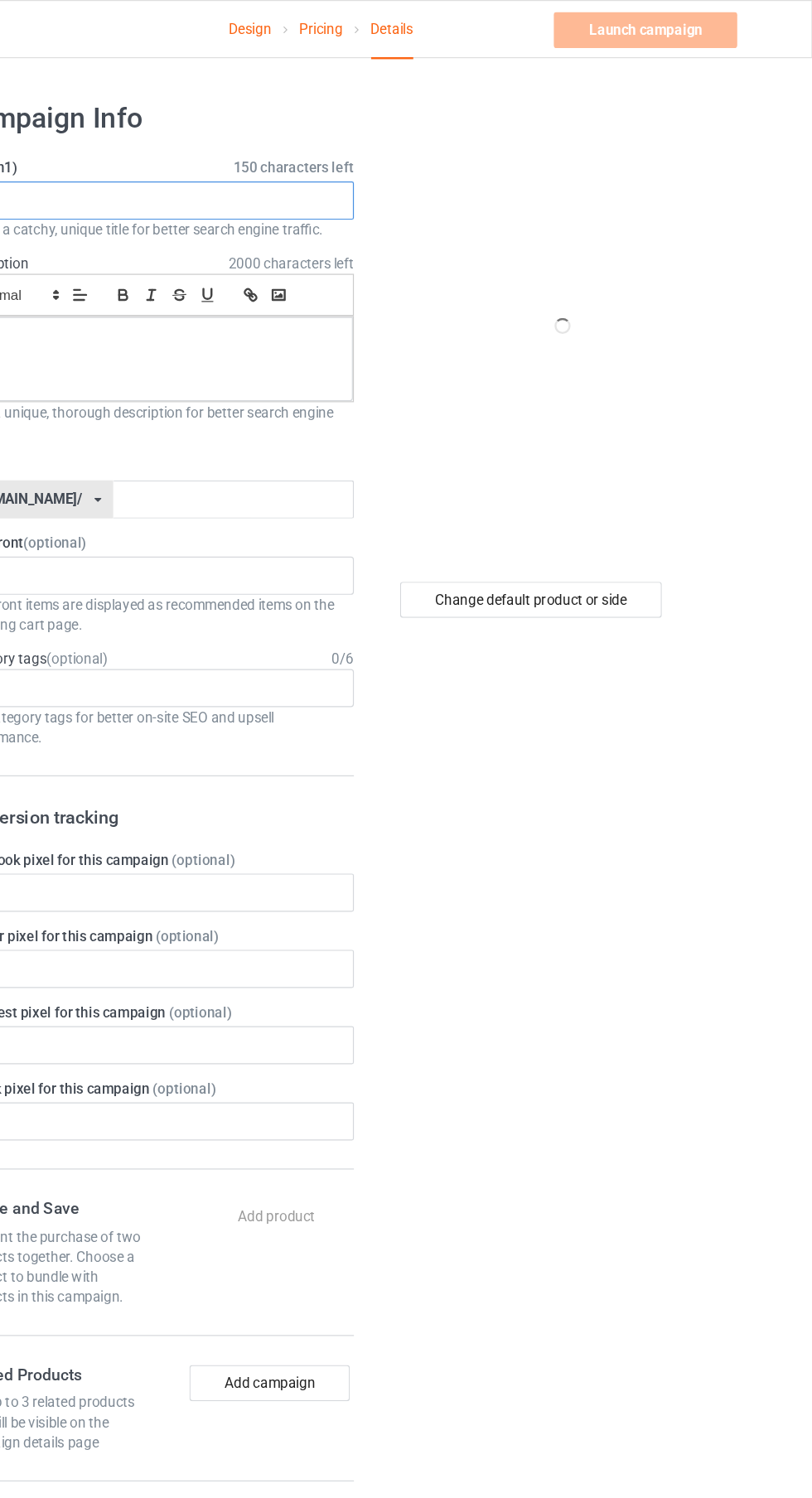
click at [340, 160] on input "text" at bounding box center [270, 166] width 327 height 32
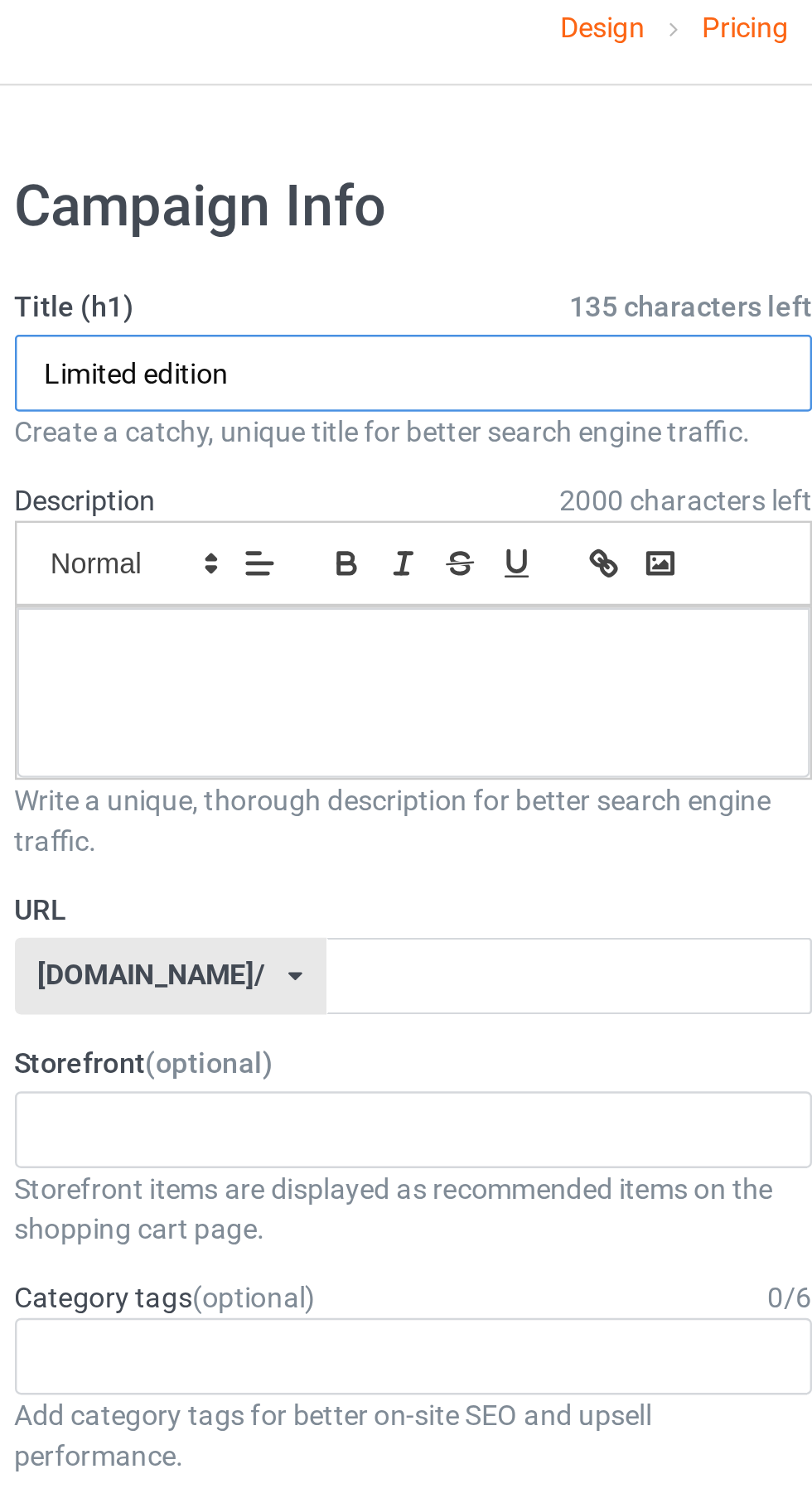
type input "Limited edition"
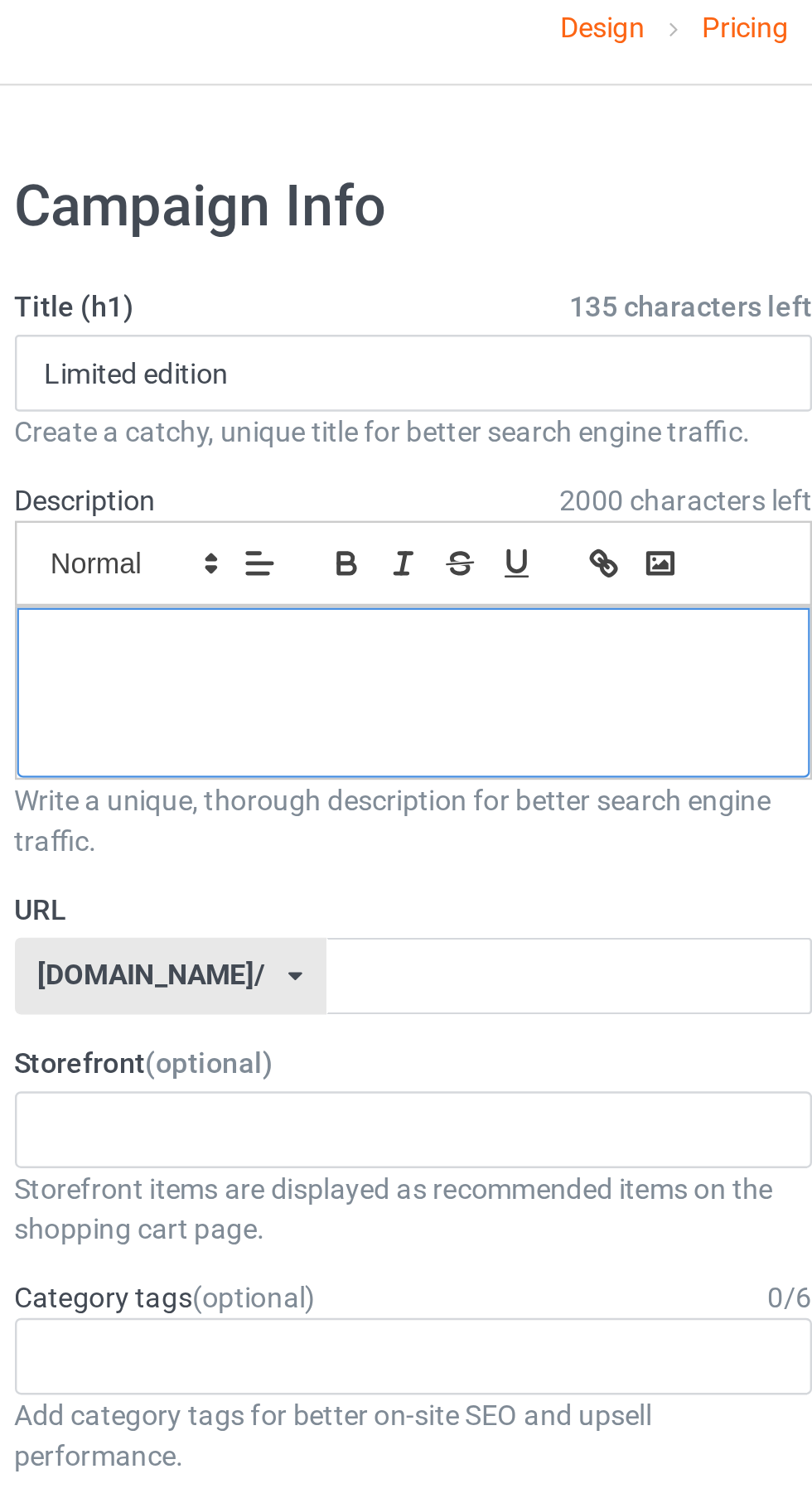
click at [287, 284] on p at bounding box center [270, 280] width 298 height 16
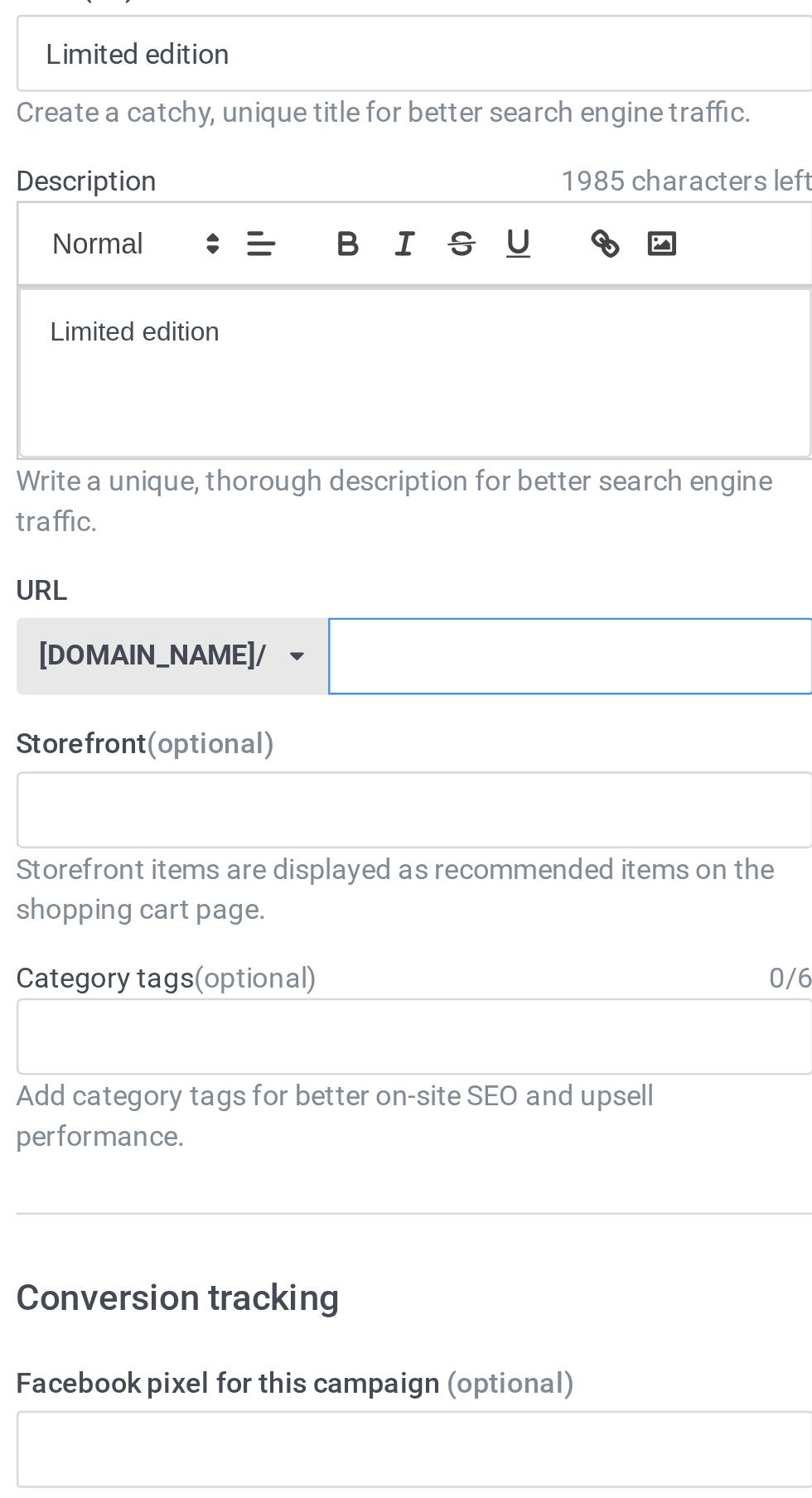
click at [302, 414] on input "text" at bounding box center [334, 413] width 199 height 32
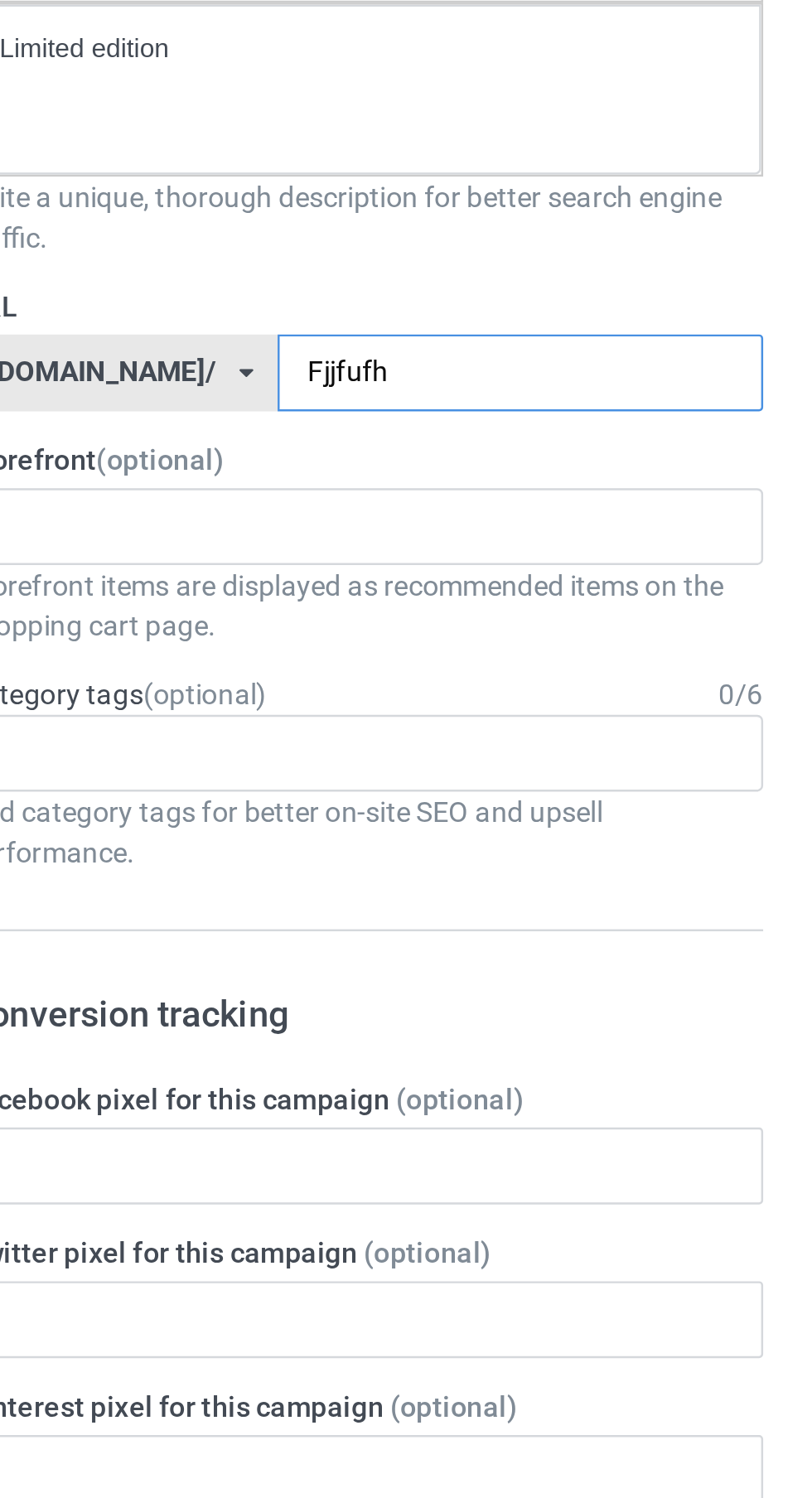
type input "Fjjfufhd"
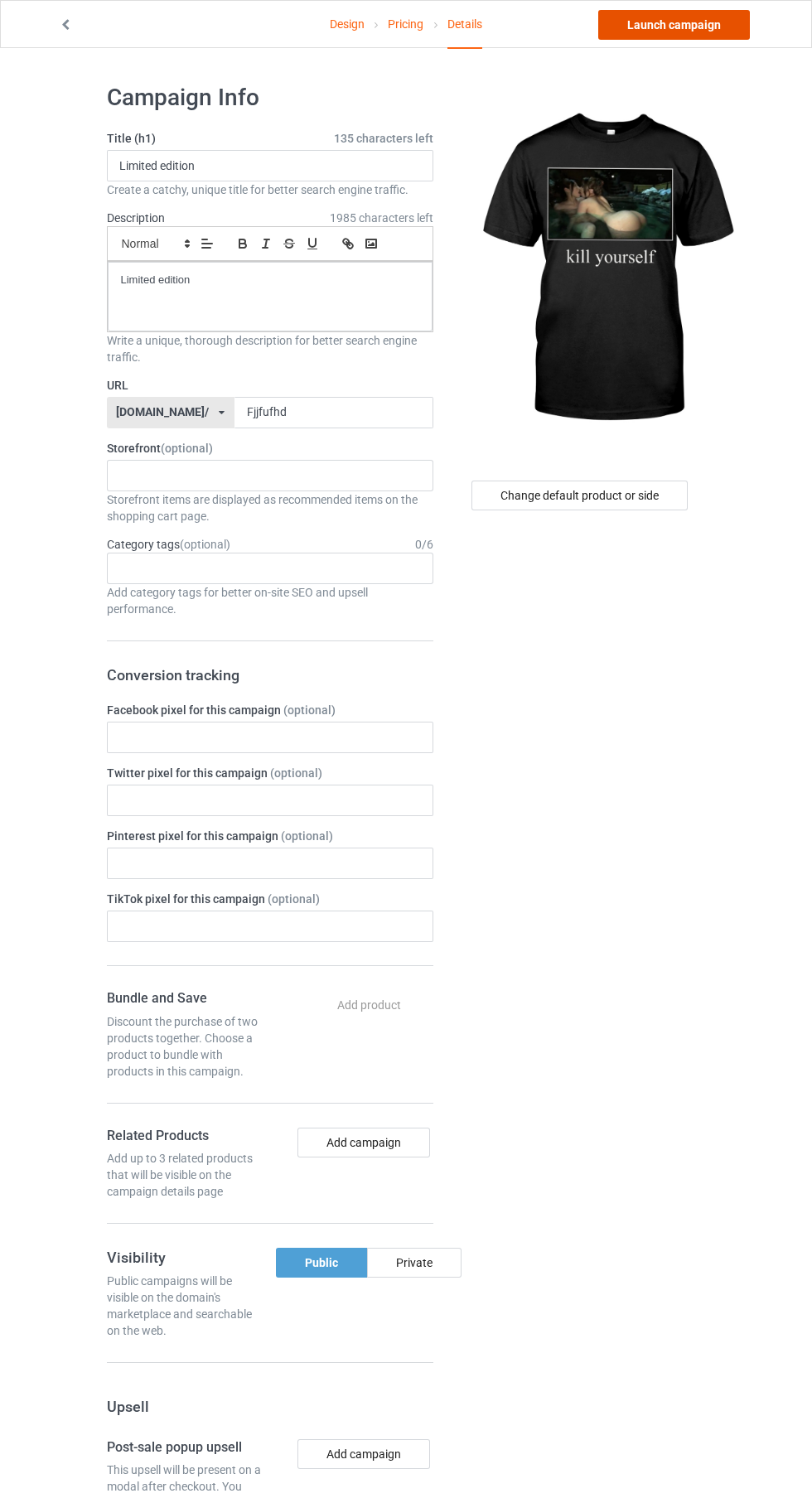
click at [722, 28] on link "Launch campaign" at bounding box center [674, 25] width 152 height 30
